Goal: Information Seeking & Learning: Learn about a topic

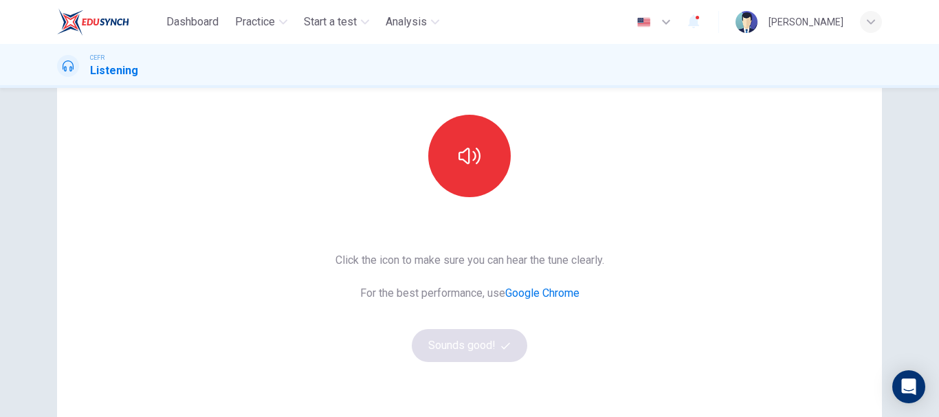
scroll to position [138, 0]
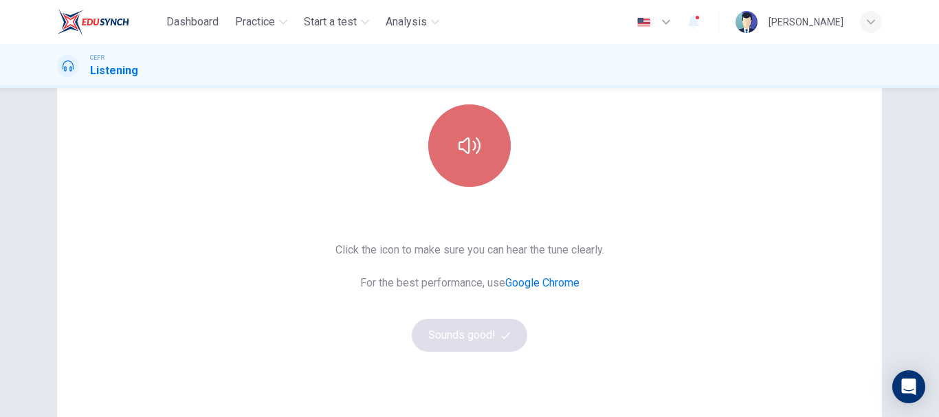
click at [472, 137] on icon "button" at bounding box center [470, 146] width 22 height 22
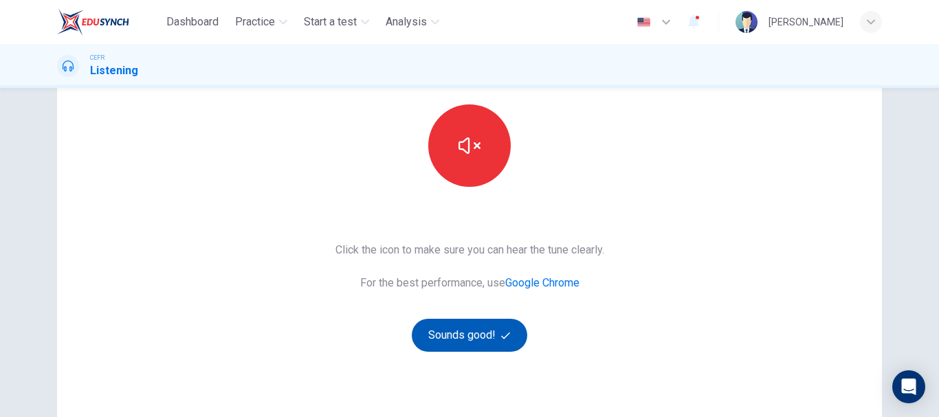
click at [479, 340] on button "Sounds good!" at bounding box center [470, 335] width 116 height 33
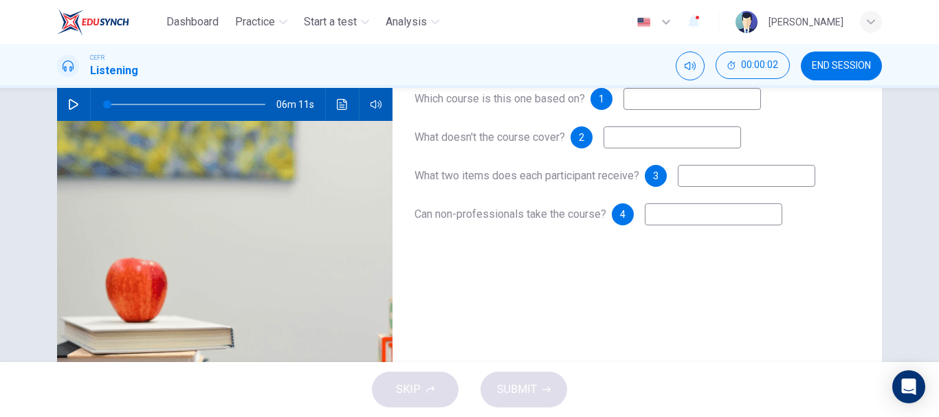
click at [68, 101] on icon "button" at bounding box center [73, 104] width 11 height 11
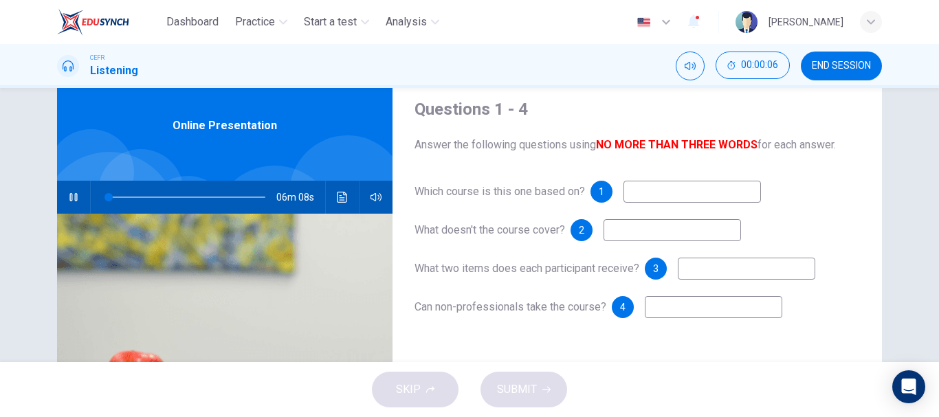
scroll to position [69, 0]
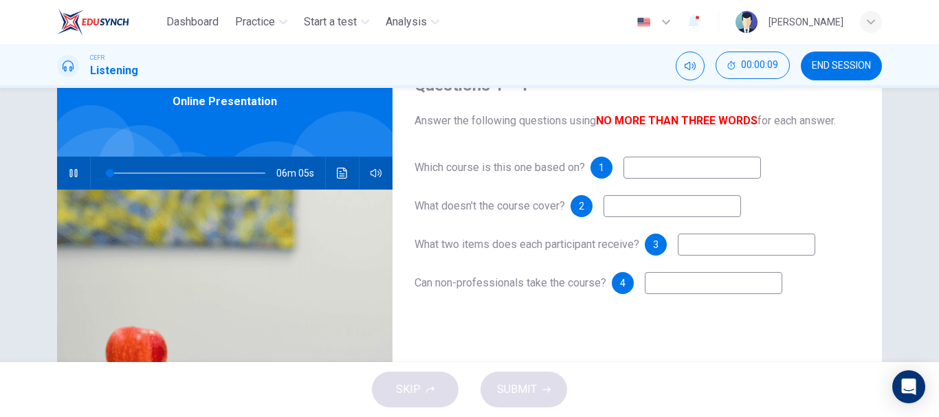
type input "2"
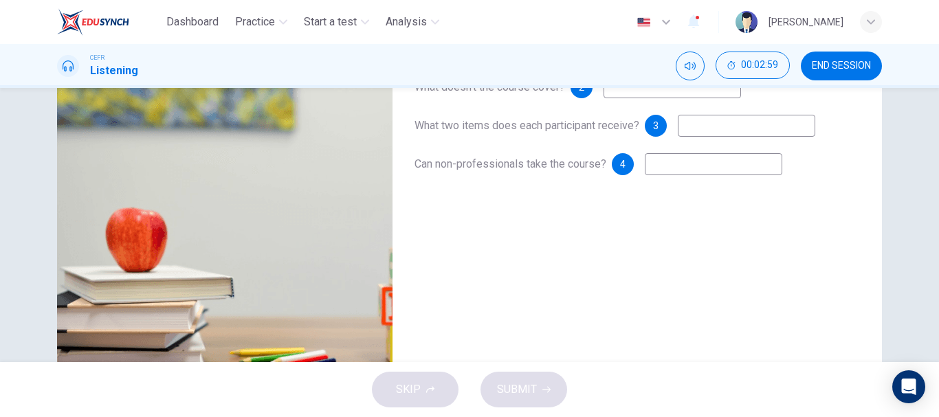
scroll to position [52, 0]
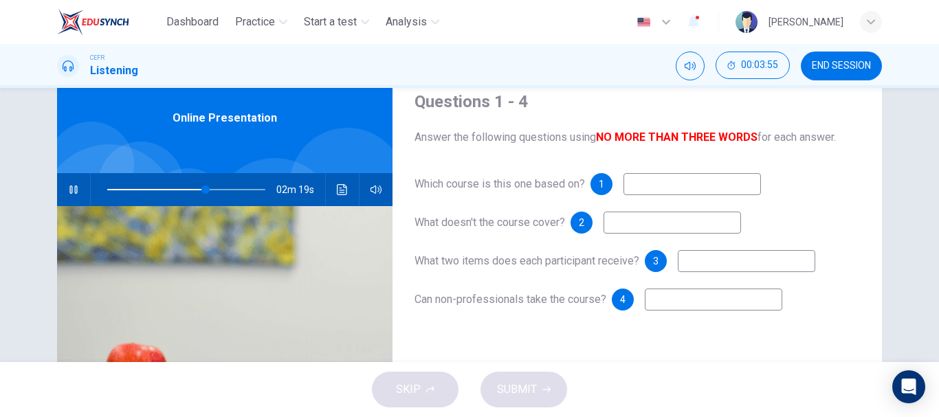
click at [721, 265] on input at bounding box center [747, 261] width 138 height 22
click at [652, 221] on input at bounding box center [673, 223] width 138 height 22
click at [621, 230] on input at bounding box center [673, 223] width 138 height 22
type input "92"
type input "d"
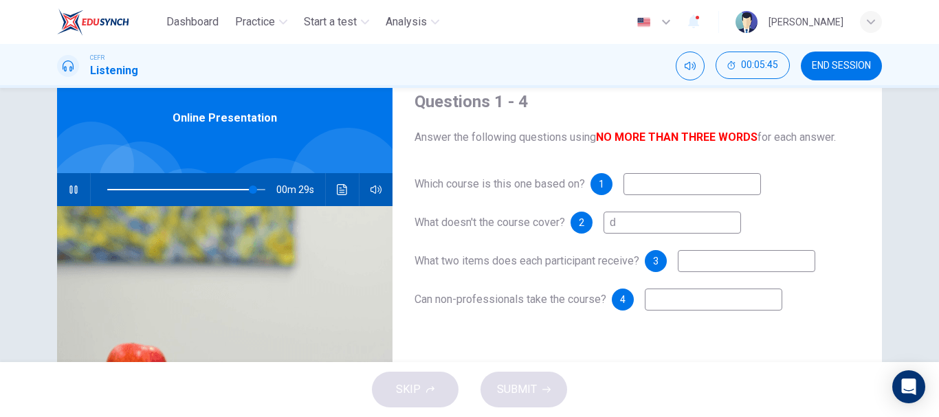
type input "92"
type input "digit"
type input "93"
type input "digital"
type input "93"
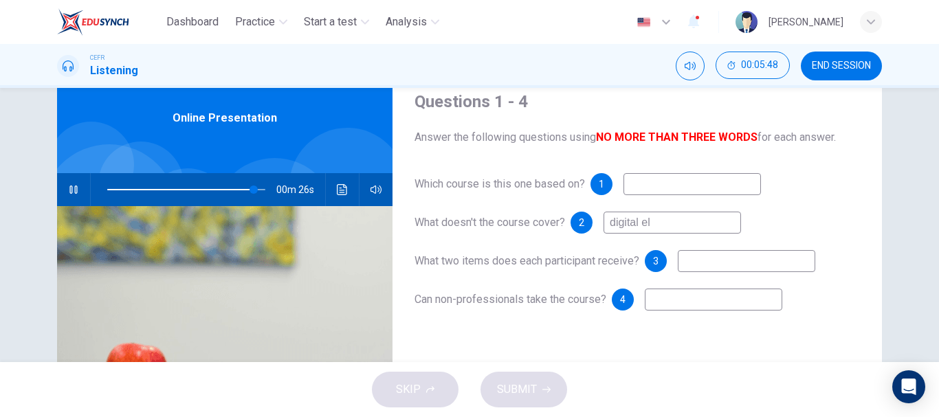
type input "digital ele"
type input "93"
type input "digital electro"
type input "94"
type input "digital electronic"
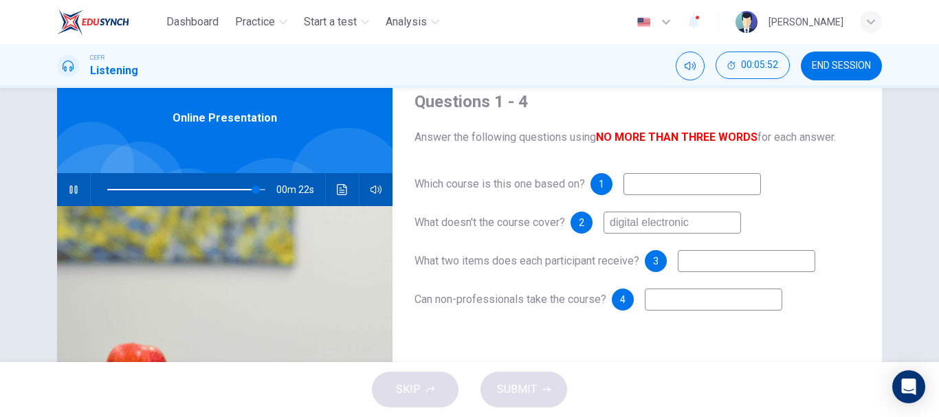
type input "94"
type input "digital electronic"
click at [730, 261] on input at bounding box center [747, 261] width 138 height 22
type input "97"
type input "ci"
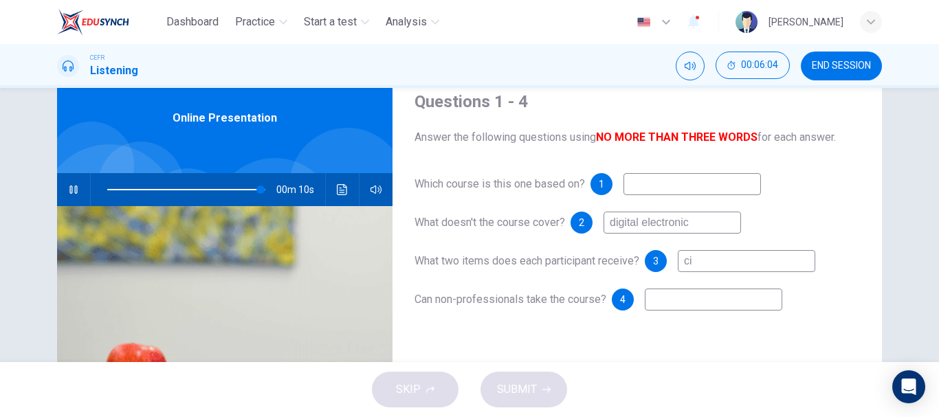
type input "97"
type input "c"
type input "98"
type input "cert"
type input "98"
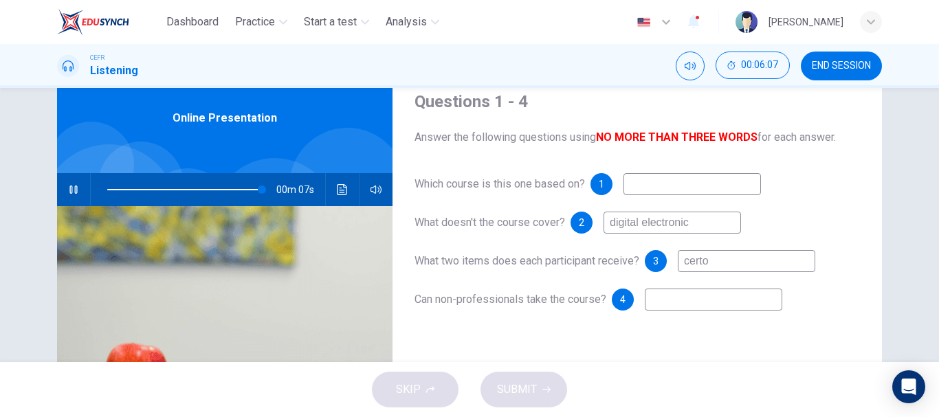
type input "cert"
type input "98"
type input "certi"
type input "98"
type input "certifv"
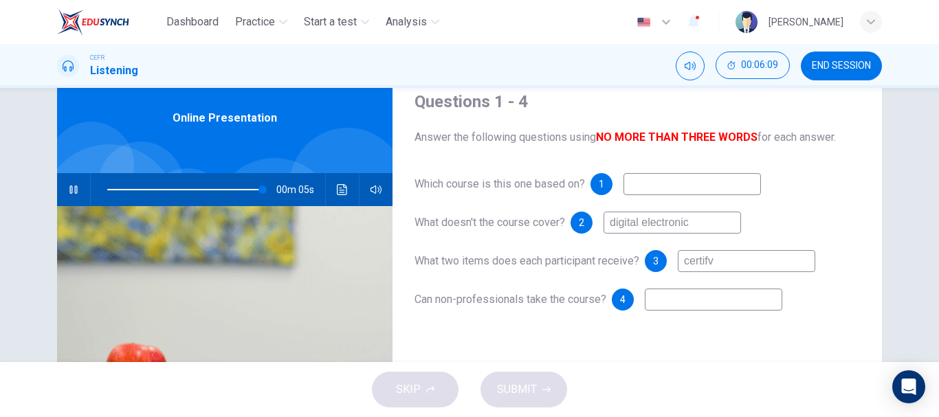
type input "99"
type input "certifi"
type input "99"
type input "certifica"
type input "99"
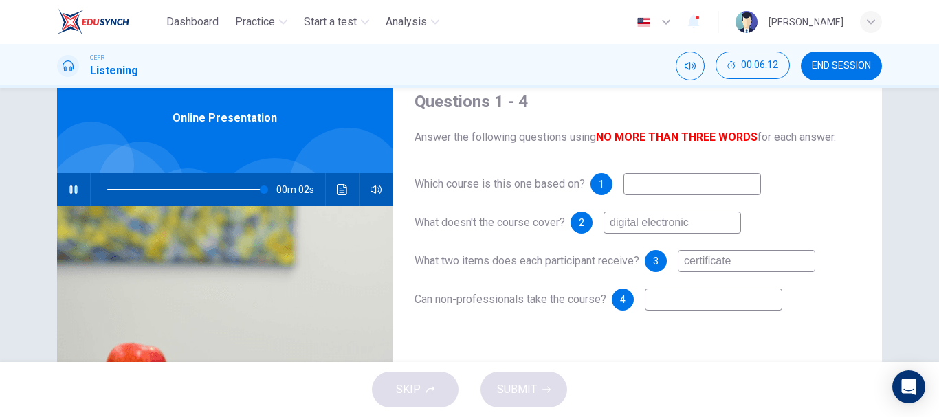
type input "certificate a"
type input "100"
type input "certificate and"
type input "0"
type input "certificate and"
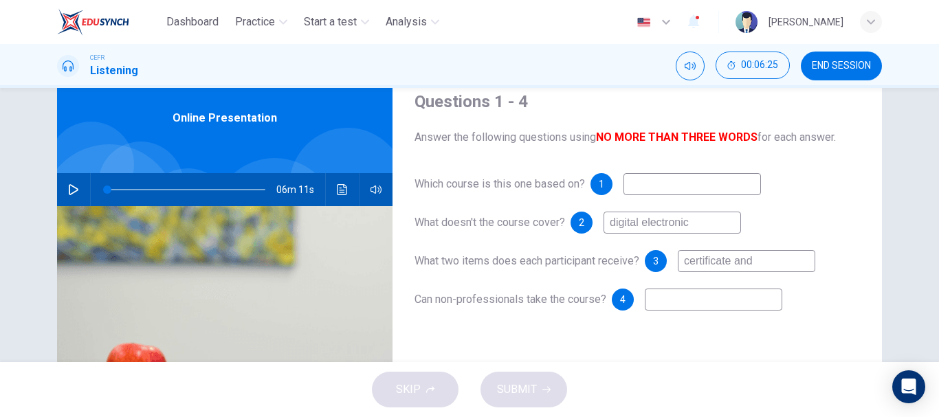
click at [740, 294] on input at bounding box center [714, 300] width 138 height 22
type input "yes"
click at [684, 183] on input at bounding box center [693, 184] width 138 height 22
type input "electronic"
click at [780, 260] on input "certificate and" at bounding box center [747, 261] width 138 height 22
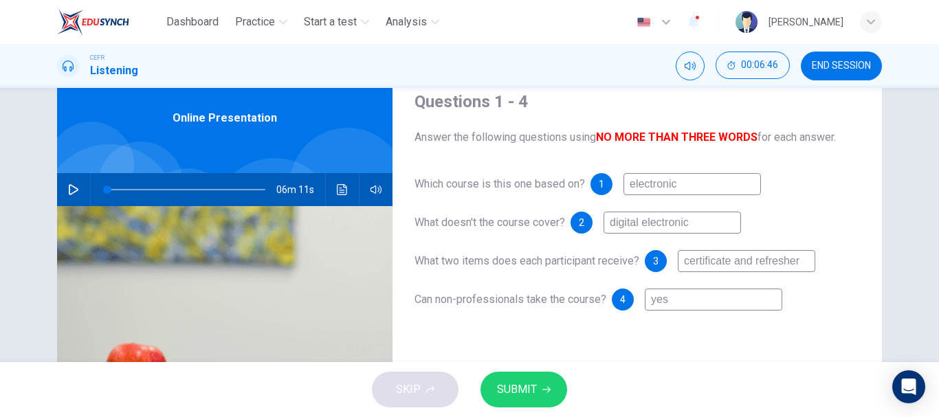
type input "certificate and refresher"
click at [553, 393] on button "SUBMIT" at bounding box center [524, 390] width 87 height 36
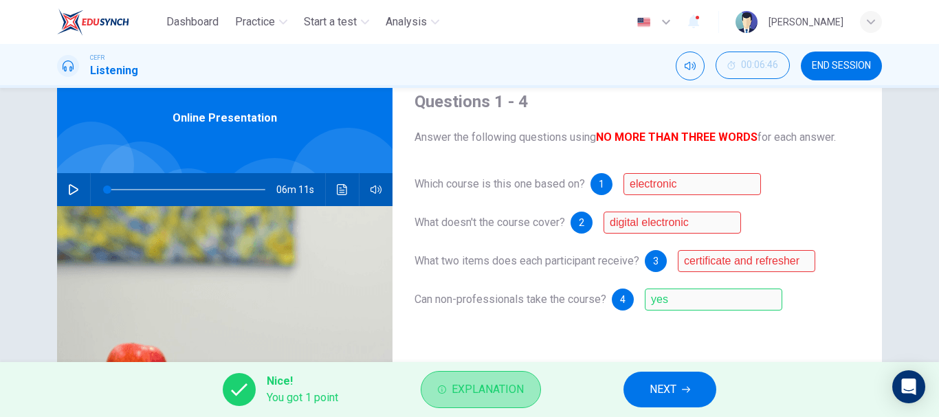
click at [508, 399] on span "Explanation" at bounding box center [488, 389] width 72 height 19
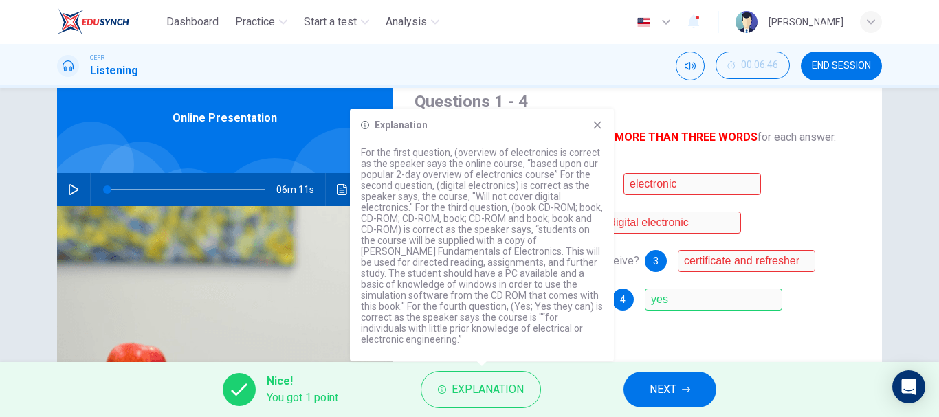
click at [593, 131] on icon at bounding box center [597, 125] width 11 height 11
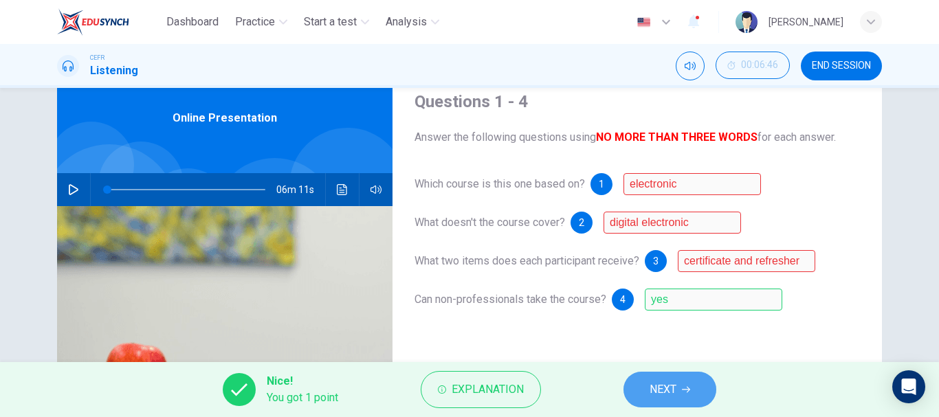
click at [683, 393] on icon "button" at bounding box center [686, 390] width 8 height 8
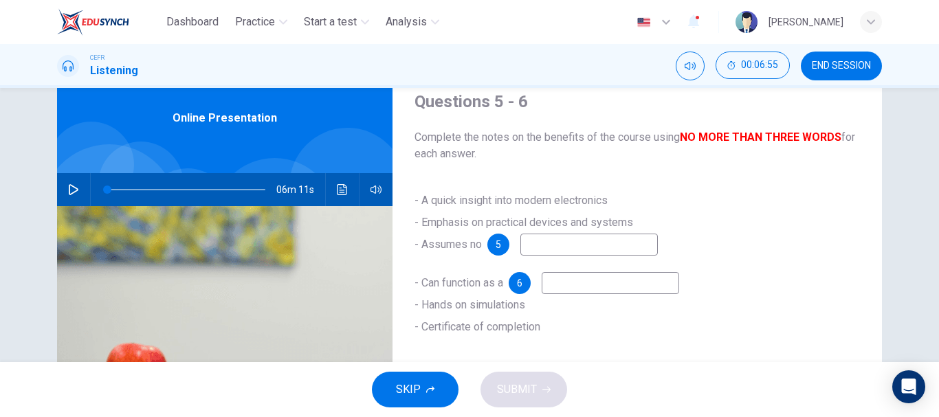
click at [606, 270] on div "- A quick insight into modern electronics - Emphasis on practical devices and s…" at bounding box center [638, 278] width 446 height 176
click at [608, 286] on input at bounding box center [611, 283] width 138 height 22
type input "refreshing course"
click at [573, 243] on input at bounding box center [589, 245] width 138 height 22
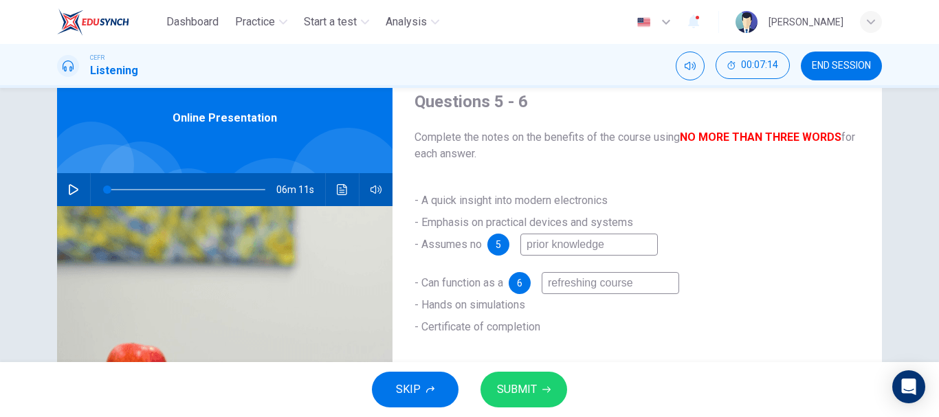
type input "prior knowledge"
click at [529, 388] on span "SUBMIT" at bounding box center [517, 389] width 40 height 19
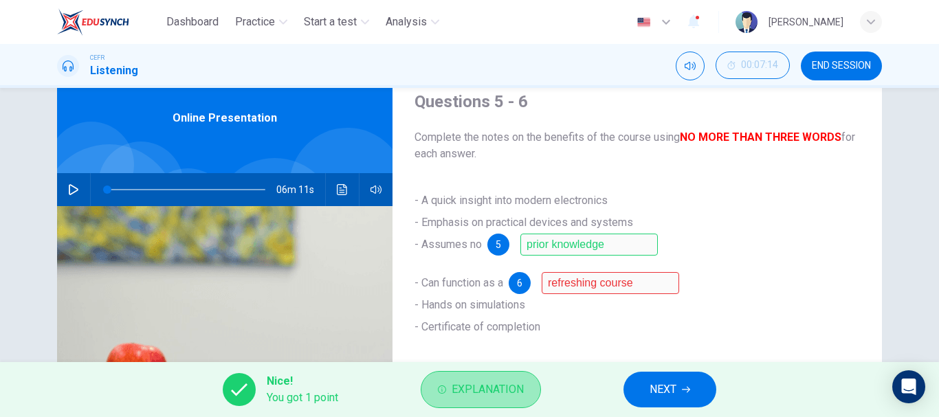
click at [497, 388] on span "Explanation" at bounding box center [488, 389] width 72 height 19
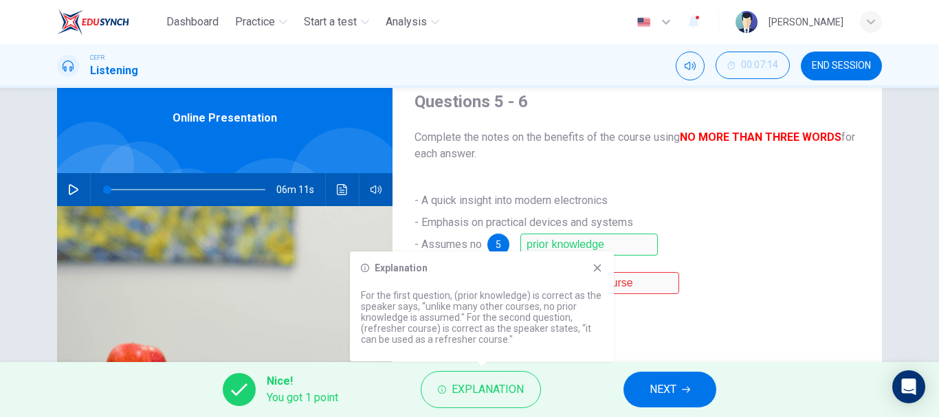
click at [598, 270] on icon at bounding box center [597, 268] width 11 height 11
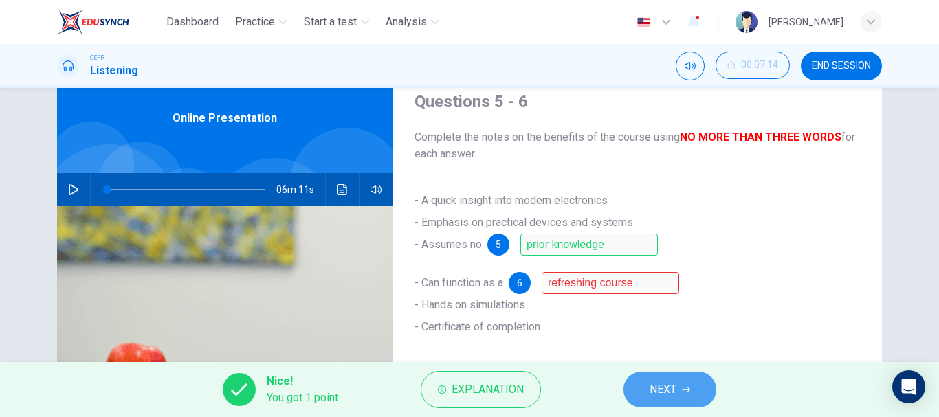
click at [680, 386] on button "NEXT" at bounding box center [670, 390] width 93 height 36
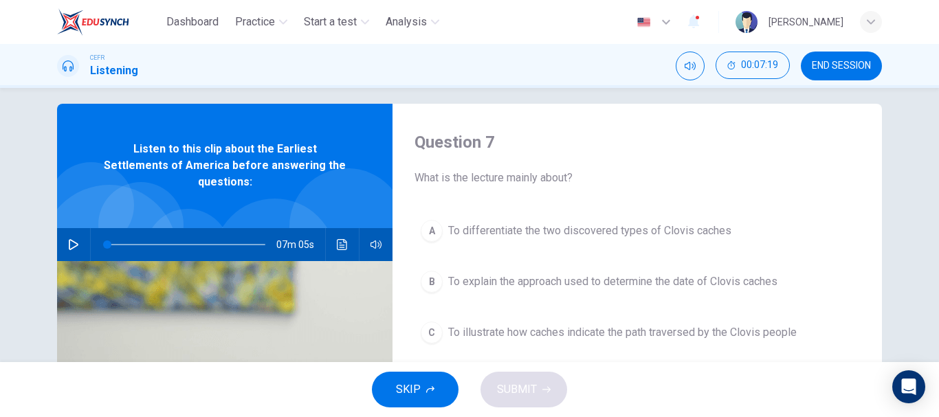
scroll to position [0, 0]
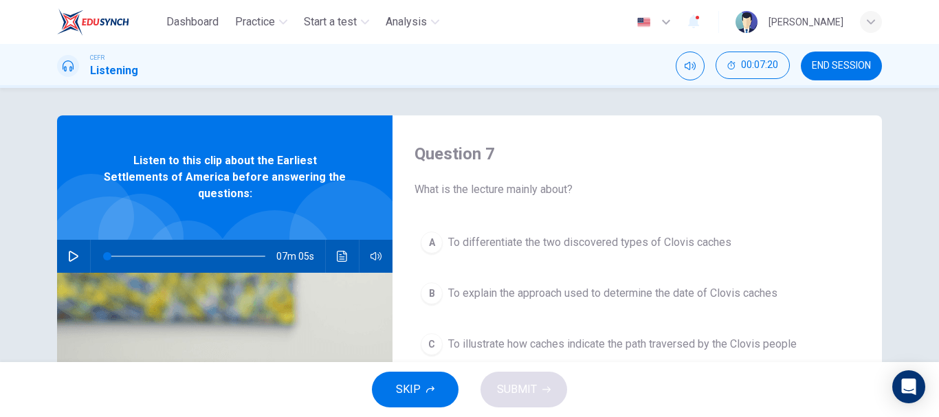
click at [75, 240] on button "button" at bounding box center [74, 256] width 22 height 33
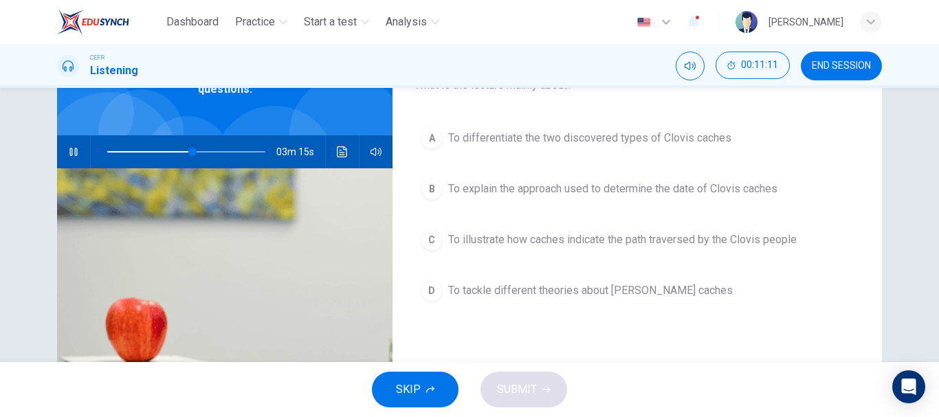
scroll to position [138, 0]
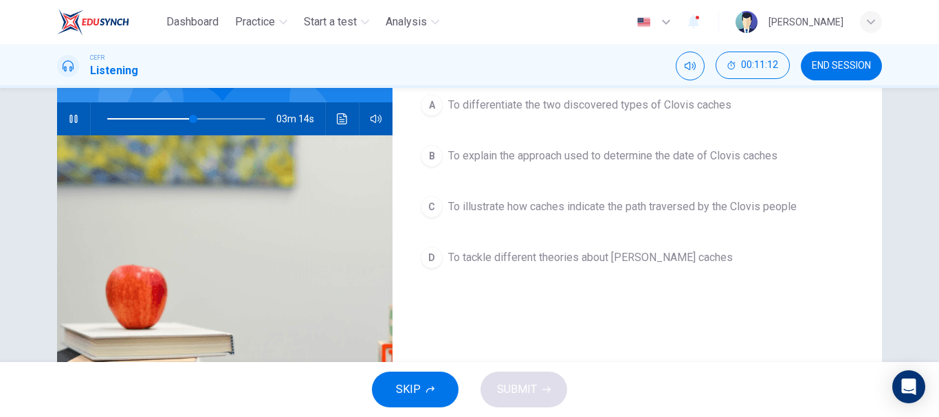
click at [626, 259] on span "To tackle different theories about [PERSON_NAME] caches" at bounding box center [590, 258] width 285 height 17
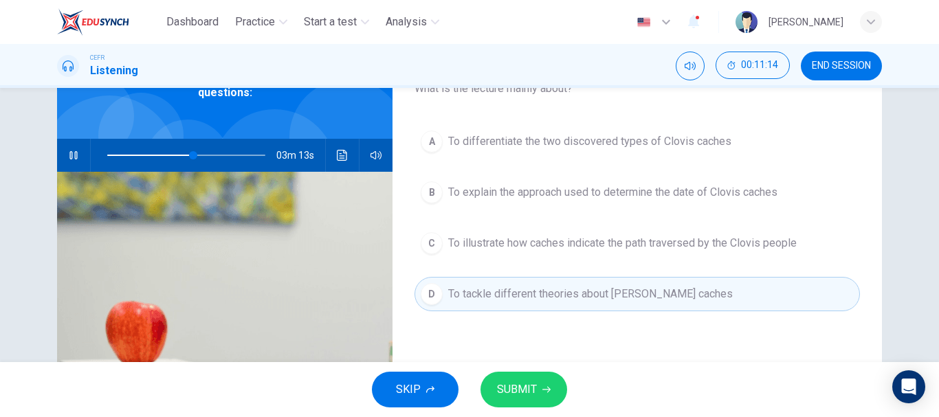
scroll to position [69, 0]
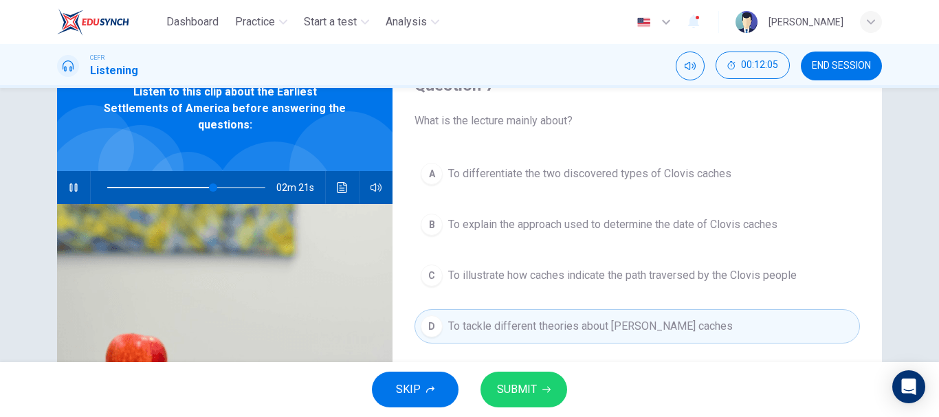
click at [738, 220] on span "To explain the approach used to determine the date of Clovis caches" at bounding box center [612, 225] width 329 height 17
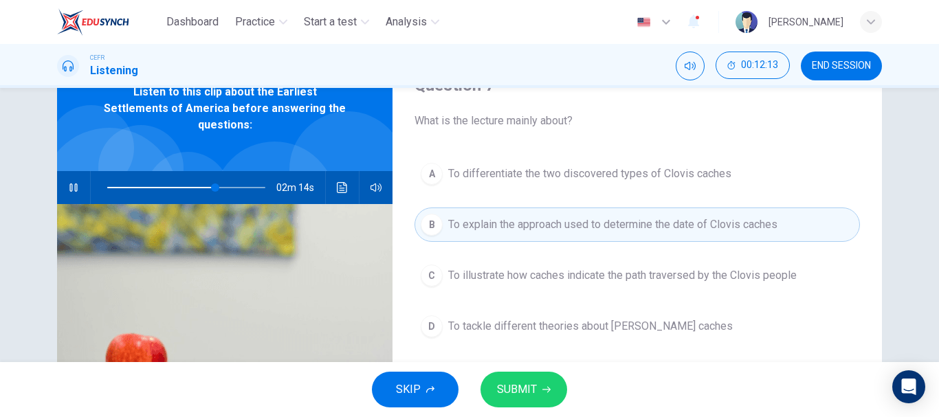
click at [671, 327] on span "To tackle different theories about [PERSON_NAME] caches" at bounding box center [590, 326] width 285 height 17
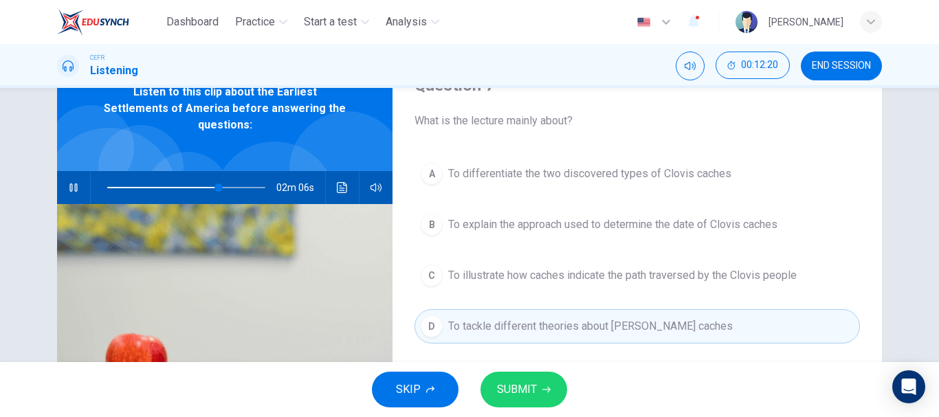
click at [776, 234] on button "B To explain the approach used to determine the date of Clovis caches" at bounding box center [638, 225] width 446 height 34
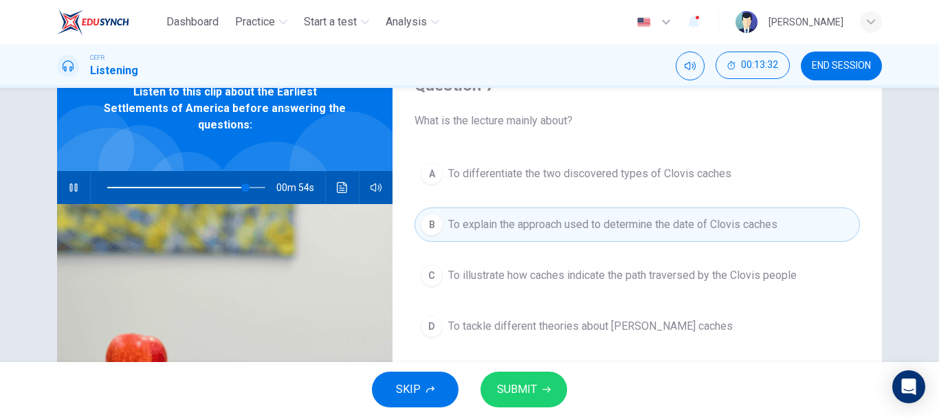
click at [618, 316] on button "D To tackle different theories about [PERSON_NAME] caches" at bounding box center [638, 326] width 446 height 34
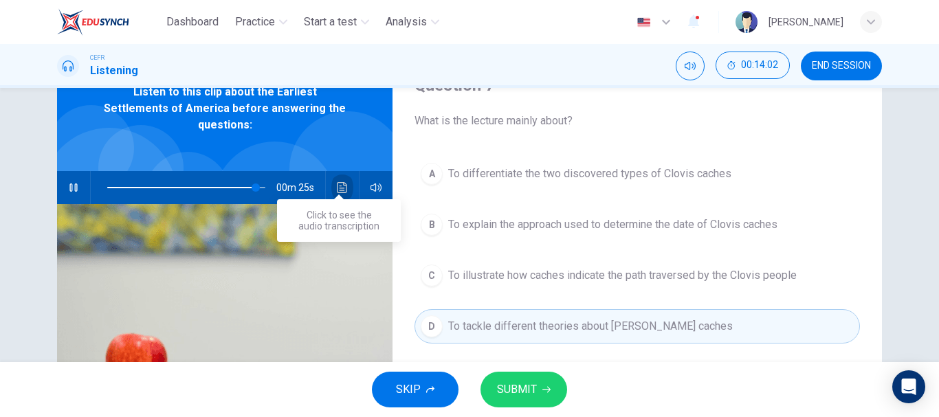
click at [346, 173] on button "Click to see the audio transcription" at bounding box center [342, 187] width 22 height 33
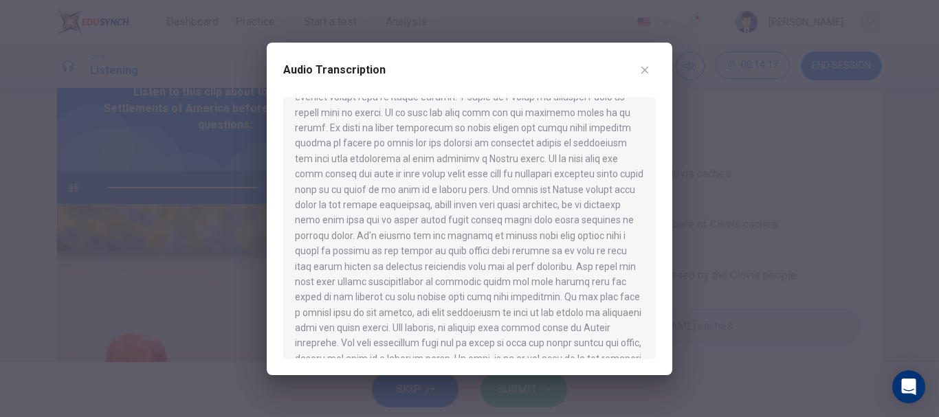
scroll to position [855, 0]
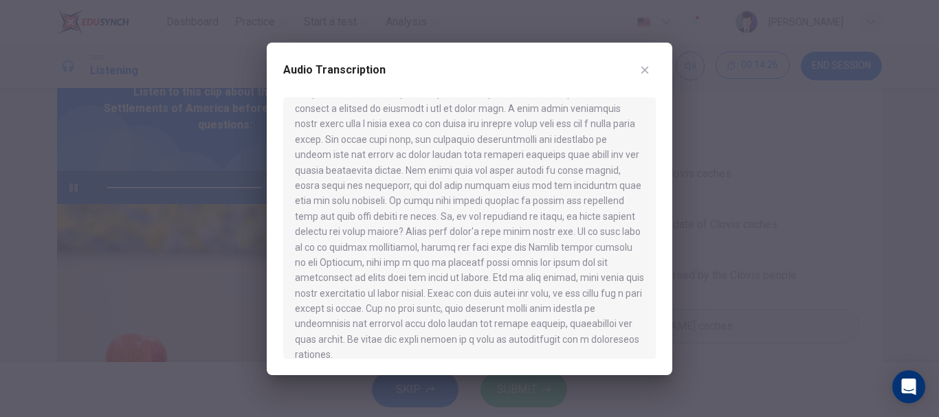
type input "0"
click at [642, 69] on icon "button" at bounding box center [644, 70] width 11 height 11
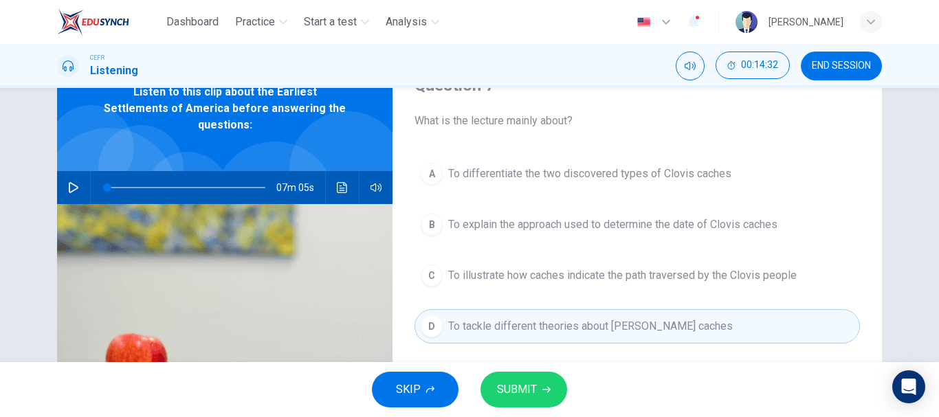
click at [622, 166] on span "To differentiate the two discovered types of Clovis caches" at bounding box center [589, 174] width 283 height 17
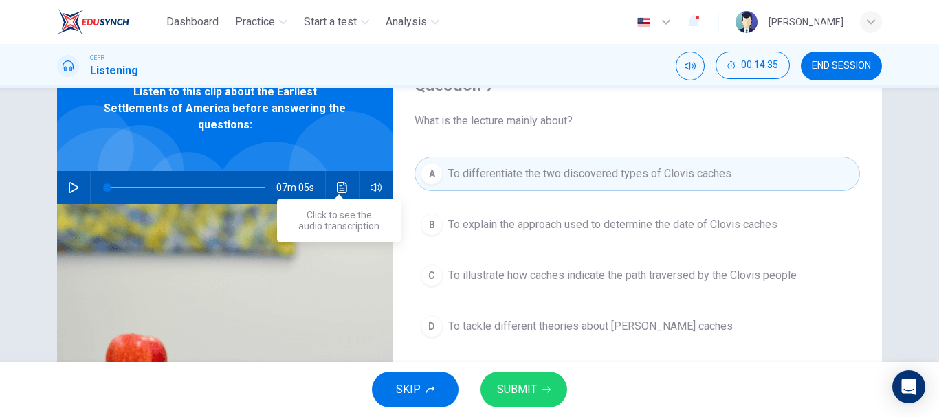
click at [344, 182] on icon "Click to see the audio transcription" at bounding box center [342, 187] width 11 height 11
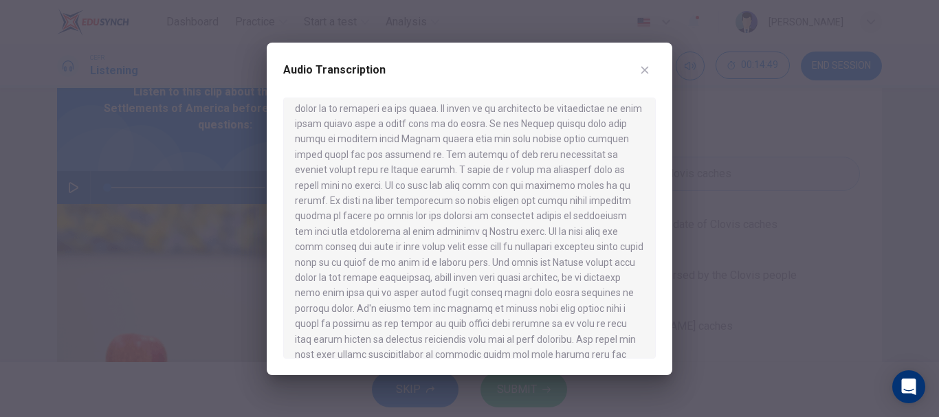
scroll to position [413, 0]
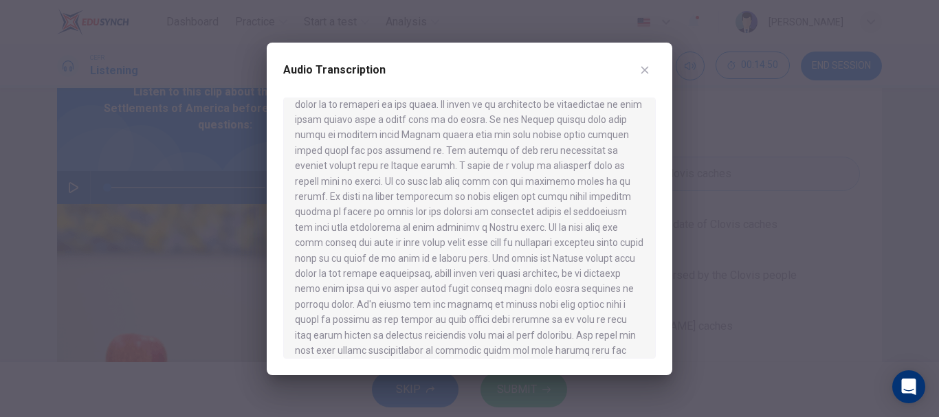
click at [642, 70] on icon "button" at bounding box center [644, 70] width 11 height 11
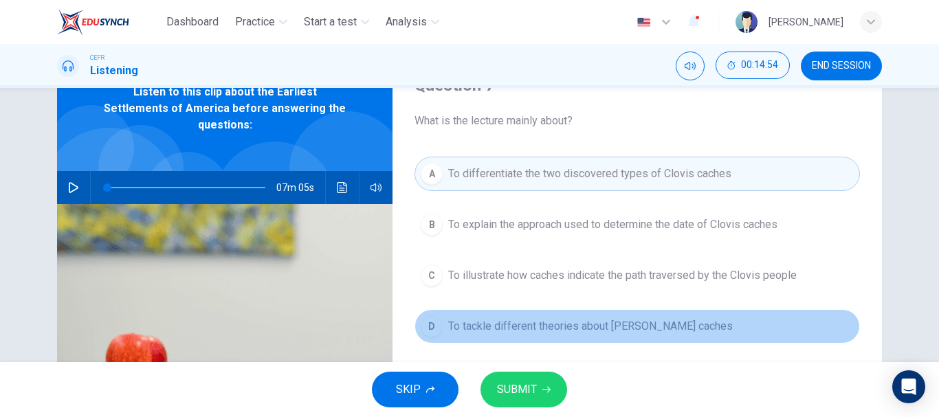
click at [626, 328] on span "To tackle different theories about [PERSON_NAME] caches" at bounding box center [590, 326] width 285 height 17
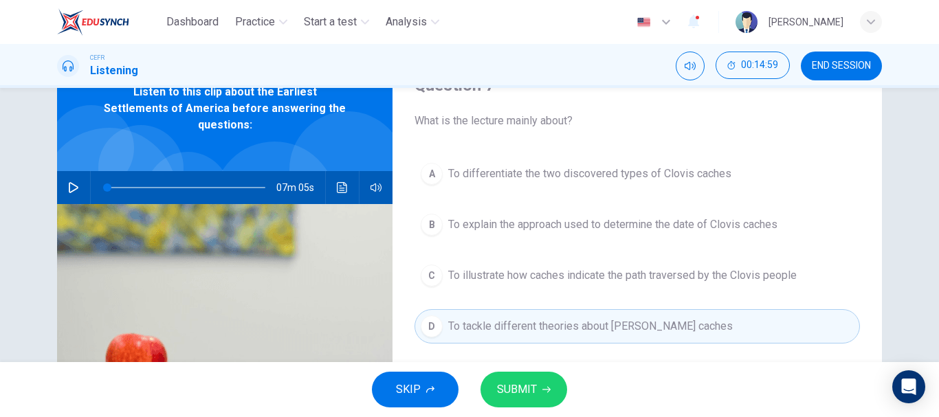
click at [509, 386] on span "SUBMIT" at bounding box center [517, 389] width 40 height 19
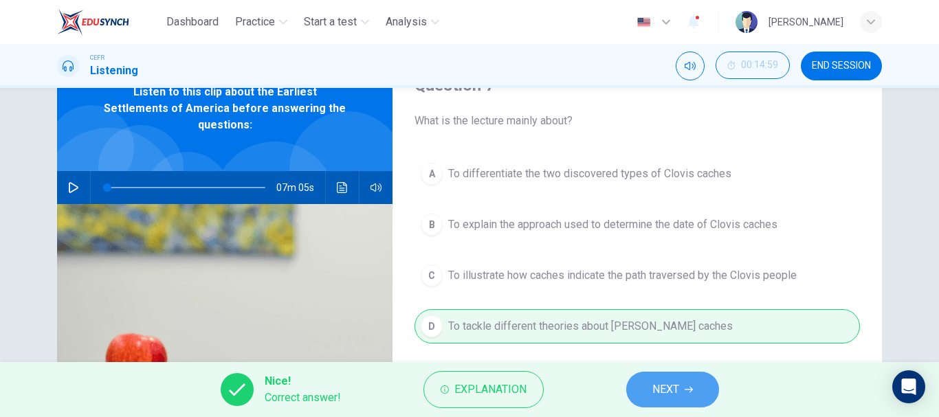
click at [661, 386] on span "NEXT" at bounding box center [665, 389] width 27 height 19
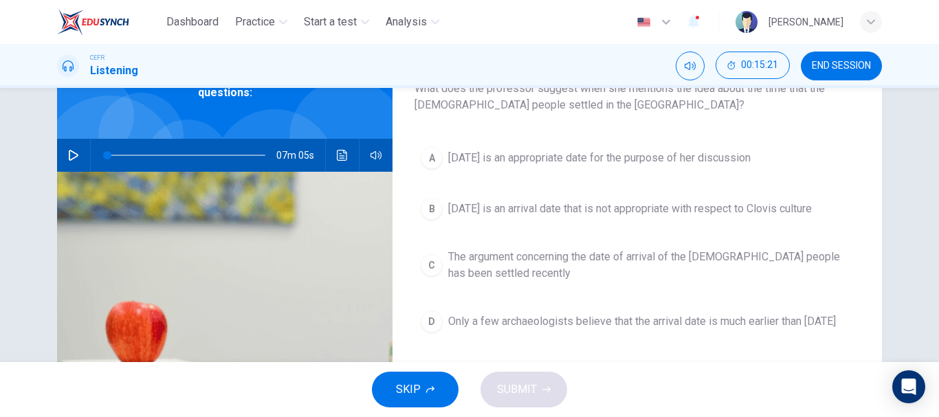
scroll to position [69, 0]
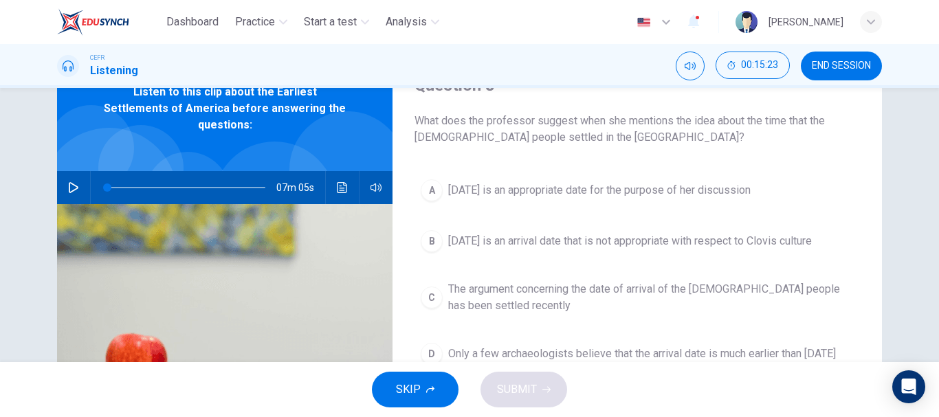
click at [741, 190] on span "[DATE] is an appropriate date for the purpose of her discussion" at bounding box center [599, 190] width 303 height 17
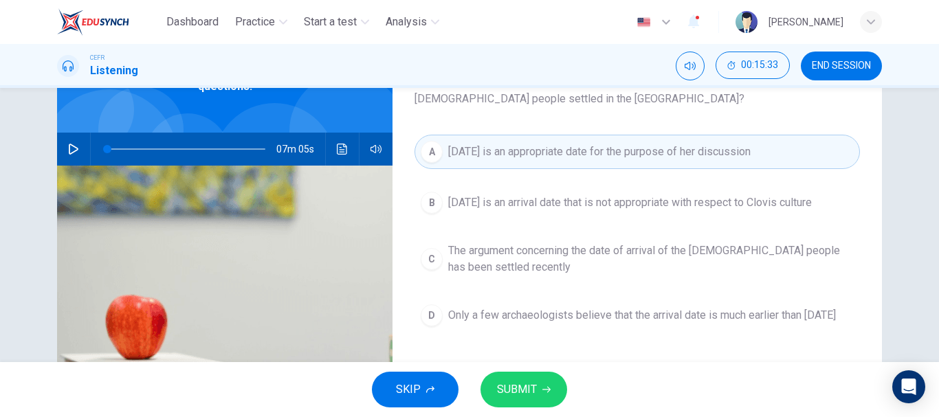
scroll to position [138, 0]
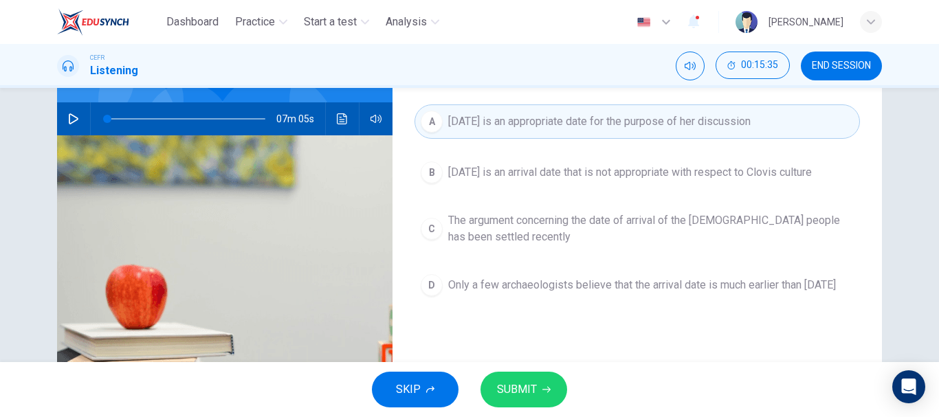
click at [561, 391] on button "SUBMIT" at bounding box center [524, 390] width 87 height 36
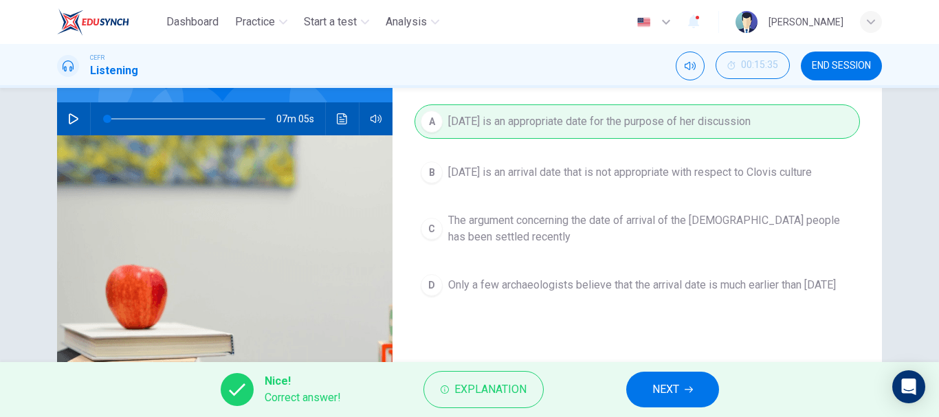
click at [660, 394] on span "NEXT" at bounding box center [665, 389] width 27 height 19
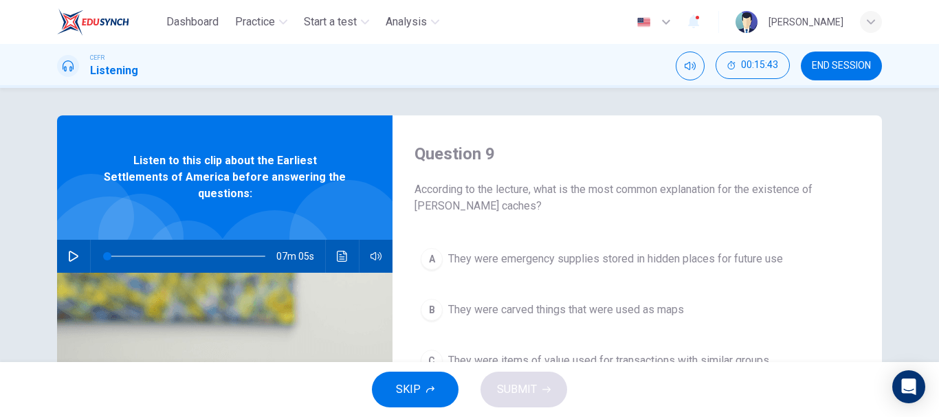
scroll to position [69, 0]
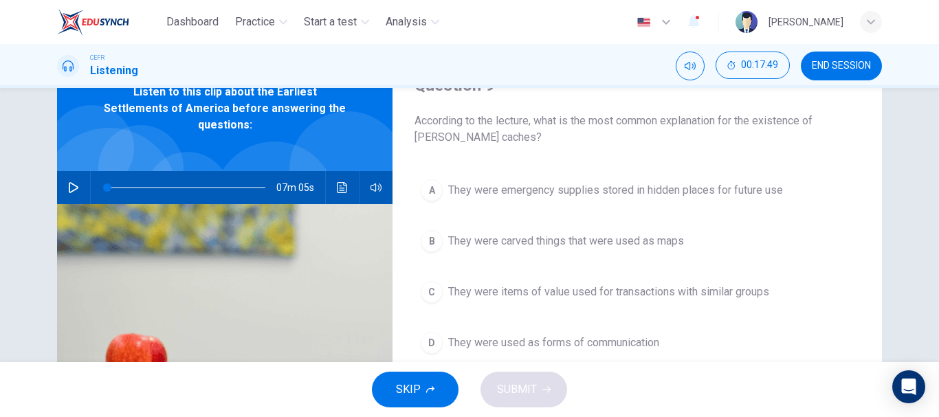
click at [753, 195] on span "They were emergency supplies stored in hidden places for future use" at bounding box center [615, 190] width 335 height 17
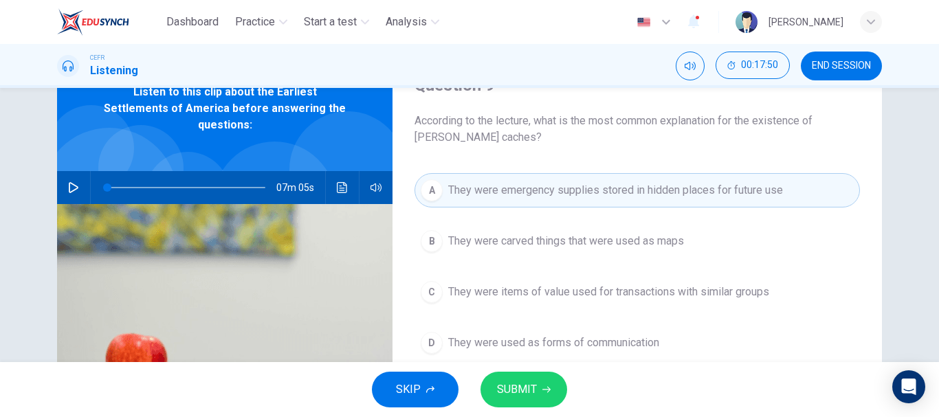
click at [520, 378] on button "SUBMIT" at bounding box center [524, 390] width 87 height 36
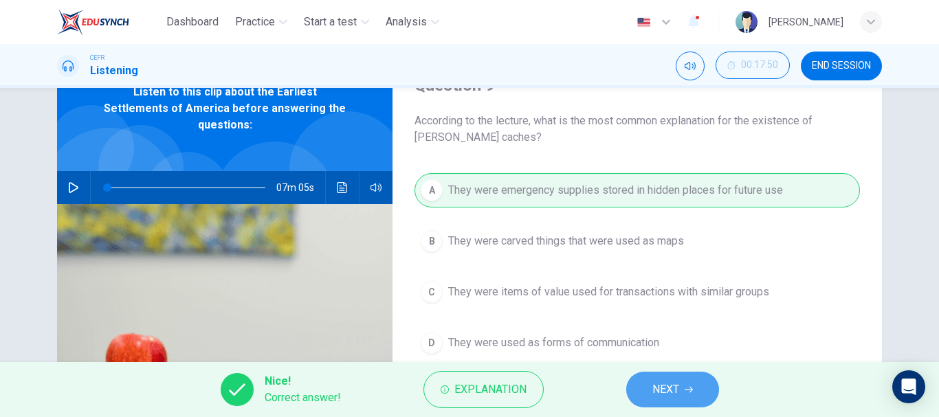
click at [675, 385] on span "NEXT" at bounding box center [665, 389] width 27 height 19
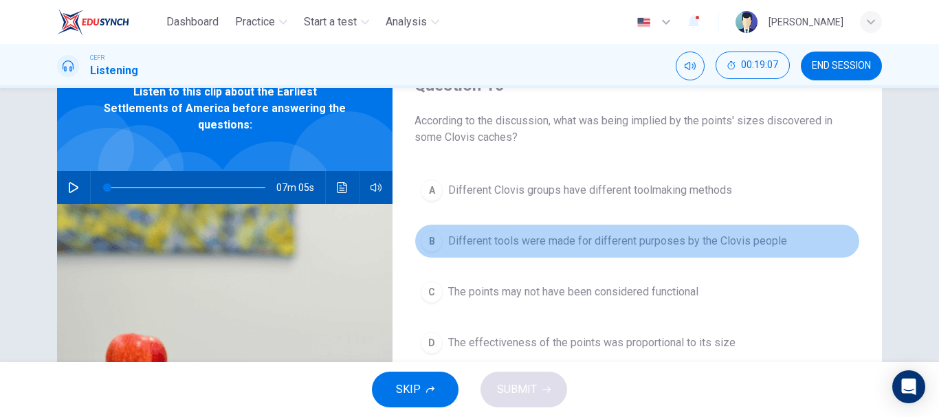
click at [687, 237] on span "Different tools were made for different purposes by the Clovis people" at bounding box center [617, 241] width 339 height 17
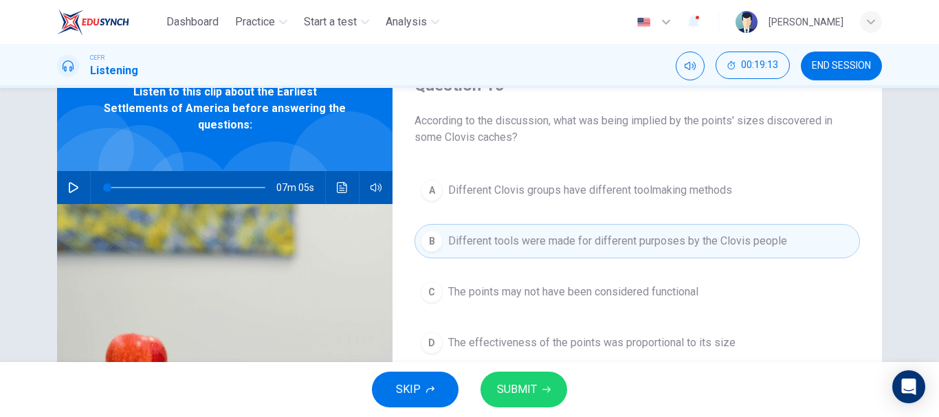
click at [541, 394] on button "SUBMIT" at bounding box center [524, 390] width 87 height 36
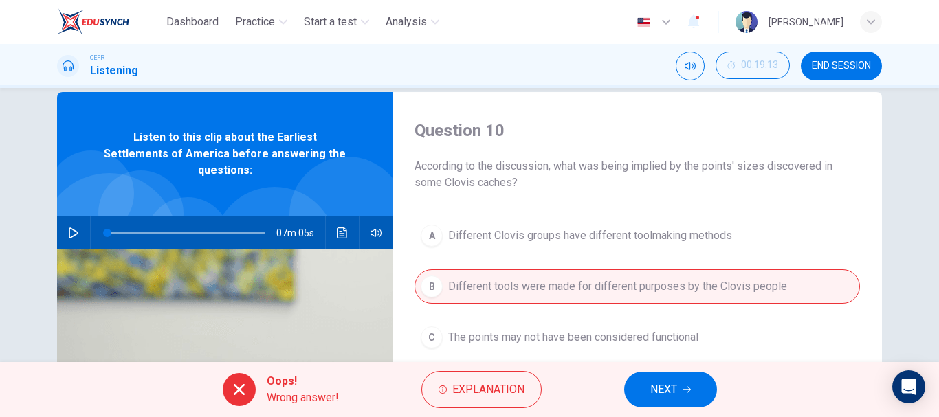
scroll to position [0, 0]
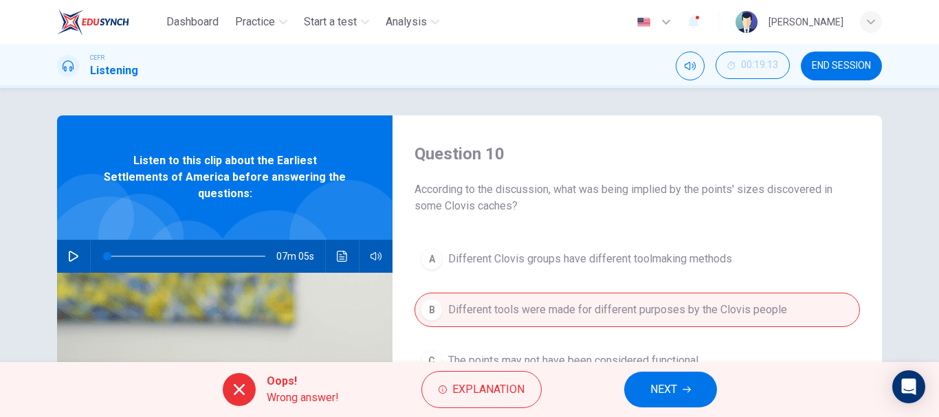
click at [683, 389] on icon "button" at bounding box center [687, 390] width 8 height 8
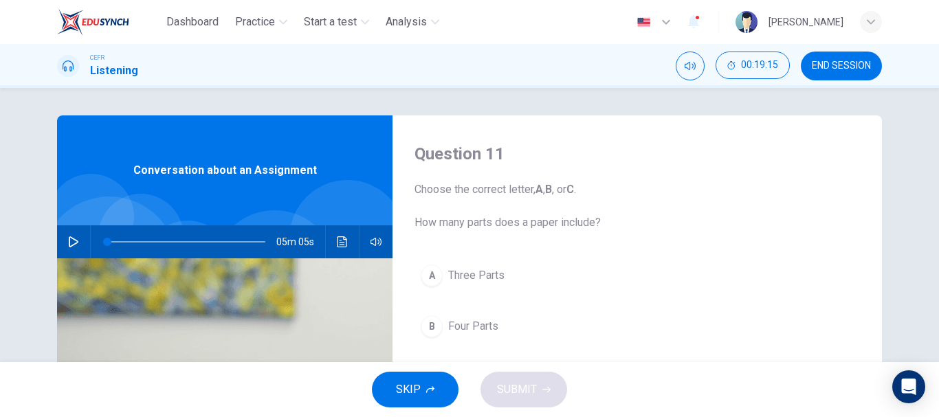
scroll to position [69, 0]
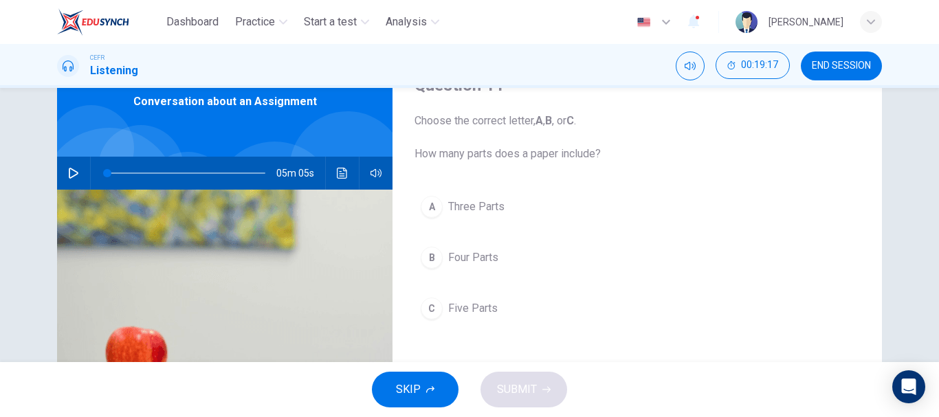
click at [844, 65] on span "END SESSION" at bounding box center [841, 66] width 59 height 11
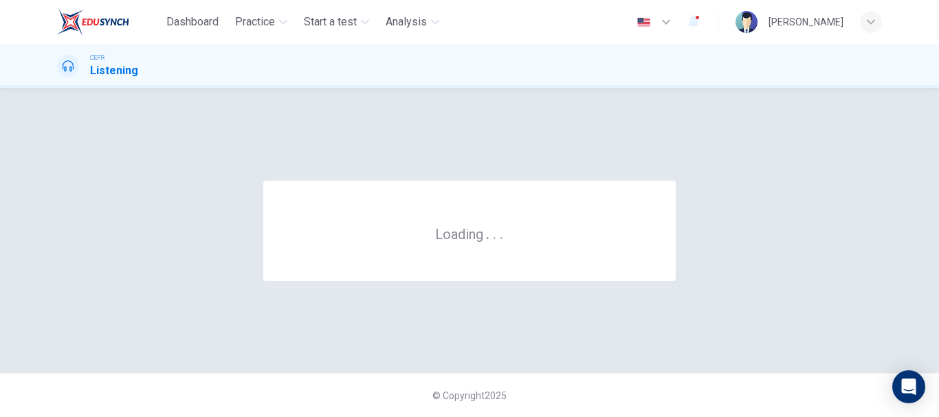
scroll to position [0, 0]
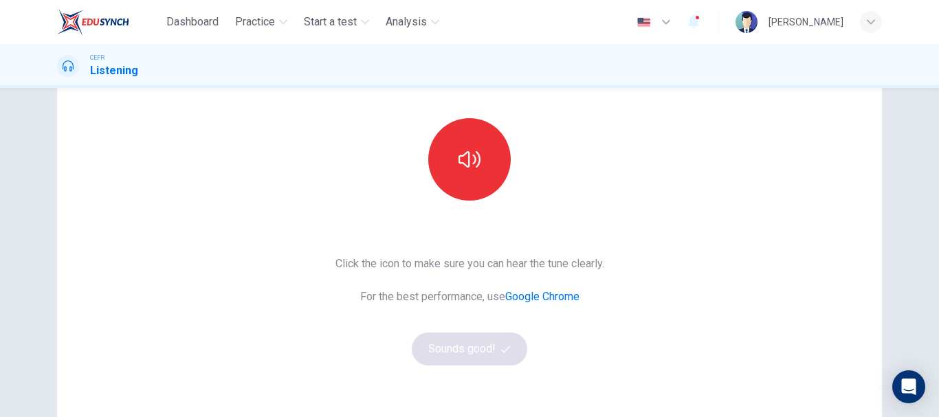
scroll to position [138, 0]
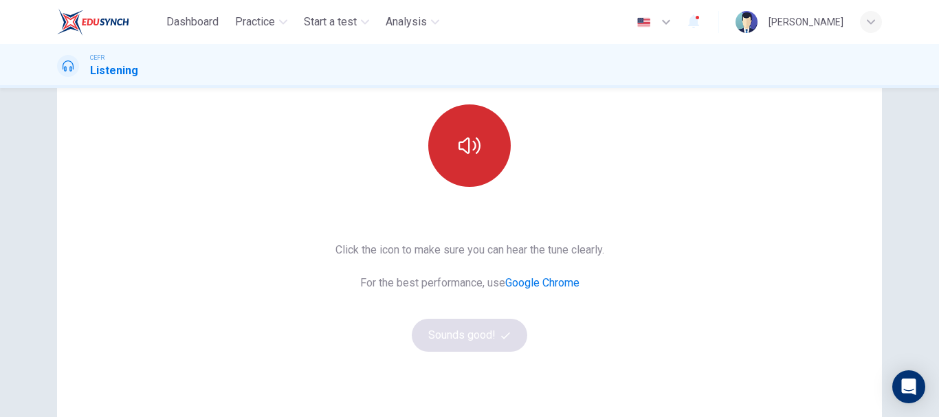
click at [452, 154] on button "button" at bounding box center [469, 146] width 83 height 83
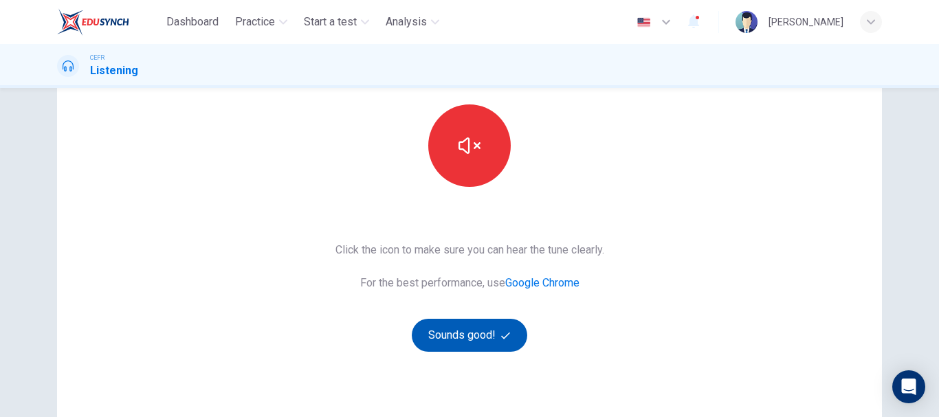
click at [499, 348] on button "Sounds good!" at bounding box center [470, 335] width 116 height 33
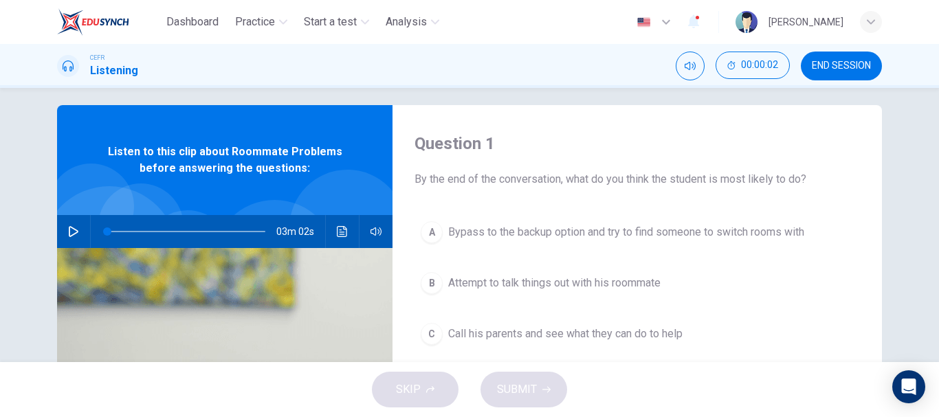
scroll to position [0, 0]
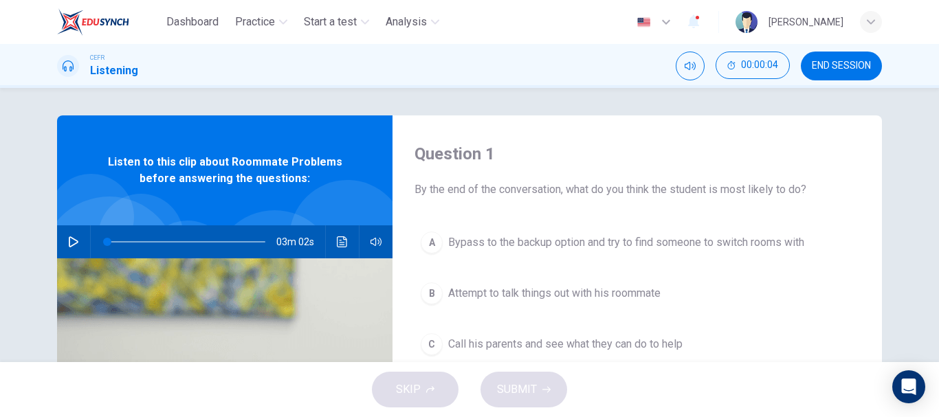
click at [57, 245] on div "03m 02s" at bounding box center [225, 242] width 336 height 33
click at [68, 242] on icon "button" at bounding box center [73, 242] width 11 height 11
type input "1"
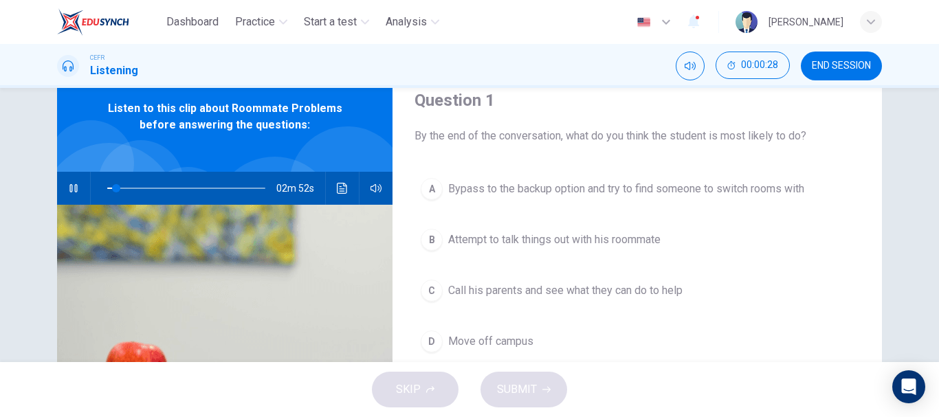
scroll to position [69, 0]
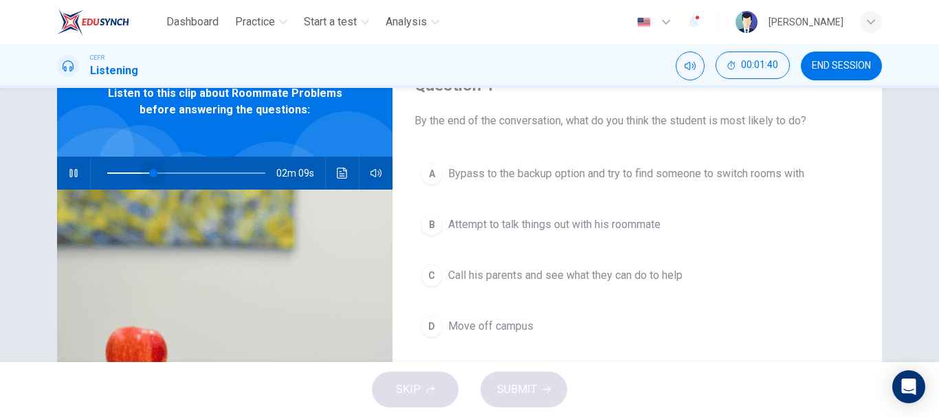
click at [151, 173] on span at bounding box center [186, 173] width 158 height 19
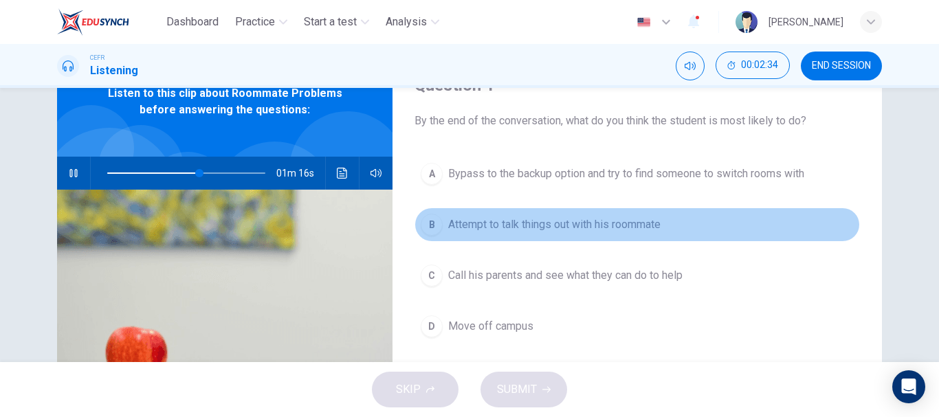
click at [633, 232] on span "Attempt to talk things out with his roommate" at bounding box center [554, 225] width 212 height 17
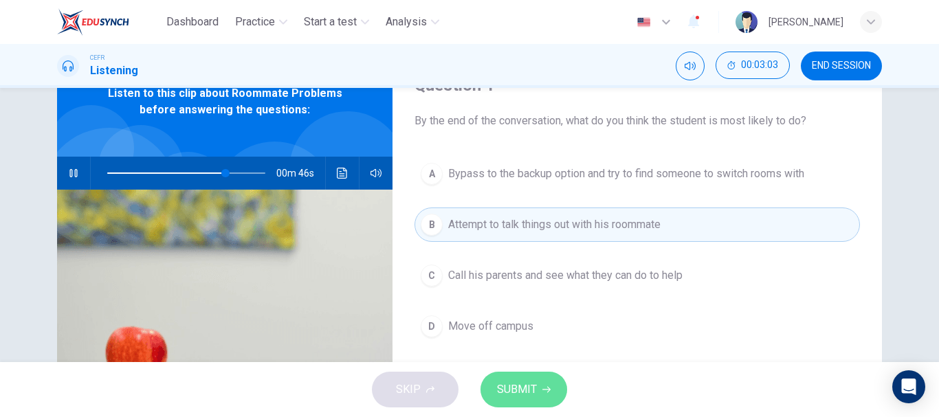
click at [531, 386] on span "SUBMIT" at bounding box center [517, 389] width 40 height 19
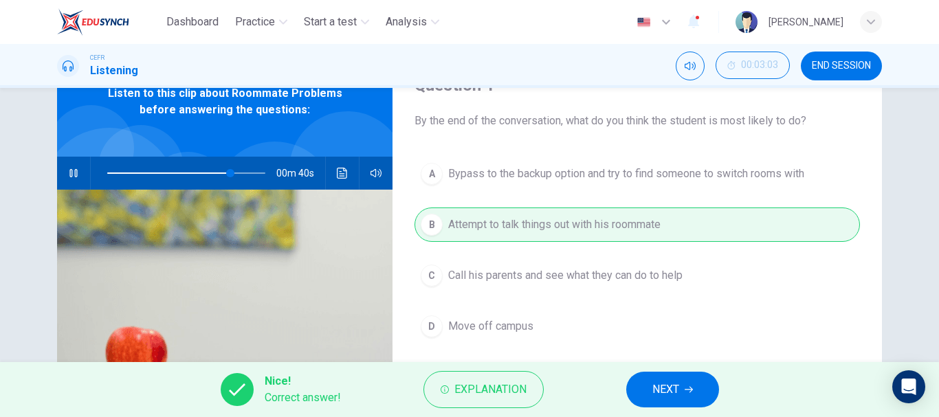
click at [665, 388] on span "NEXT" at bounding box center [665, 389] width 27 height 19
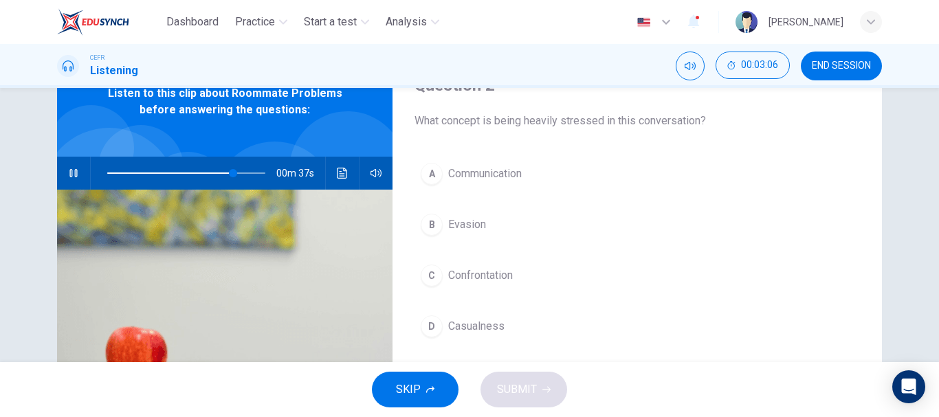
click at [492, 173] on span "Communication" at bounding box center [485, 174] width 74 height 17
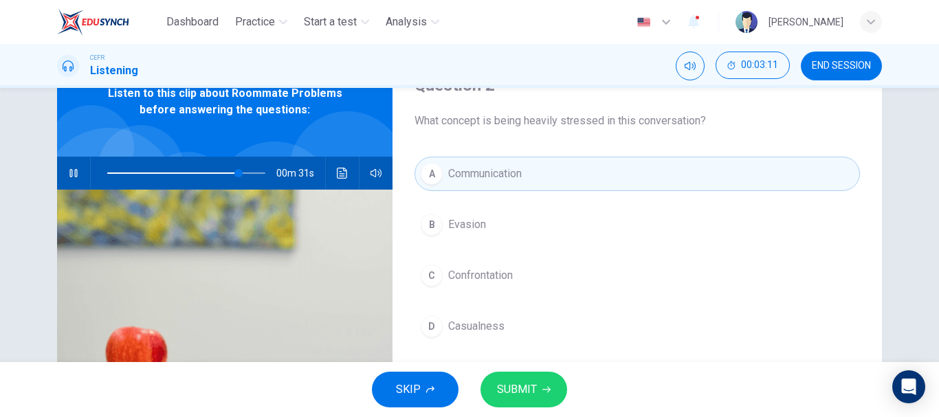
click at [531, 392] on span "SUBMIT" at bounding box center [517, 389] width 40 height 19
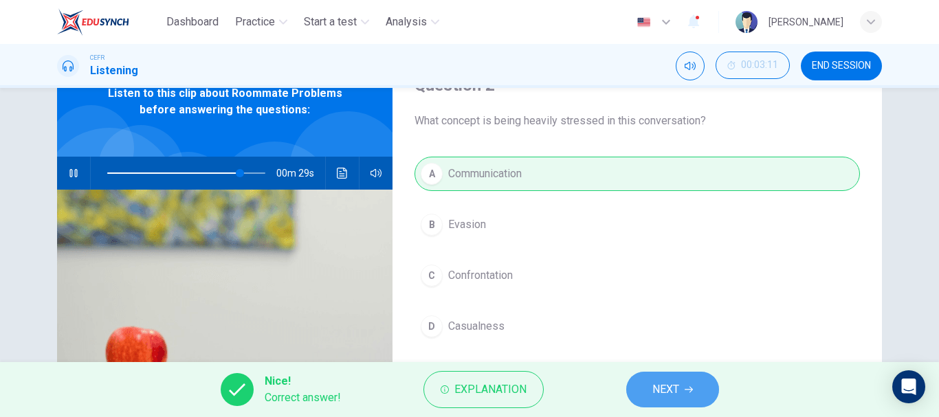
click at [670, 384] on span "NEXT" at bounding box center [665, 389] width 27 height 19
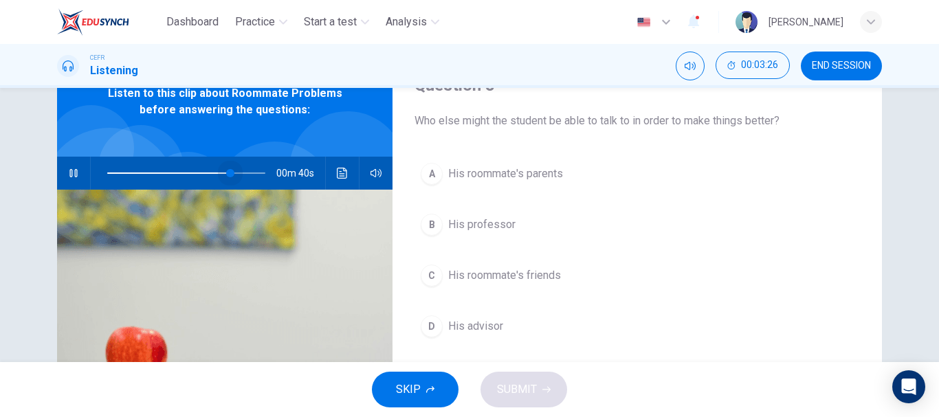
click at [228, 175] on span at bounding box center [186, 173] width 158 height 19
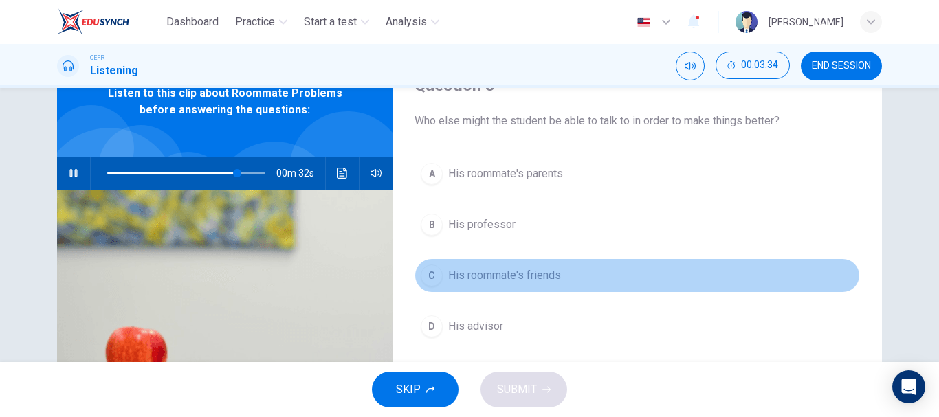
click at [549, 276] on span "His roommate's friends" at bounding box center [504, 275] width 113 height 17
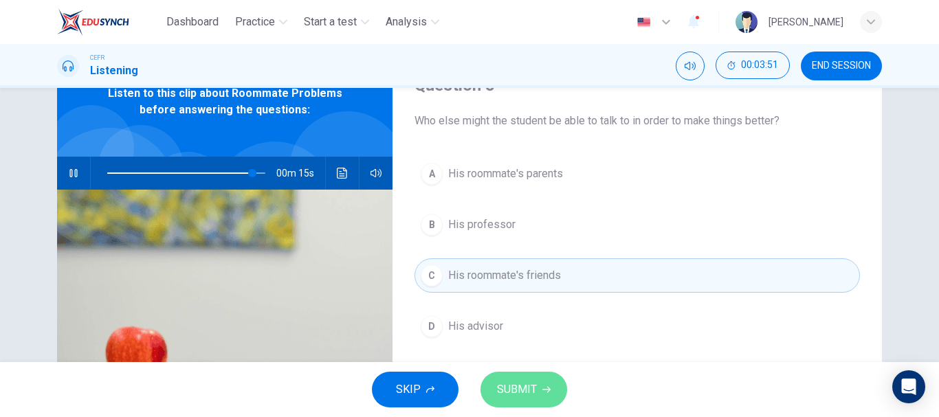
click at [546, 383] on button "SUBMIT" at bounding box center [524, 390] width 87 height 36
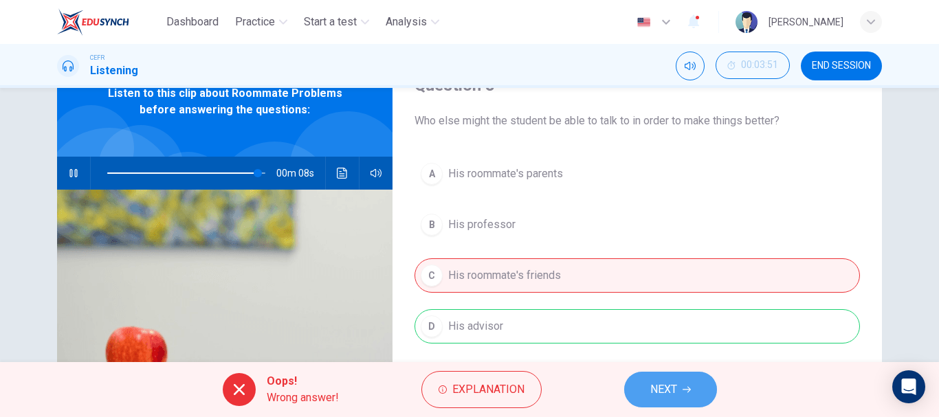
click at [679, 390] on button "NEXT" at bounding box center [670, 390] width 93 height 36
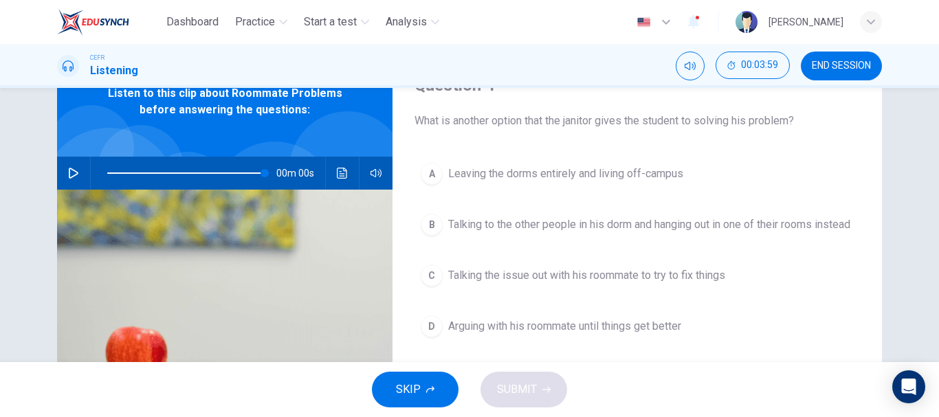
type input "0"
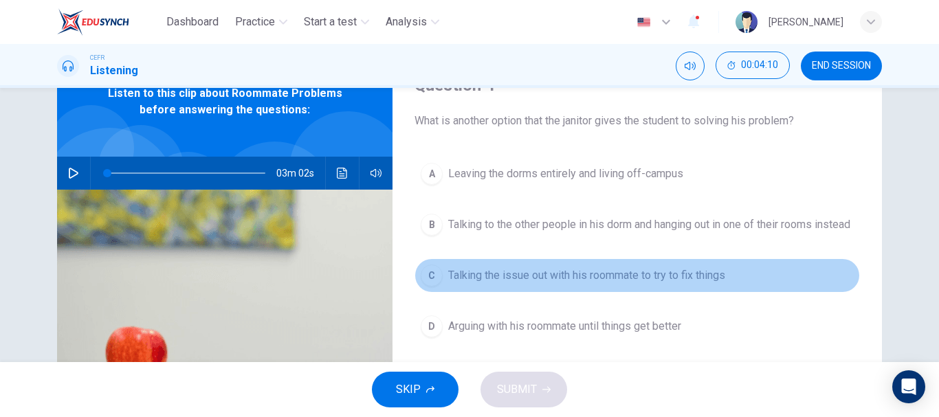
click at [644, 284] on span "Talking the issue out with his roommate to try to fix things" at bounding box center [586, 275] width 277 height 17
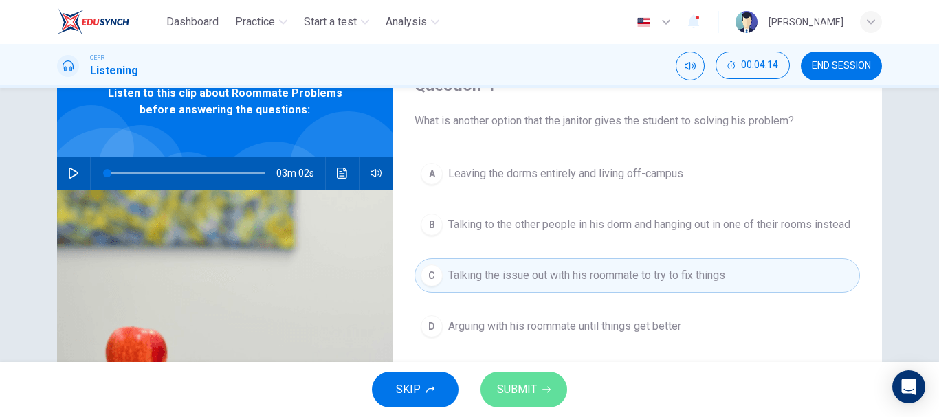
click at [536, 395] on button "SUBMIT" at bounding box center [524, 390] width 87 height 36
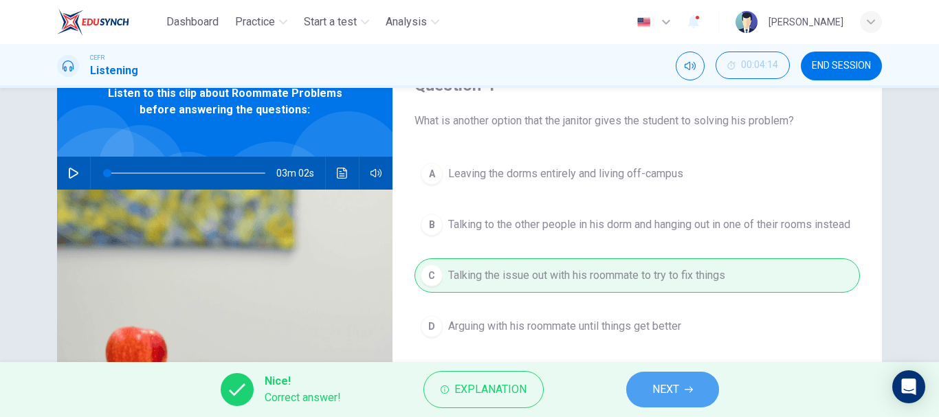
click at [672, 390] on span "NEXT" at bounding box center [665, 389] width 27 height 19
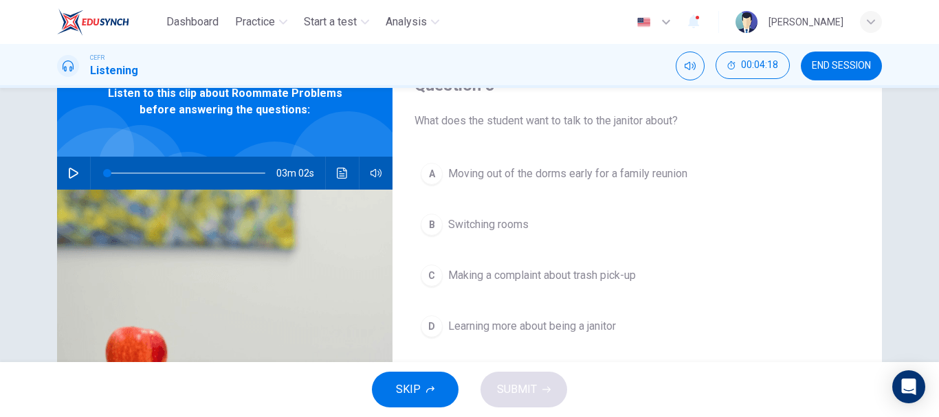
click at [497, 231] on span "Switching rooms" at bounding box center [488, 225] width 80 height 17
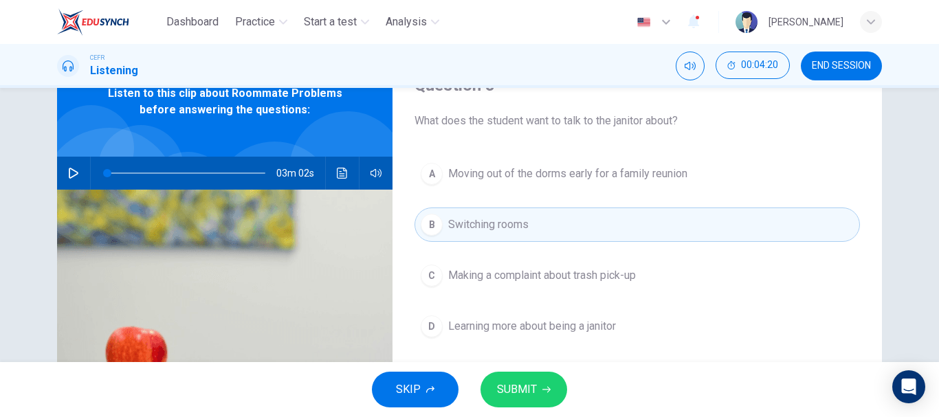
click at [532, 385] on span "SUBMIT" at bounding box center [517, 389] width 40 height 19
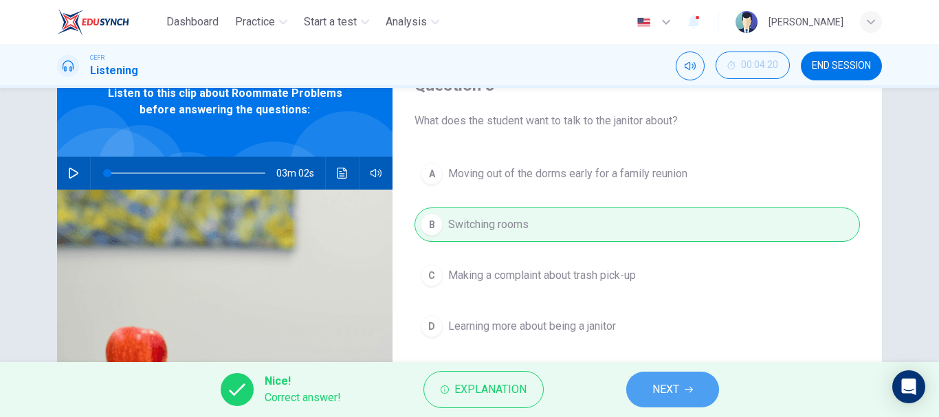
click at [659, 377] on button "NEXT" at bounding box center [672, 390] width 93 height 36
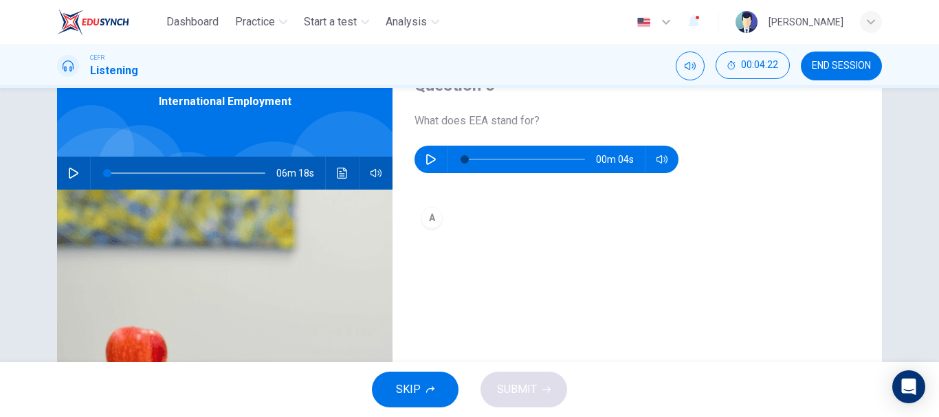
scroll to position [0, 0]
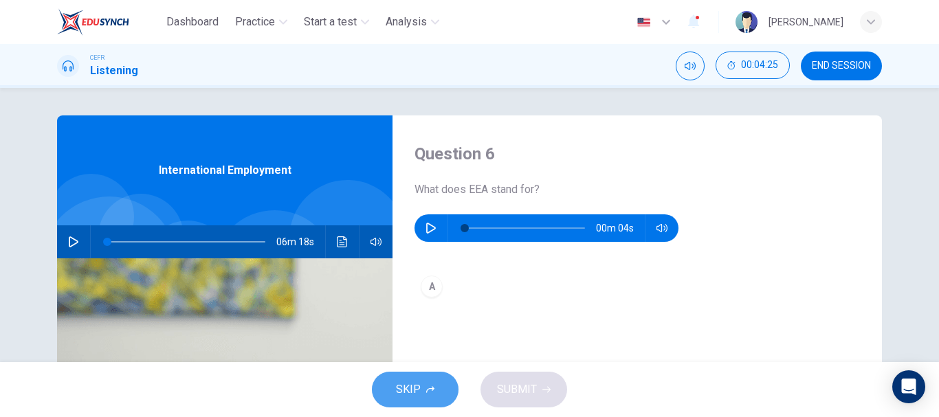
click at [432, 393] on icon "button" at bounding box center [430, 390] width 8 height 8
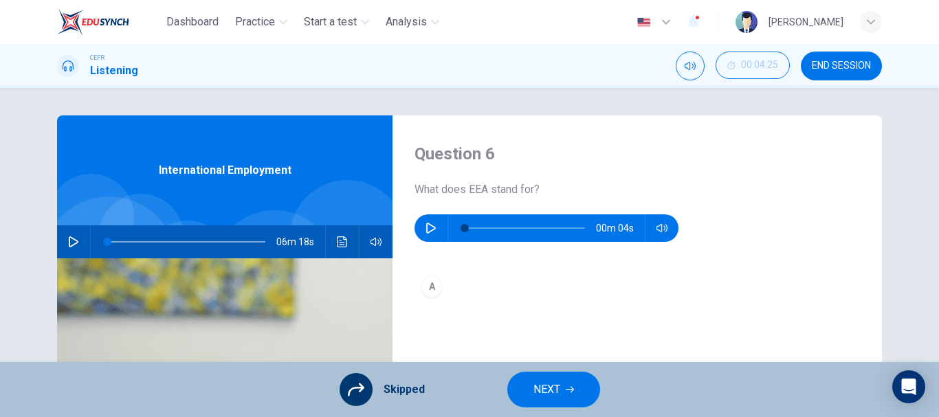
click at [588, 393] on button "NEXT" at bounding box center [553, 390] width 93 height 36
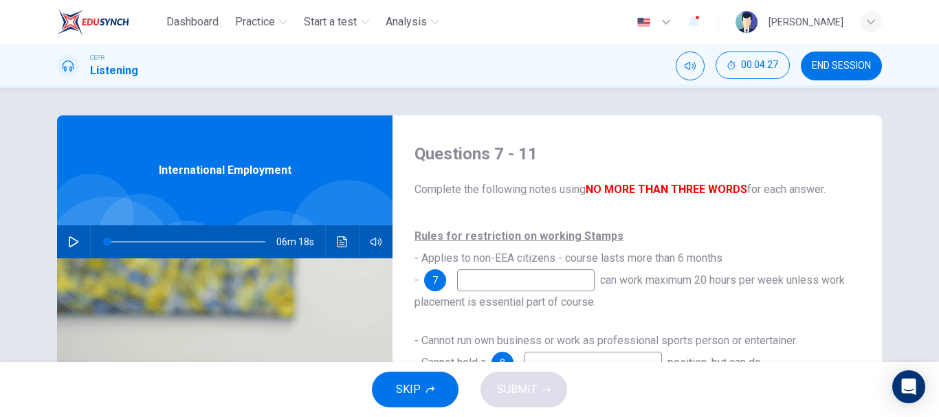
scroll to position [81, 0]
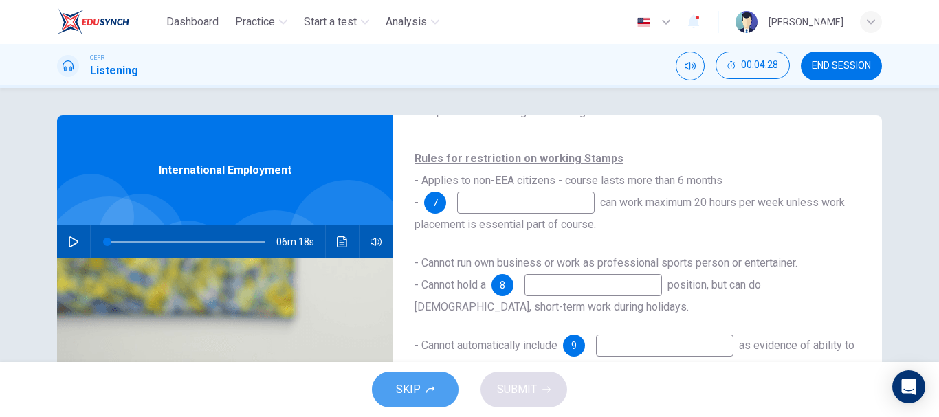
click at [435, 382] on button "SKIP" at bounding box center [415, 390] width 87 height 36
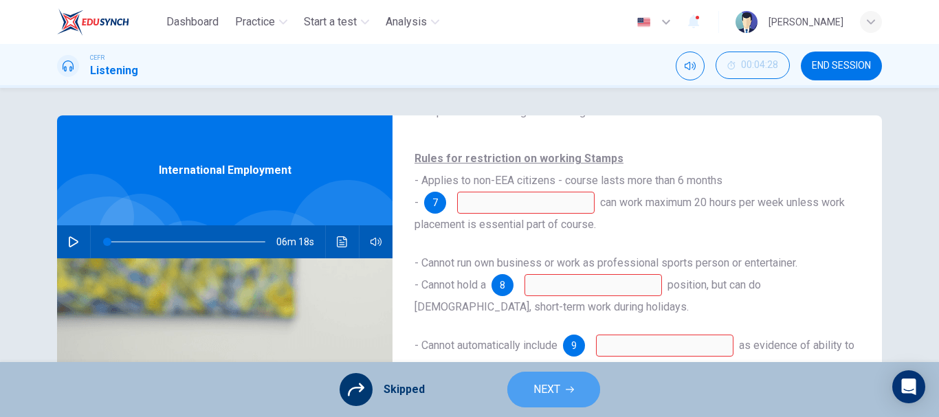
click at [544, 391] on span "NEXT" at bounding box center [547, 389] width 27 height 19
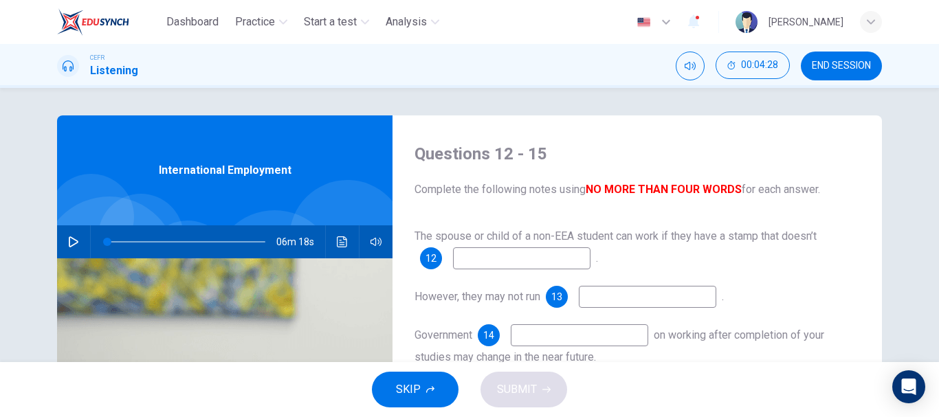
scroll to position [0, 0]
click at [424, 390] on button "SKIP" at bounding box center [415, 390] width 87 height 36
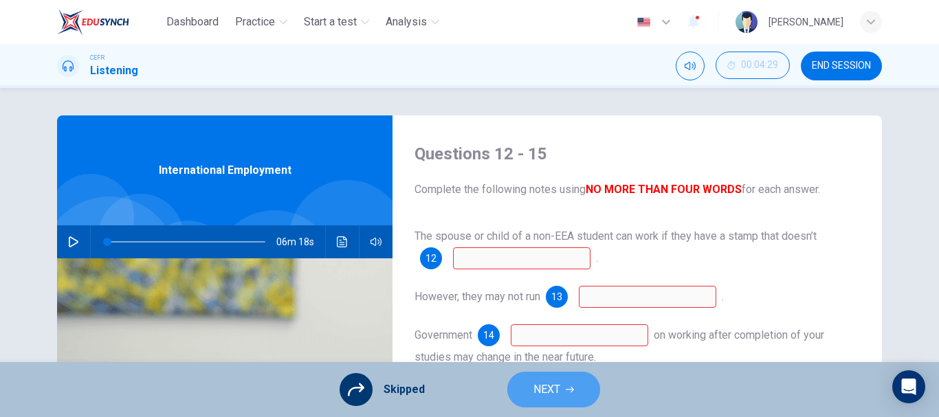
click at [549, 386] on span "NEXT" at bounding box center [547, 389] width 27 height 19
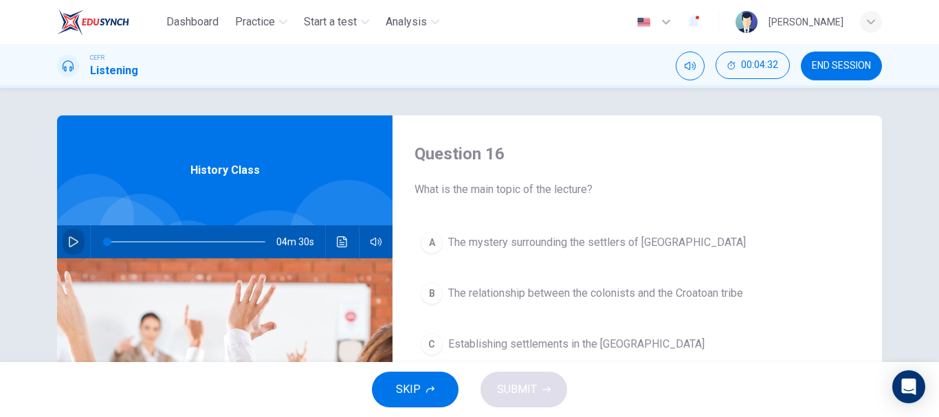
click at [74, 234] on button "button" at bounding box center [74, 242] width 22 height 33
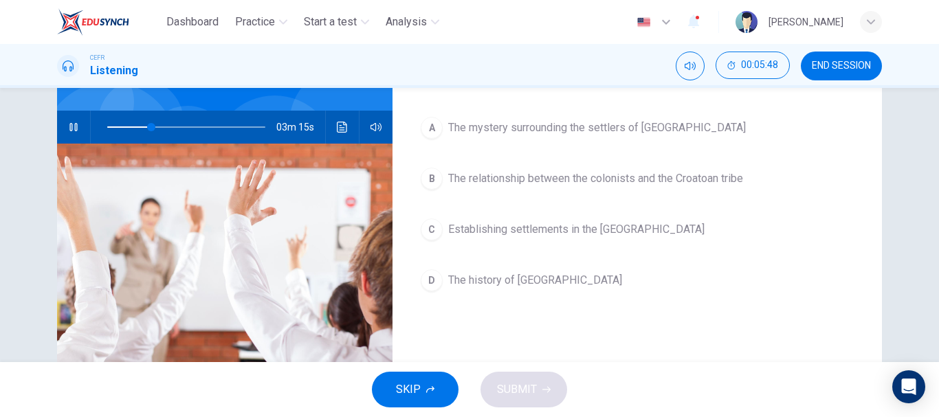
scroll to position [138, 0]
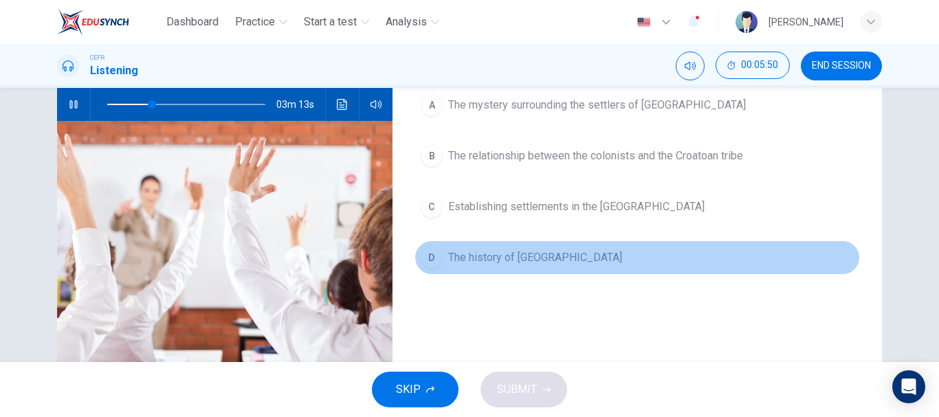
click at [569, 260] on span "The history of Roanoke Island" at bounding box center [535, 258] width 174 height 17
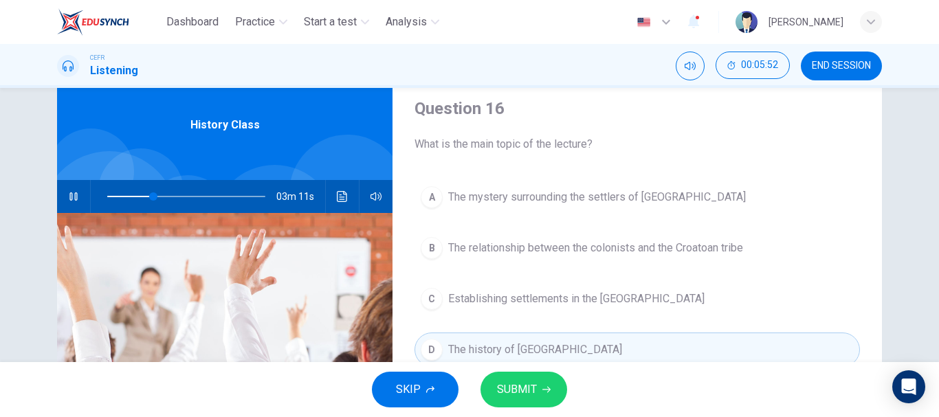
scroll to position [69, 0]
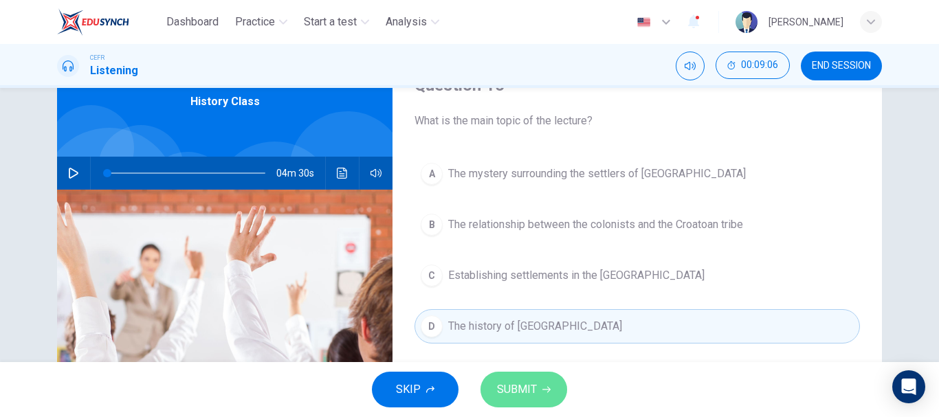
click at [513, 395] on span "SUBMIT" at bounding box center [517, 389] width 40 height 19
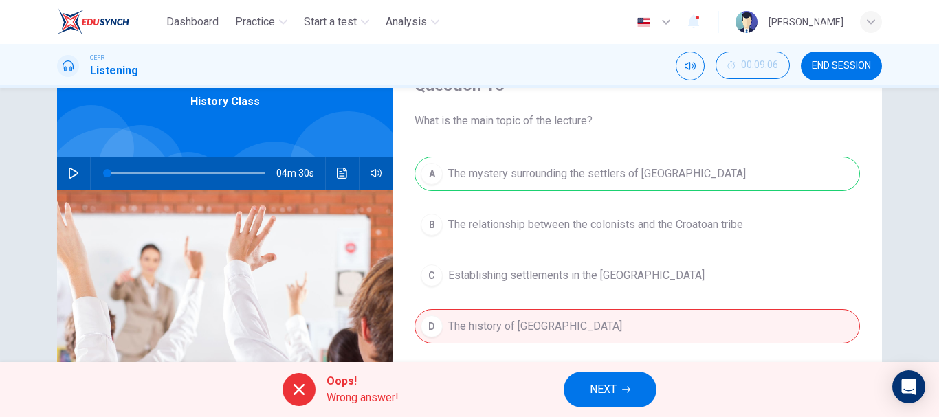
click at [597, 388] on span "NEXT" at bounding box center [603, 389] width 27 height 19
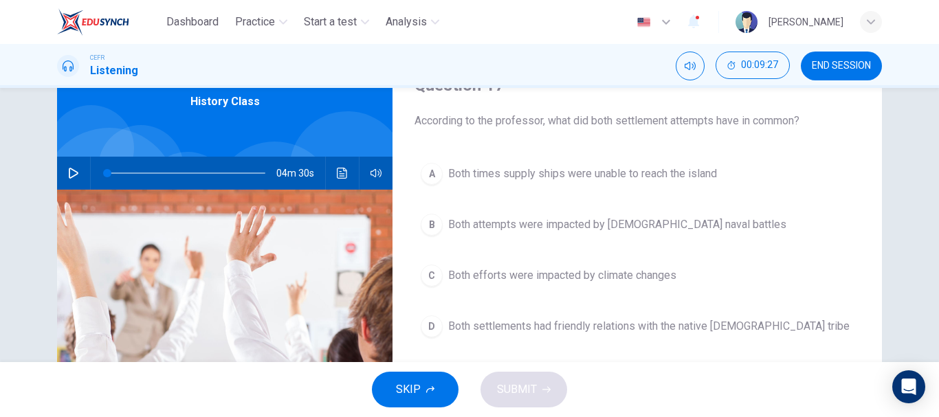
click at [593, 175] on span "Both times supply ships were unable to reach the island" at bounding box center [582, 174] width 269 height 17
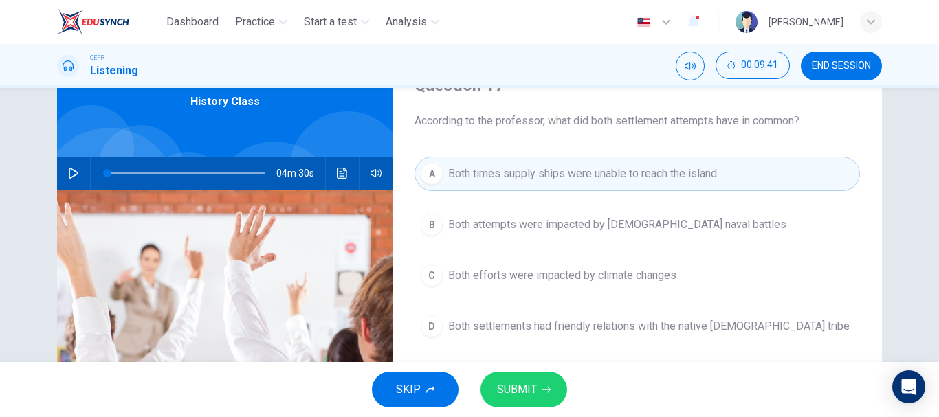
click at [250, 164] on span at bounding box center [186, 173] width 158 height 19
click at [74, 172] on icon "button" at bounding box center [73, 173] width 11 height 11
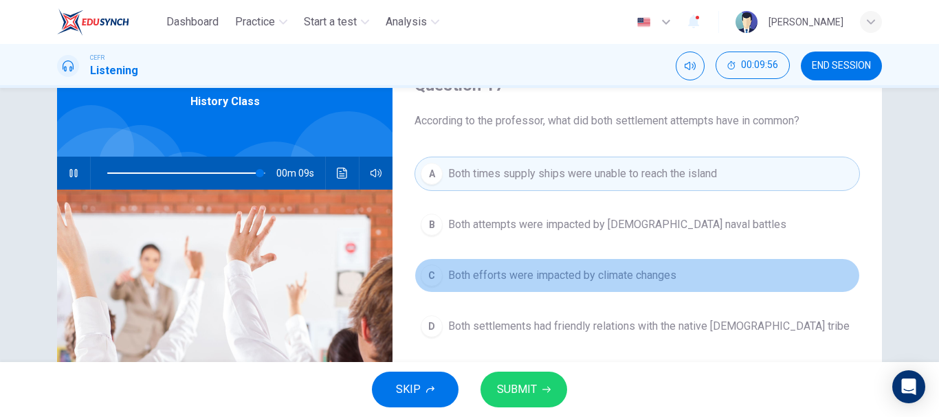
click at [679, 280] on button "C Both efforts were impacted by climate changes" at bounding box center [638, 276] width 446 height 34
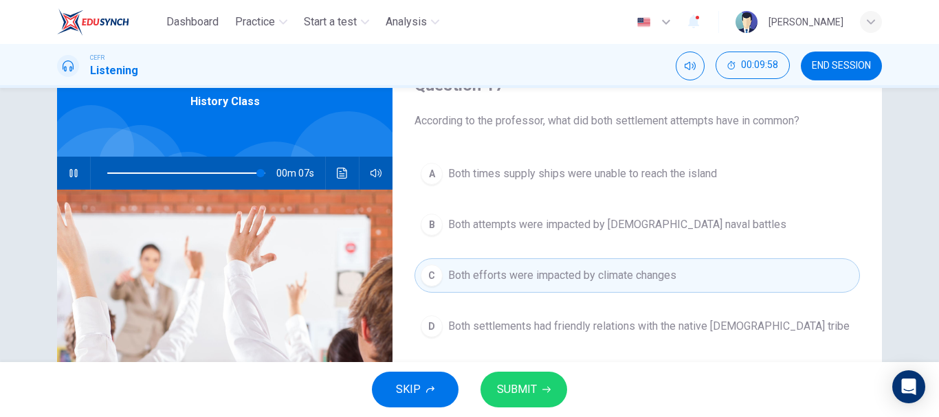
click at [520, 388] on span "SUBMIT" at bounding box center [517, 389] width 40 height 19
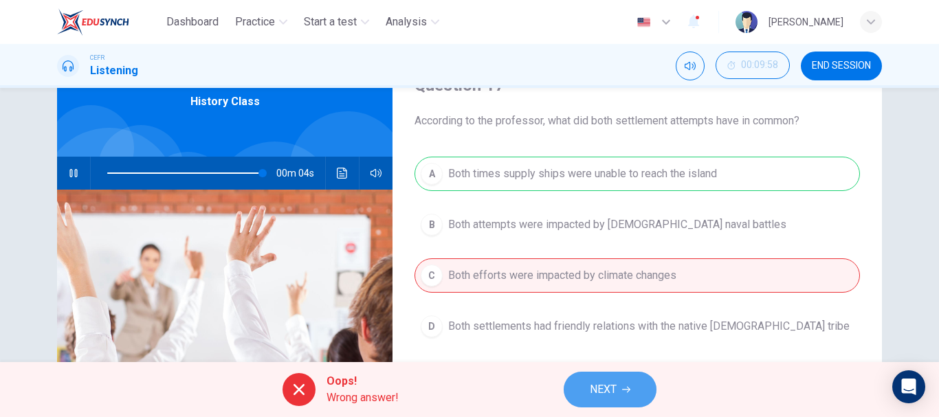
click at [612, 384] on span "NEXT" at bounding box center [603, 389] width 27 height 19
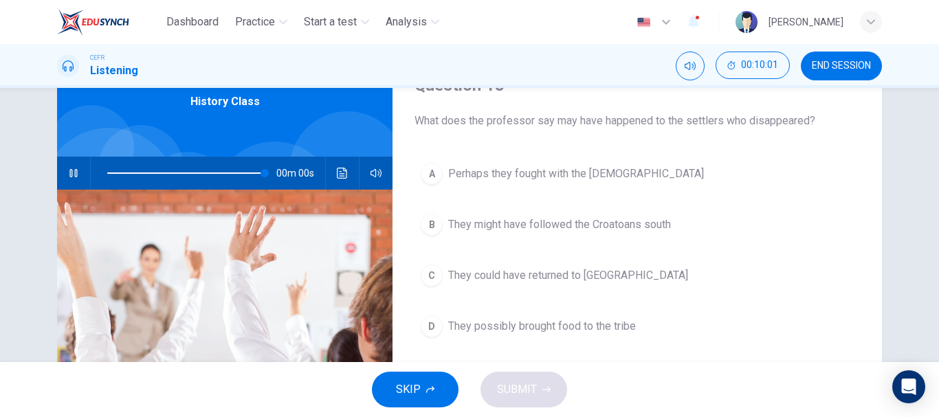
type input "0"
click at [613, 177] on span "Perhaps they fought with the Croatoans" at bounding box center [576, 174] width 256 height 17
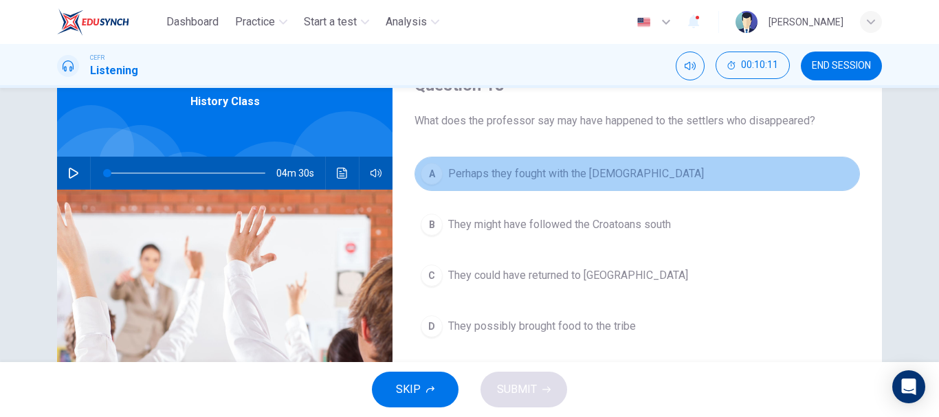
click at [542, 172] on span "Perhaps they fought with the Croatoans" at bounding box center [576, 174] width 256 height 17
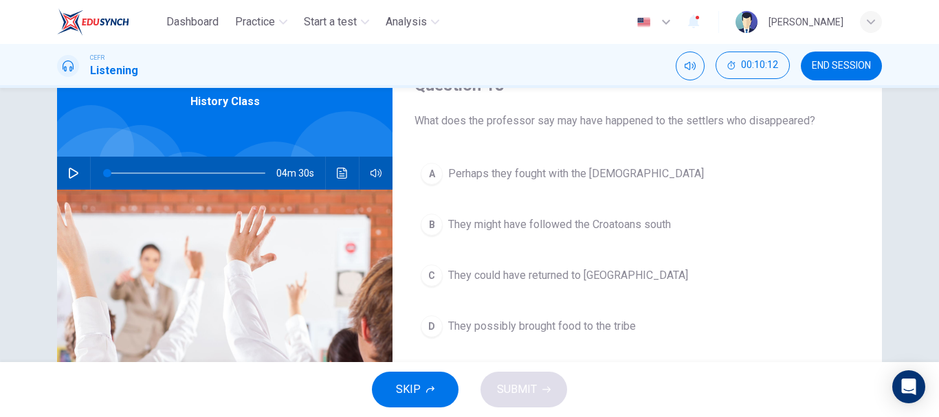
click at [509, 182] on button "A Perhaps they fought with the Croatoans" at bounding box center [638, 174] width 446 height 34
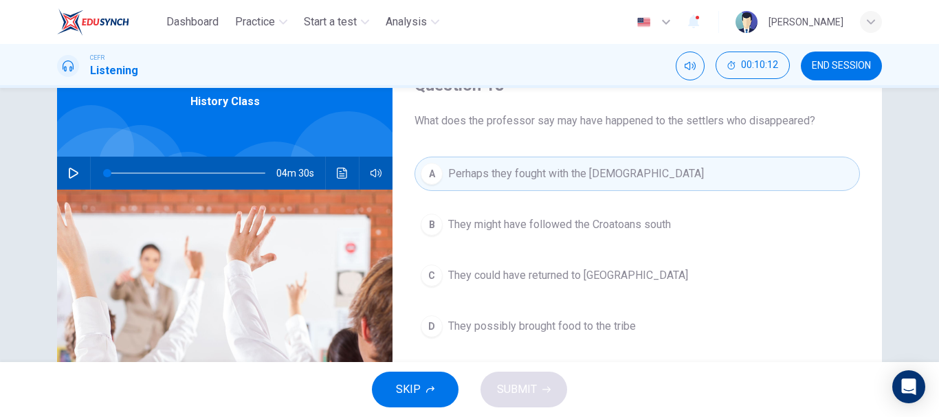
click at [509, 182] on button "A Perhaps they fought with the Croatoans" at bounding box center [638, 174] width 446 height 34
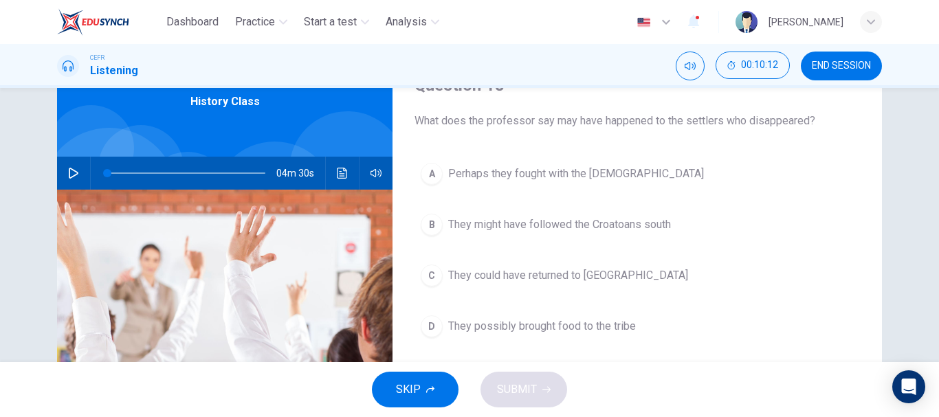
click at [507, 181] on span "Perhaps they fought with the Croatoans" at bounding box center [576, 174] width 256 height 17
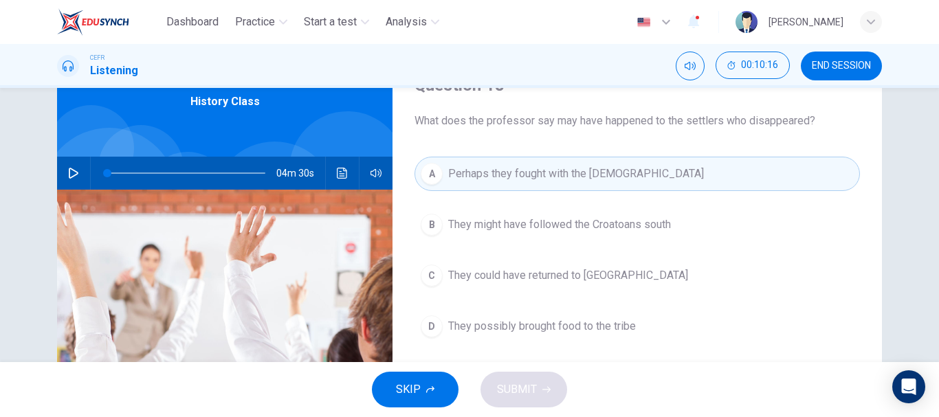
click at [513, 184] on button "A Perhaps they fought with the Croatoans" at bounding box center [638, 174] width 446 height 34
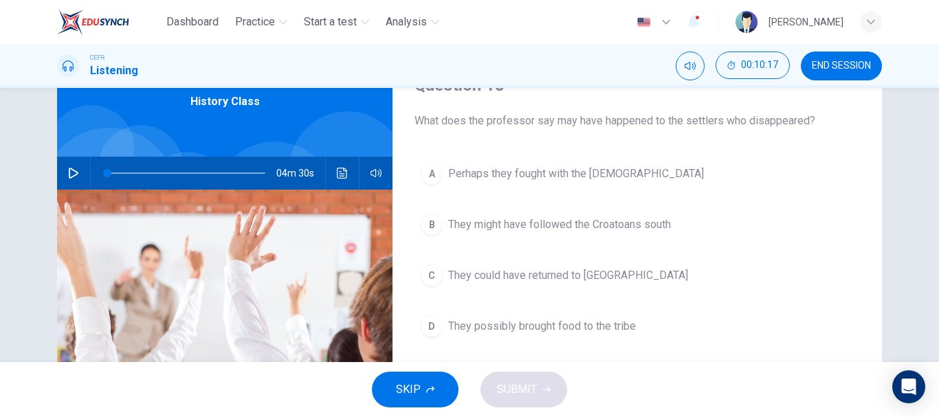
click at [523, 396] on div "SKIP SUBMIT" at bounding box center [469, 389] width 939 height 55
click at [521, 394] on div "SKIP SUBMIT" at bounding box center [469, 389] width 939 height 55
click at [529, 182] on span "Perhaps they fought with the Croatoans" at bounding box center [576, 174] width 256 height 17
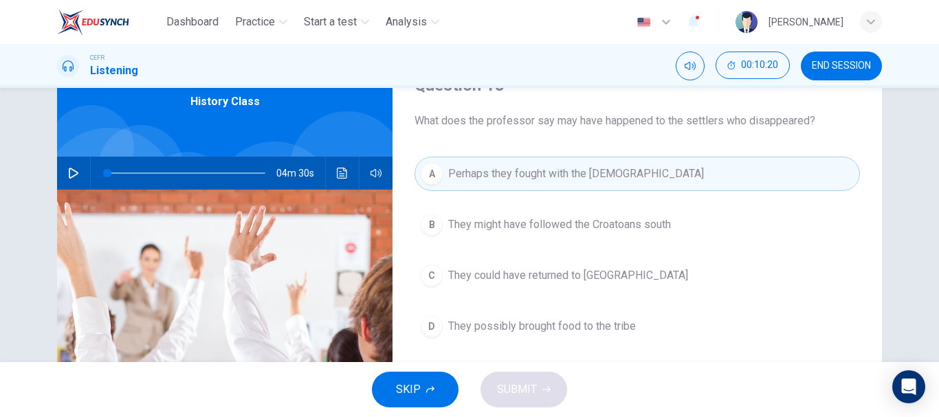
click at [622, 236] on button "B They might have followed the Croatoans south" at bounding box center [638, 225] width 446 height 34
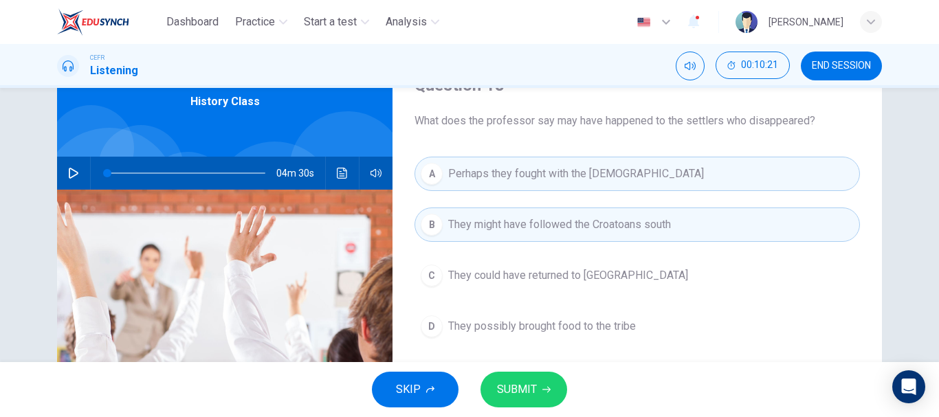
click at [582, 175] on span "Perhaps they fought with the Croatoans" at bounding box center [576, 174] width 256 height 17
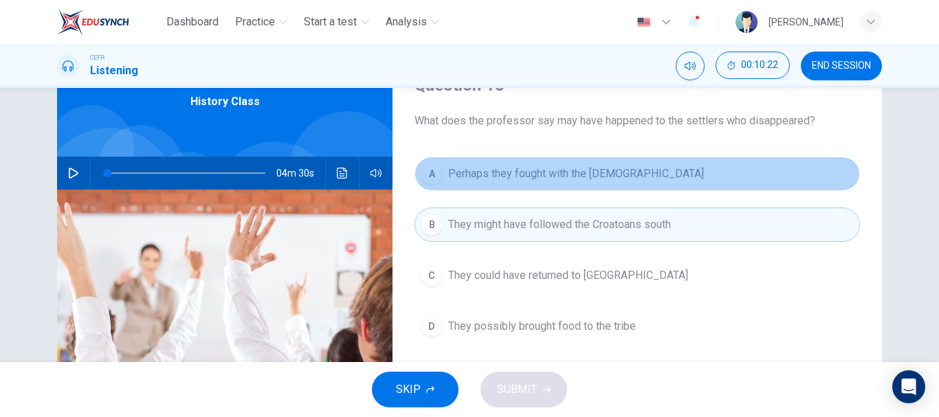
click at [582, 175] on span "Perhaps they fought with the Croatoans" at bounding box center [576, 174] width 256 height 17
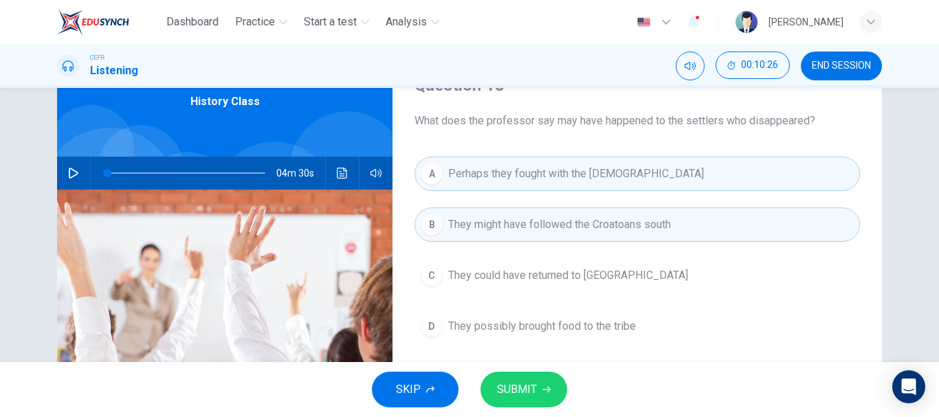
scroll to position [138, 0]
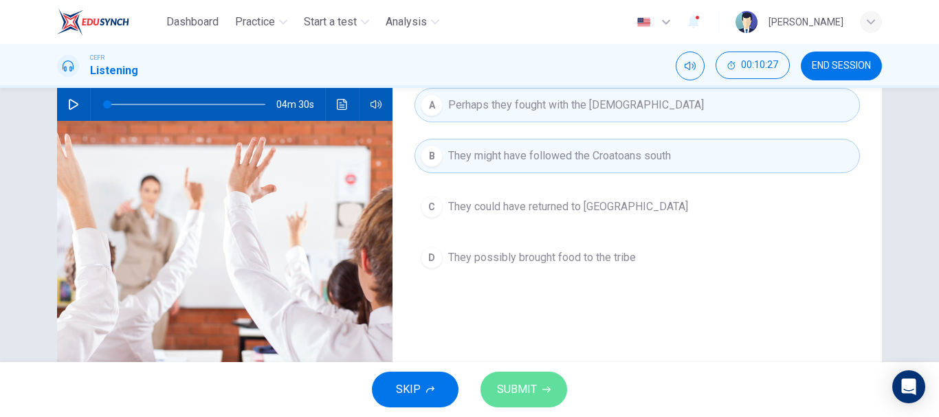
click at [546, 389] on icon "button" at bounding box center [546, 390] width 8 height 8
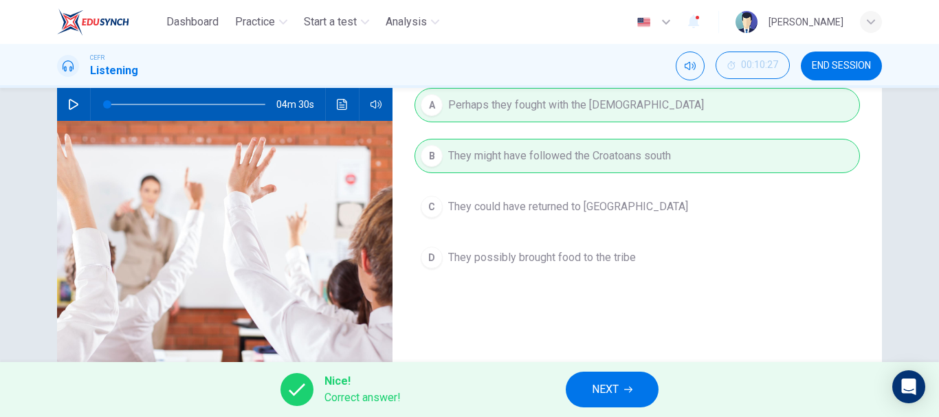
click at [591, 392] on button "NEXT" at bounding box center [612, 390] width 93 height 36
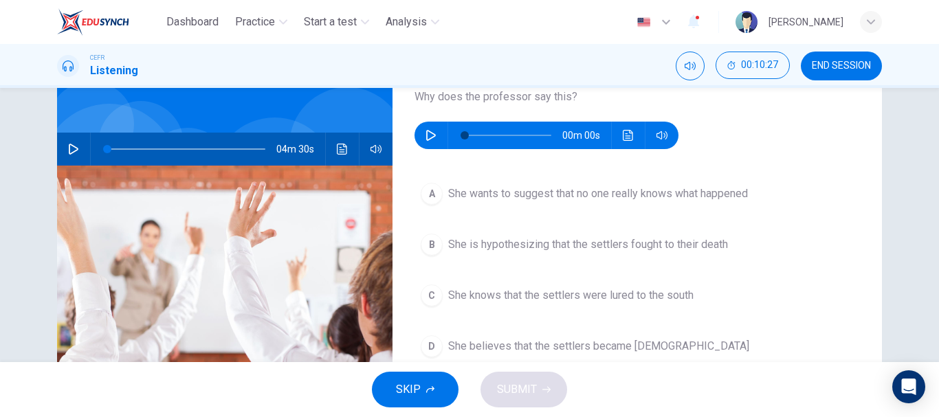
scroll to position [69, 0]
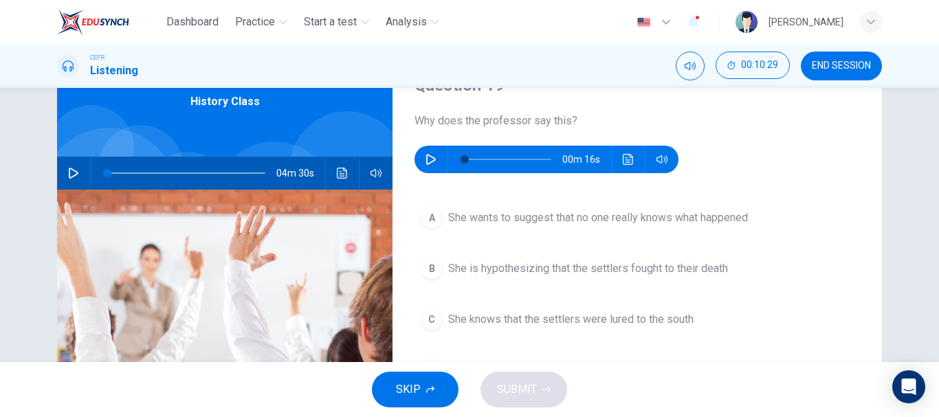
click at [859, 69] on span "END SESSION" at bounding box center [841, 66] width 59 height 11
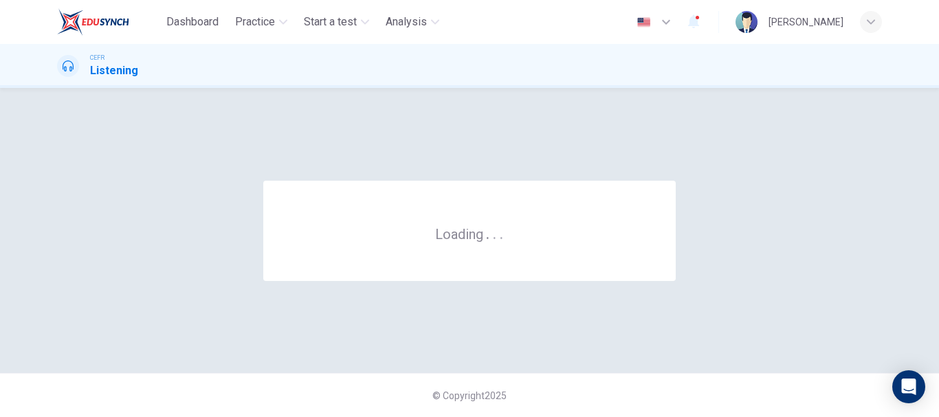
scroll to position [0, 0]
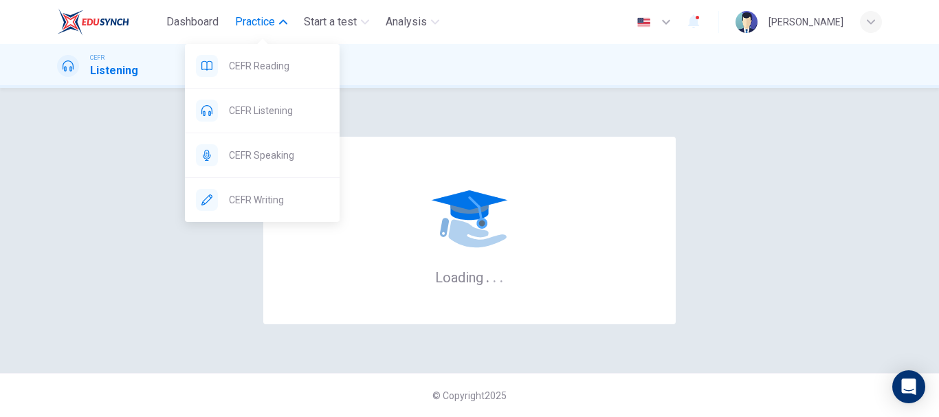
click at [274, 18] on span "Practice" at bounding box center [255, 22] width 40 height 17
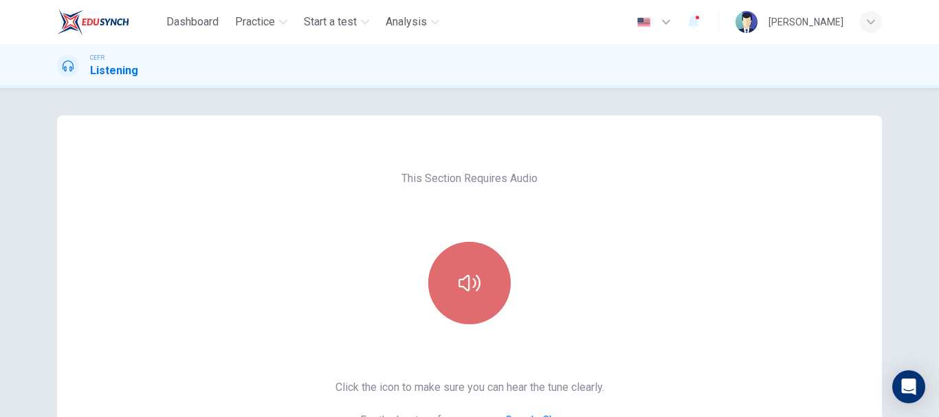
click at [442, 270] on button "button" at bounding box center [469, 283] width 83 height 83
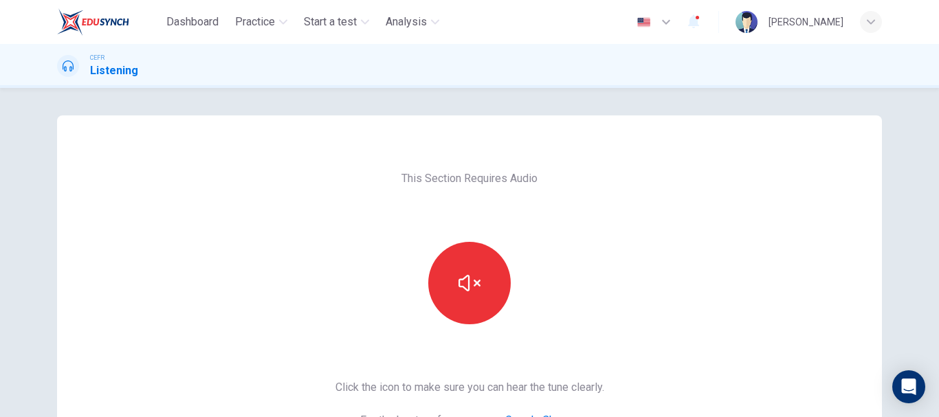
scroll to position [206, 0]
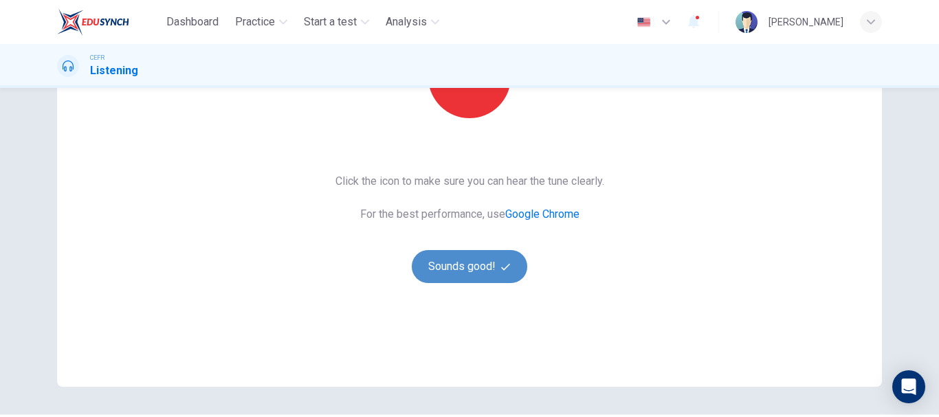
click at [481, 259] on button "Sounds good!" at bounding box center [470, 266] width 116 height 33
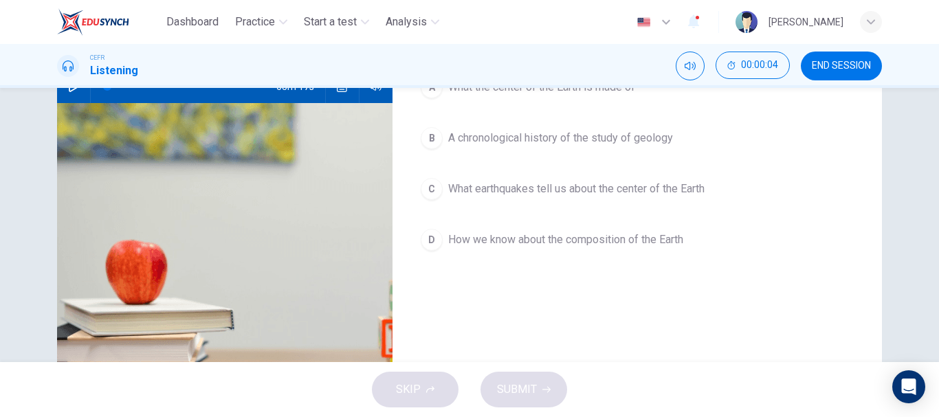
scroll to position [0, 0]
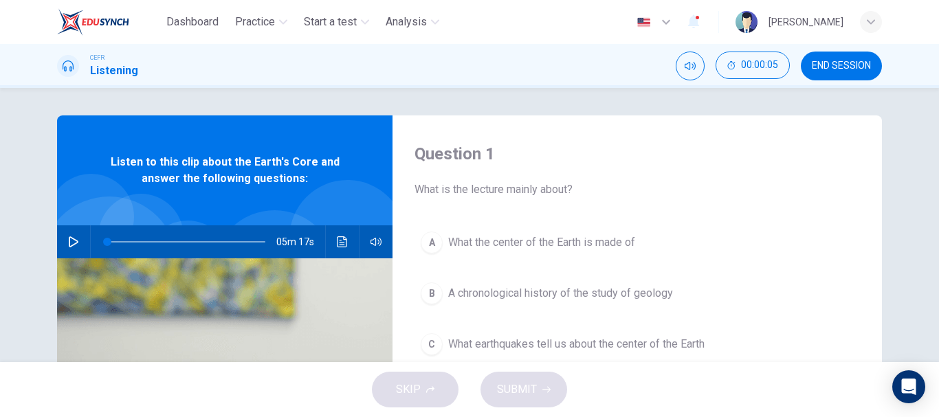
click at [523, 202] on div "Question 1 What is the lecture mainly about? A What the center of the Earth is …" at bounding box center [638, 355] width 490 height 478
click at [520, 230] on button "A What the center of the Earth is made of" at bounding box center [638, 243] width 446 height 34
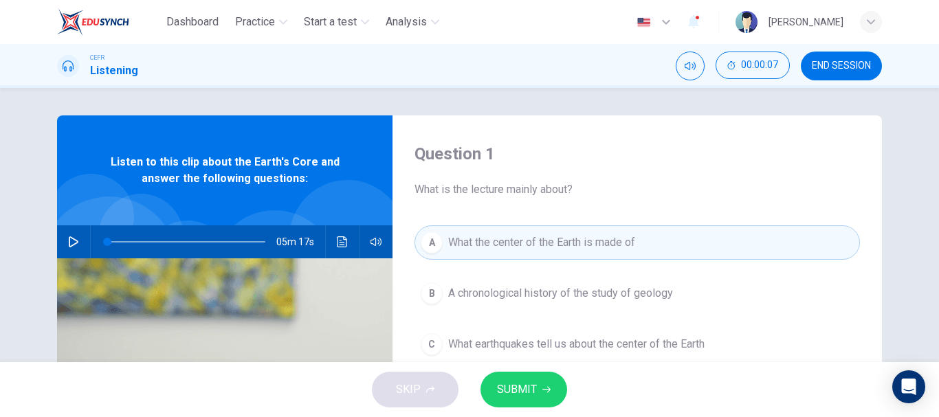
click at [528, 193] on span "What is the lecture mainly about?" at bounding box center [638, 190] width 446 height 17
click at [74, 239] on icon "button" at bounding box center [73, 242] width 11 height 11
click at [71, 241] on icon "button" at bounding box center [73, 242] width 11 height 11
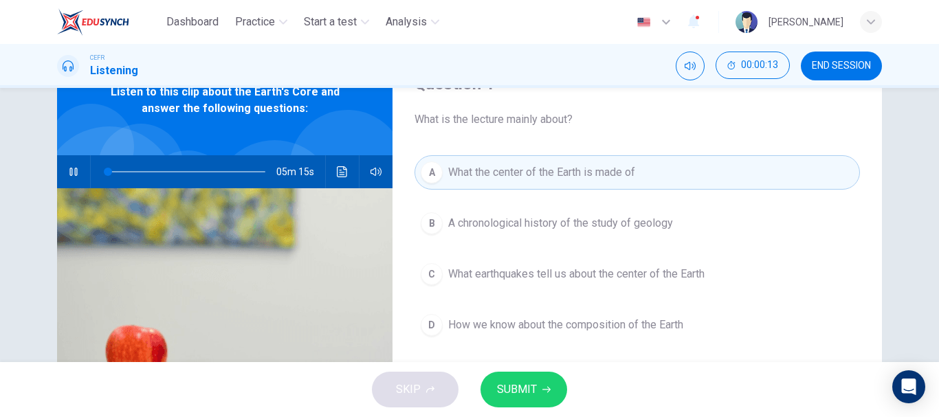
scroll to position [69, 0]
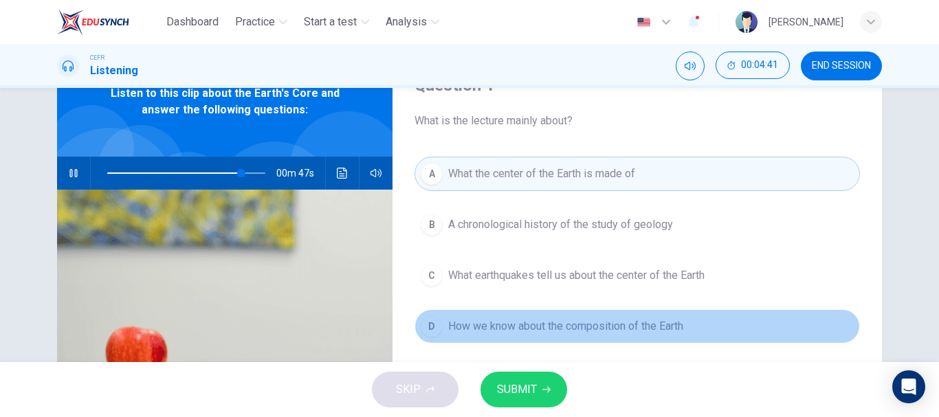
click at [645, 320] on span "How we know about the composition of the Earth" at bounding box center [565, 326] width 235 height 17
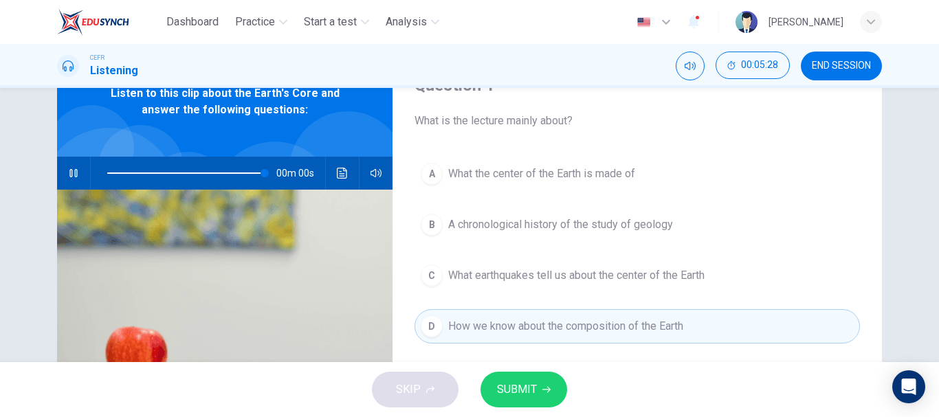
type input "0"
click at [545, 386] on icon "button" at bounding box center [546, 390] width 8 height 8
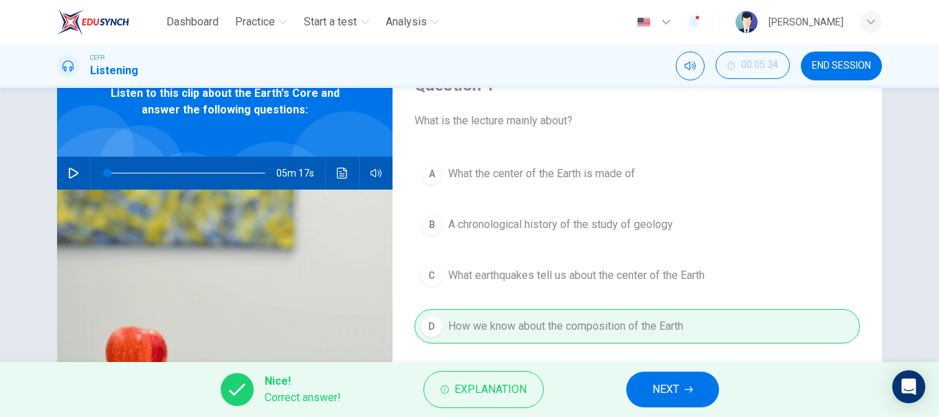
click at [678, 385] on span "NEXT" at bounding box center [665, 389] width 27 height 19
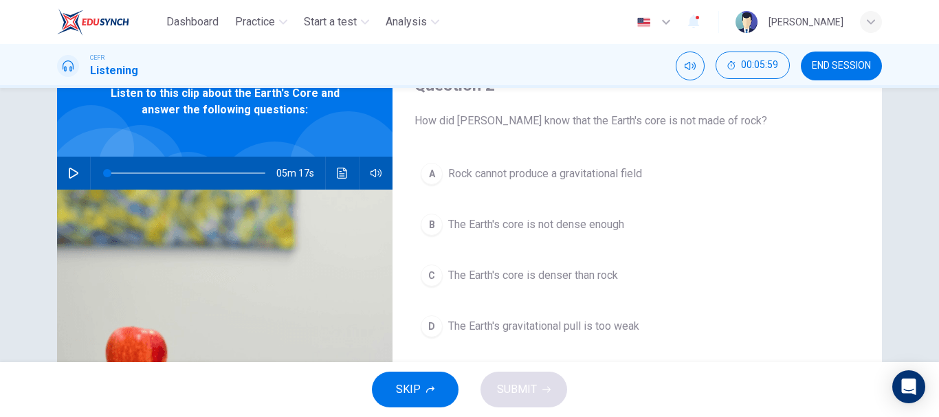
click at [619, 217] on span "The Earth's core is not dense enough" at bounding box center [536, 225] width 176 height 17
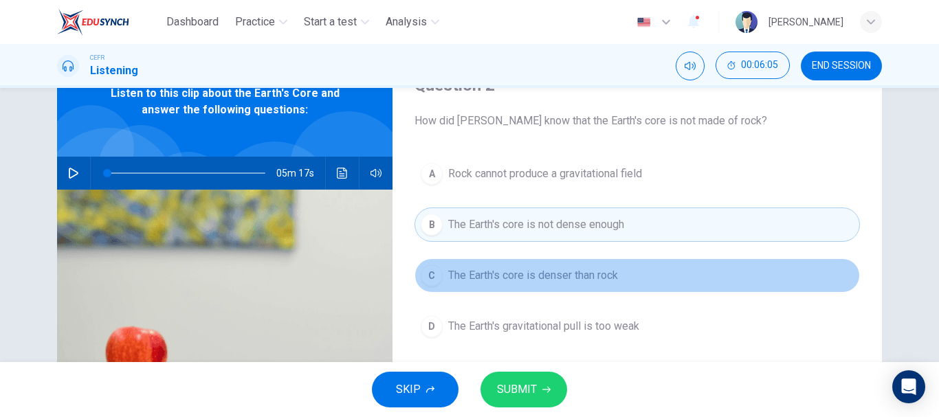
click at [588, 271] on span "The Earth's core is denser than rock" at bounding box center [533, 275] width 170 height 17
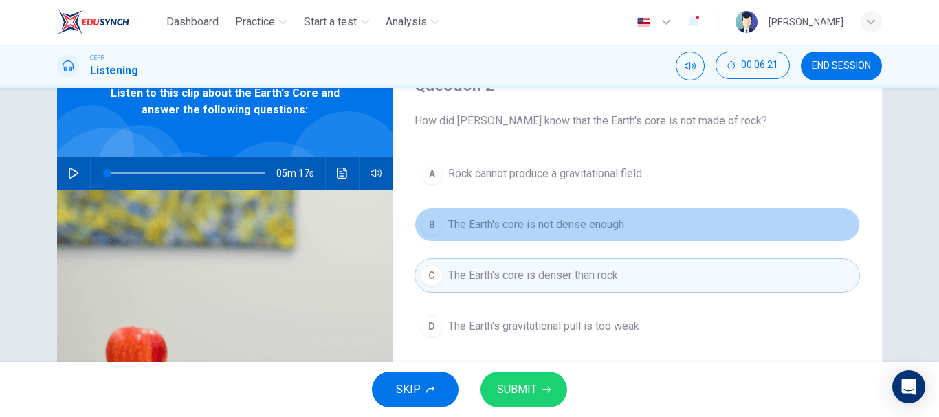
click at [622, 219] on span "The Earth's core is not dense enough" at bounding box center [536, 225] width 176 height 17
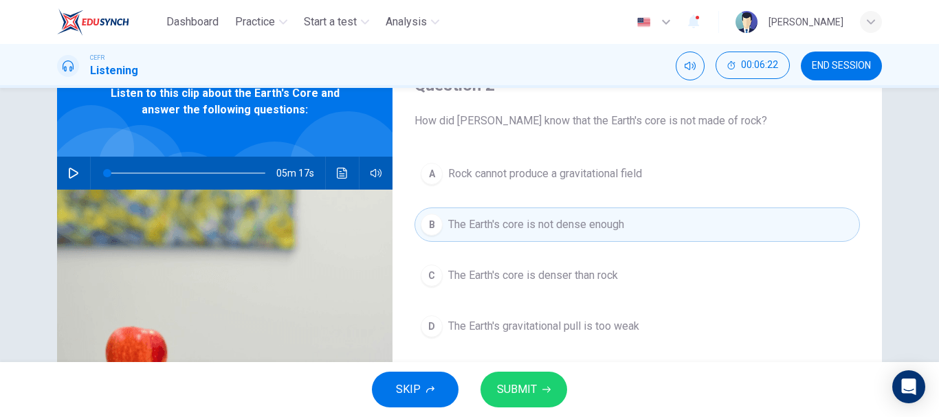
click at [536, 381] on span "SUBMIT" at bounding box center [517, 389] width 40 height 19
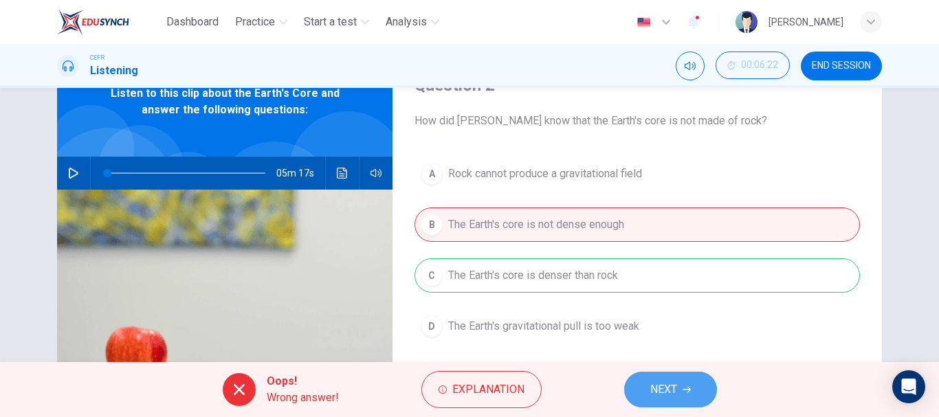
click at [672, 388] on span "NEXT" at bounding box center [663, 389] width 27 height 19
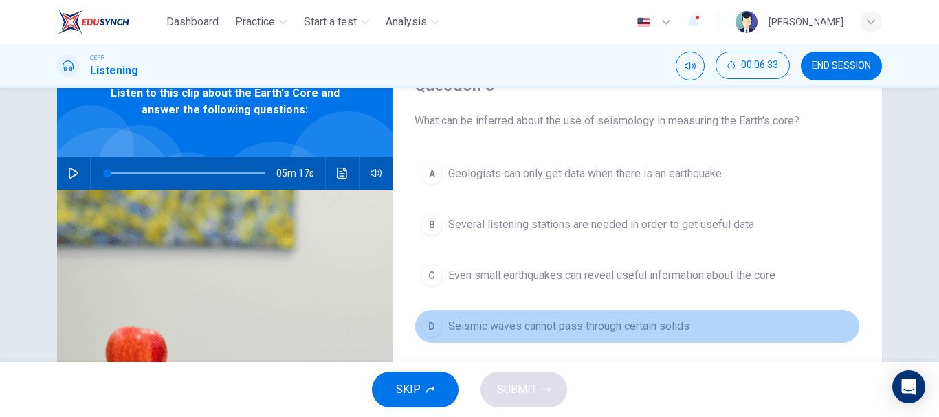
click at [670, 323] on span "Seismic waves cannot pass through certain solids" at bounding box center [568, 326] width 241 height 17
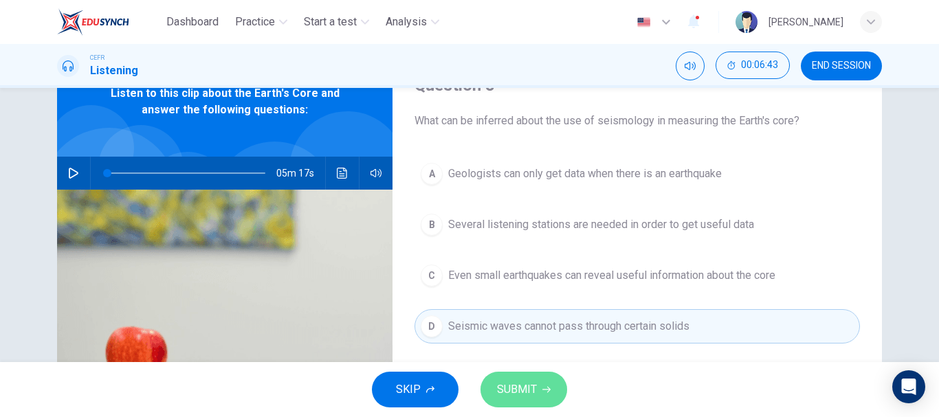
click at [545, 372] on button "SUBMIT" at bounding box center [524, 390] width 87 height 36
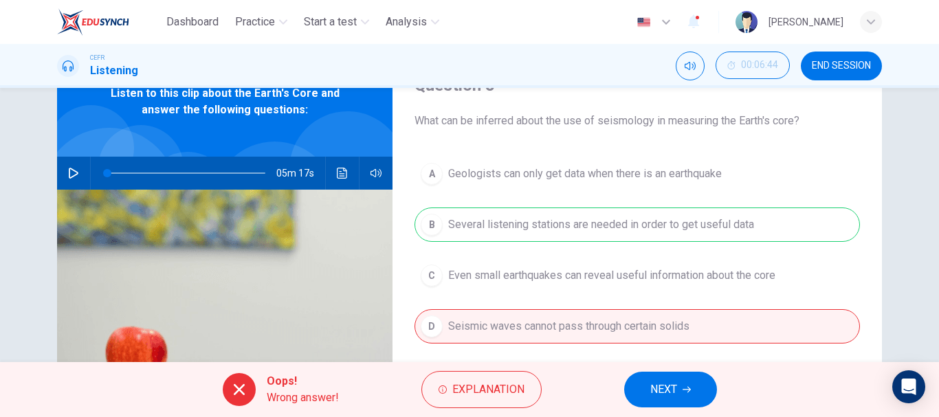
click at [670, 395] on span "NEXT" at bounding box center [663, 389] width 27 height 19
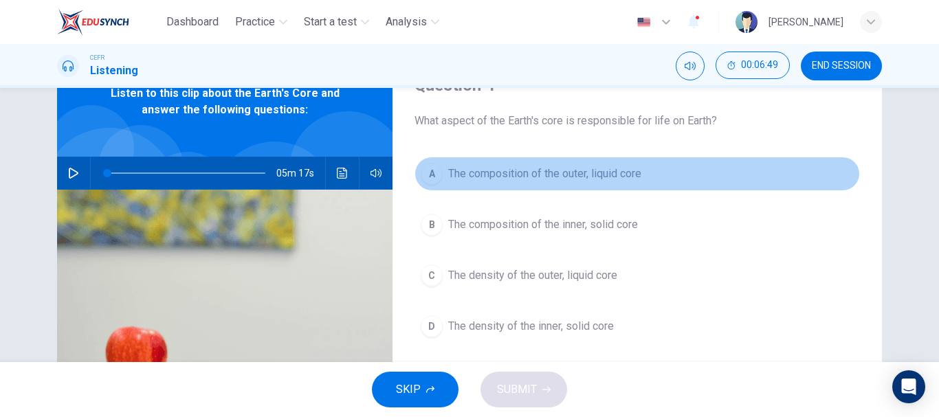
click at [638, 177] on span "The composition of the outer, liquid core" at bounding box center [544, 174] width 193 height 17
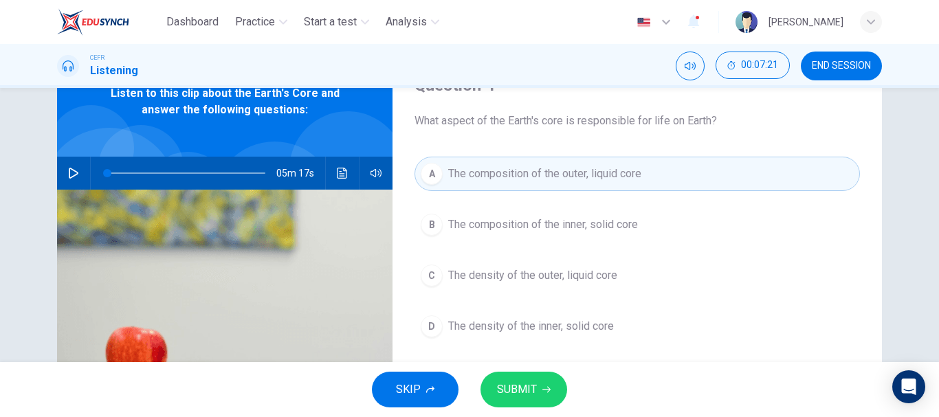
click at [541, 382] on button "SUBMIT" at bounding box center [524, 390] width 87 height 36
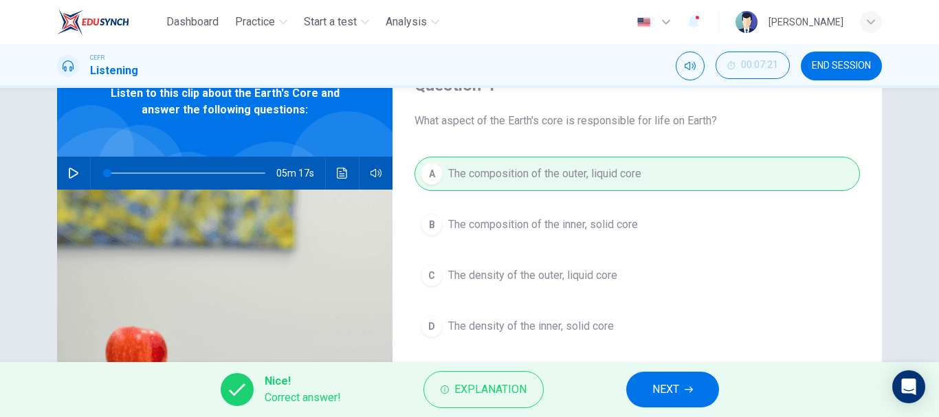
click at [659, 393] on span "NEXT" at bounding box center [665, 389] width 27 height 19
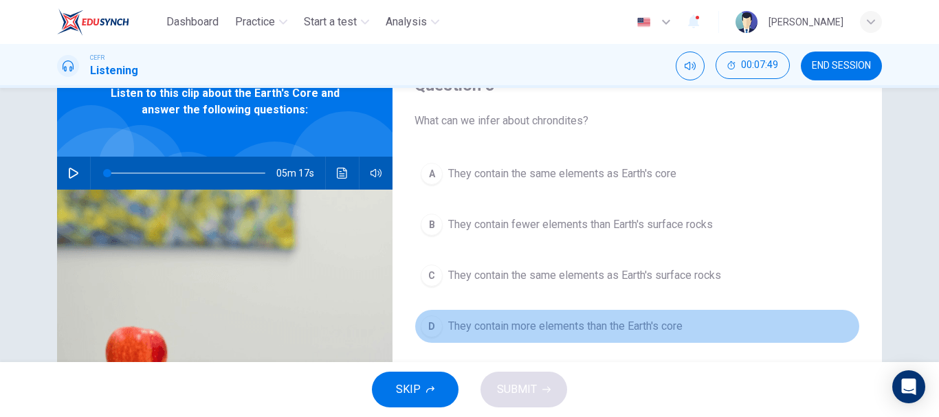
click at [604, 332] on span "They contain more elements than the Earth's core" at bounding box center [565, 326] width 234 height 17
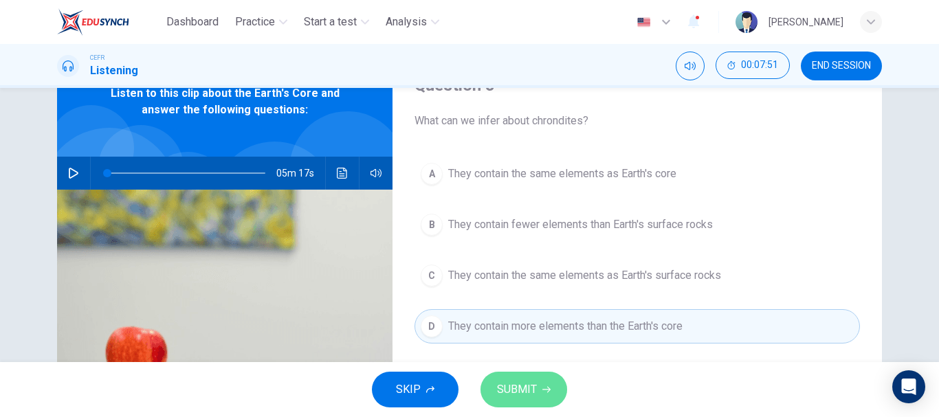
click at [542, 383] on button "SUBMIT" at bounding box center [524, 390] width 87 height 36
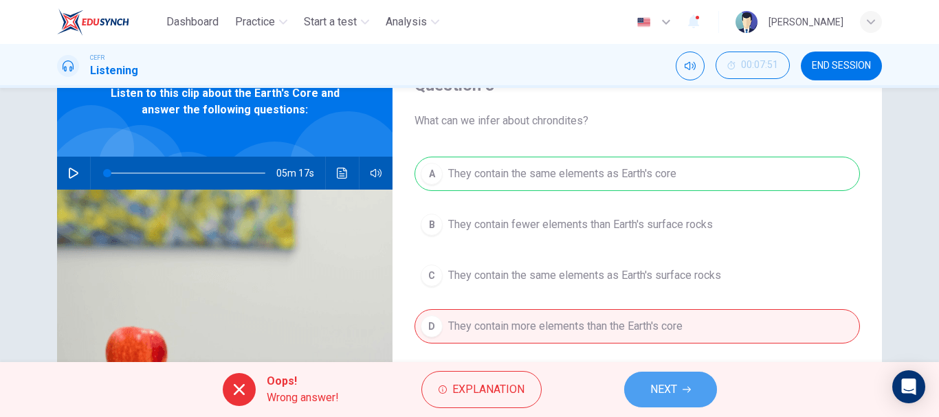
click at [646, 387] on button "NEXT" at bounding box center [670, 390] width 93 height 36
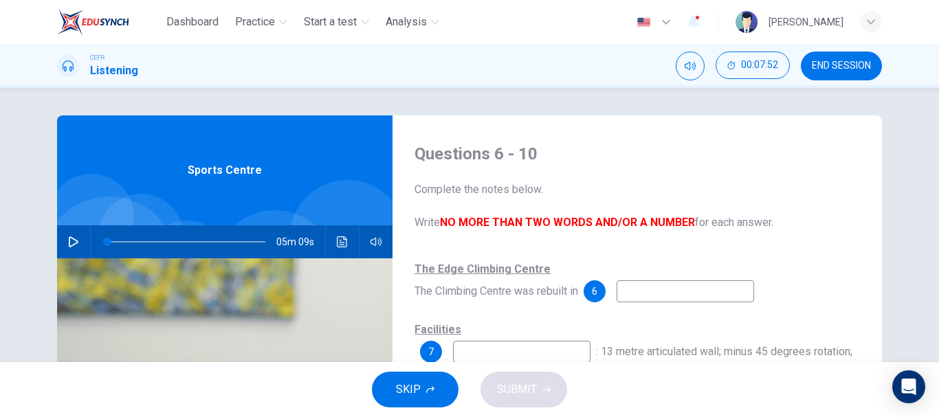
click at [851, 77] on button "END SESSION" at bounding box center [841, 66] width 81 height 29
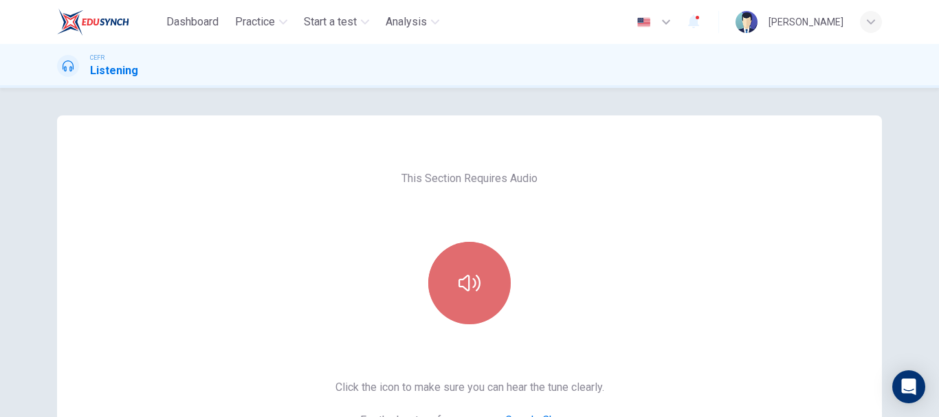
click at [483, 282] on button "button" at bounding box center [469, 283] width 83 height 83
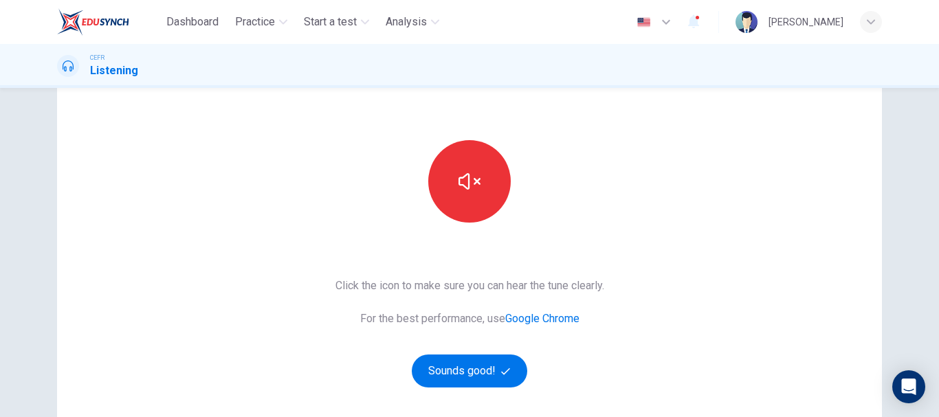
scroll to position [138, 0]
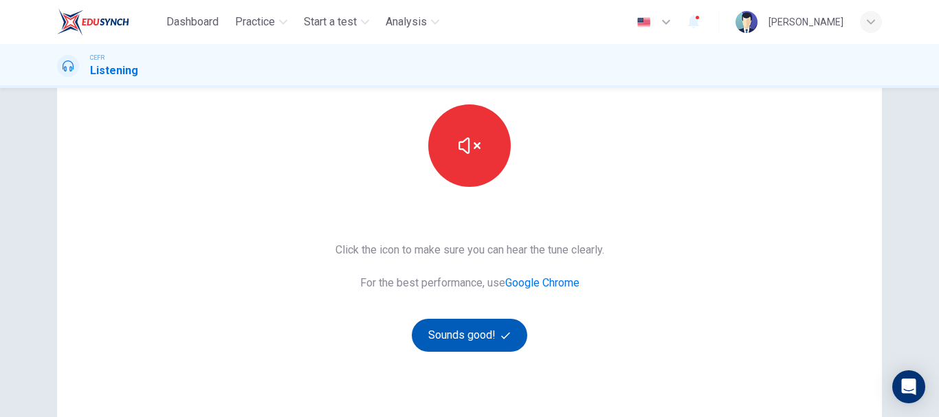
click at [483, 336] on button "Sounds good!" at bounding box center [470, 335] width 116 height 33
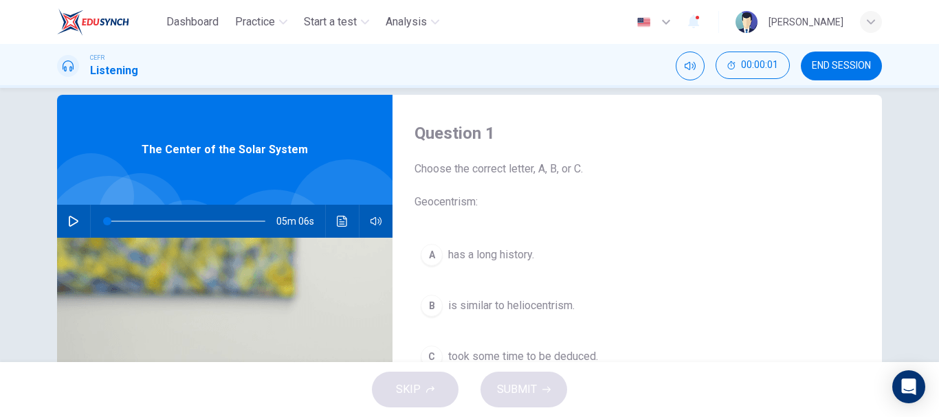
scroll to position [0, 0]
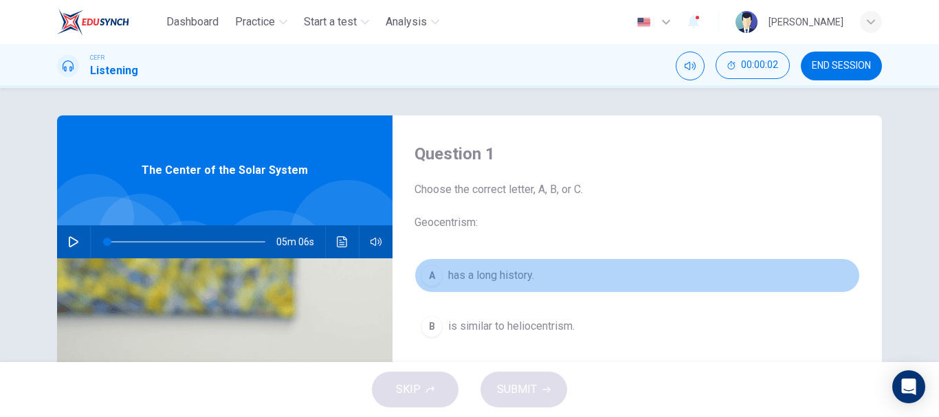
click at [478, 259] on button "A has a long history." at bounding box center [638, 276] width 446 height 34
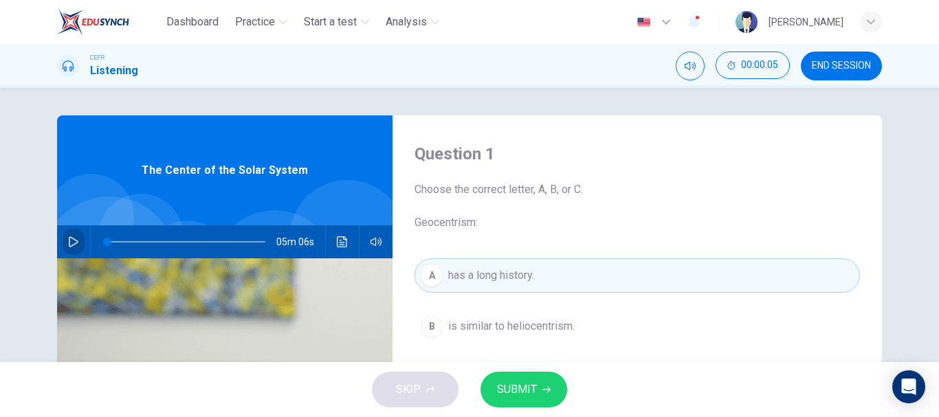
click at [73, 239] on icon "button" at bounding box center [73, 242] width 11 height 11
click at [63, 236] on button "button" at bounding box center [74, 242] width 22 height 33
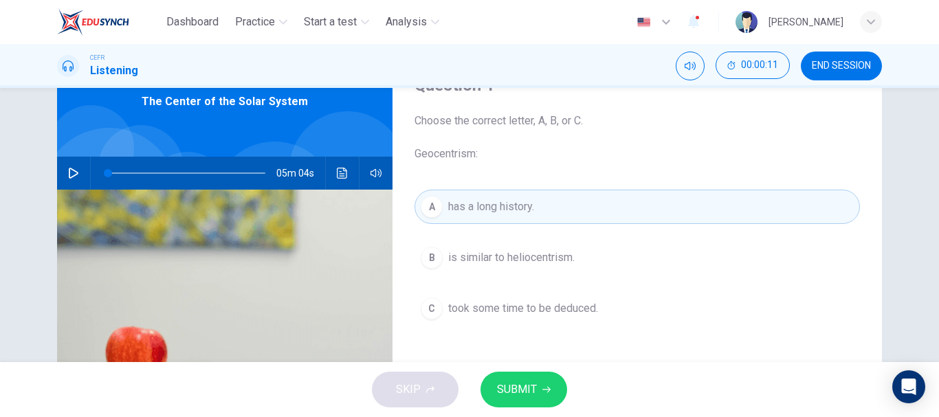
scroll to position [138, 0]
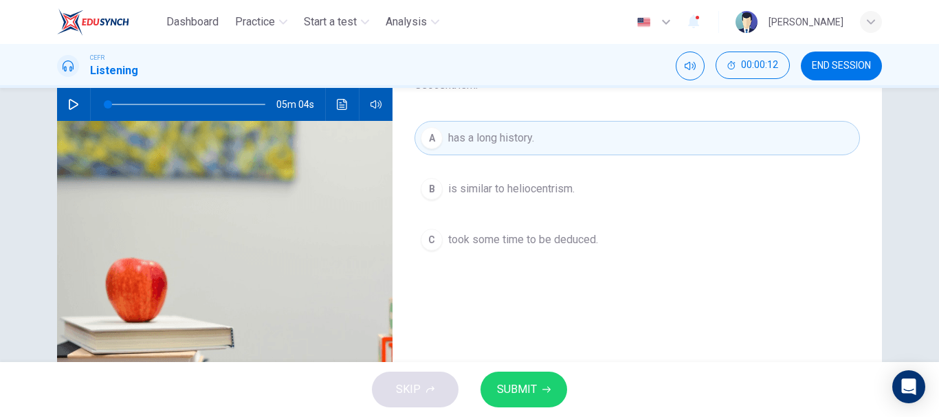
click at [484, 205] on button "B is similar to heliocentrism." at bounding box center [638, 189] width 446 height 34
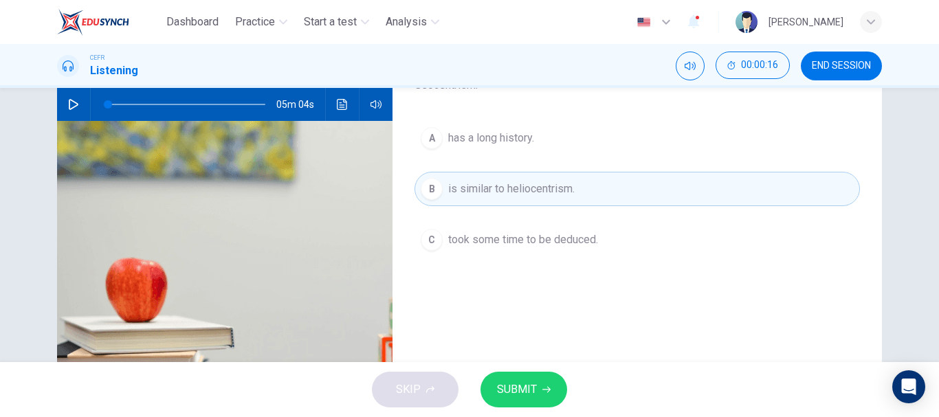
click at [515, 385] on span "SUBMIT" at bounding box center [517, 389] width 40 height 19
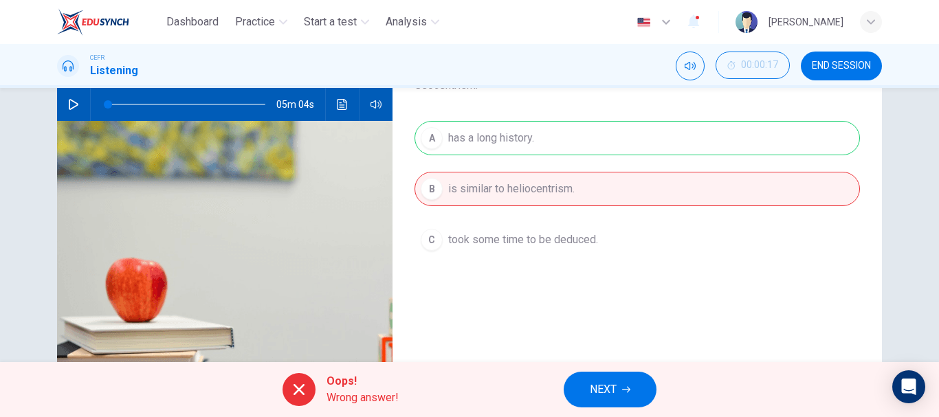
click at [606, 386] on span "NEXT" at bounding box center [603, 389] width 27 height 19
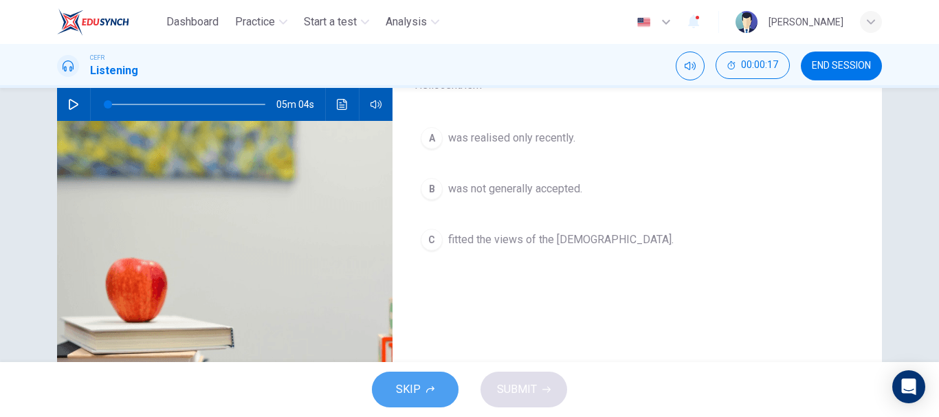
click at [408, 384] on span "SKIP" at bounding box center [408, 389] width 25 height 19
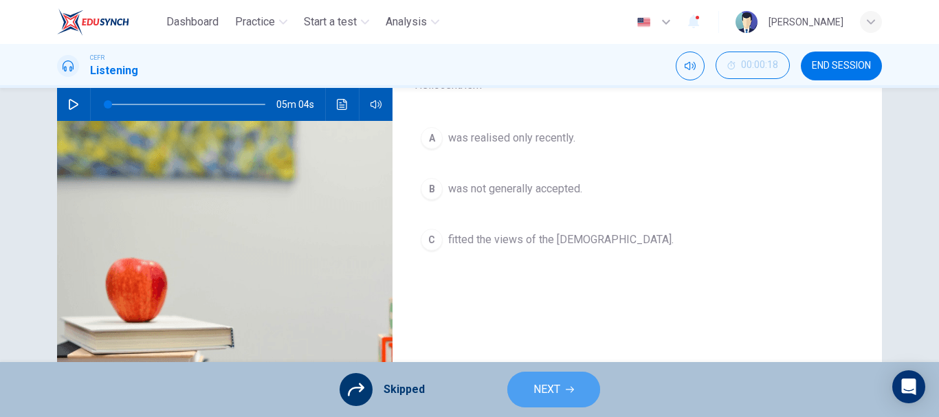
click at [570, 391] on icon "button" at bounding box center [570, 390] width 8 height 8
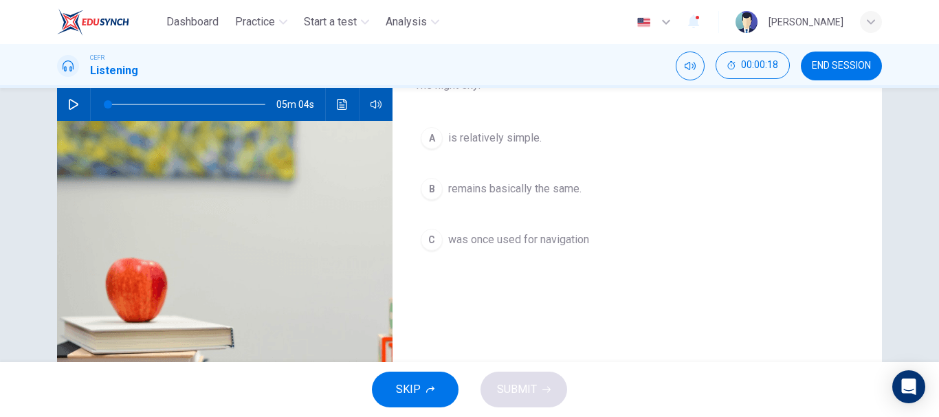
click at [422, 388] on button "SKIP" at bounding box center [415, 390] width 87 height 36
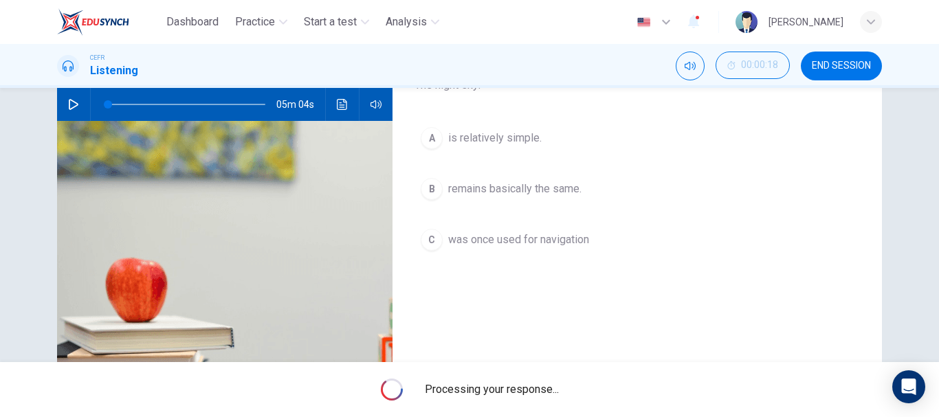
scroll to position [113, 0]
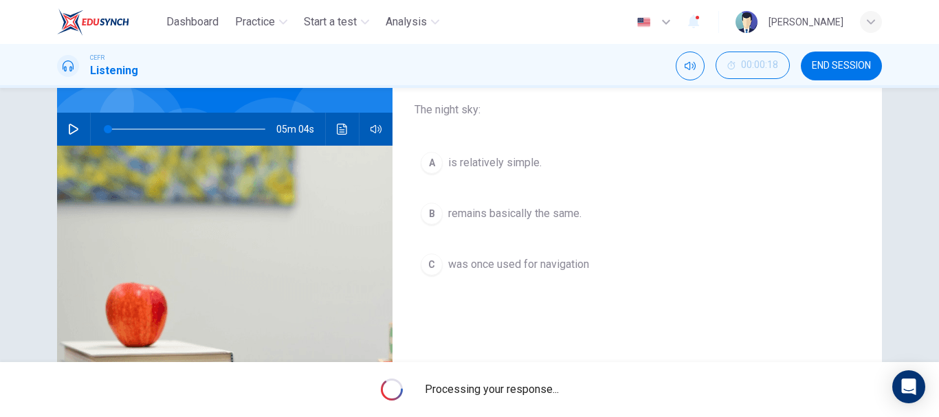
type input "1"
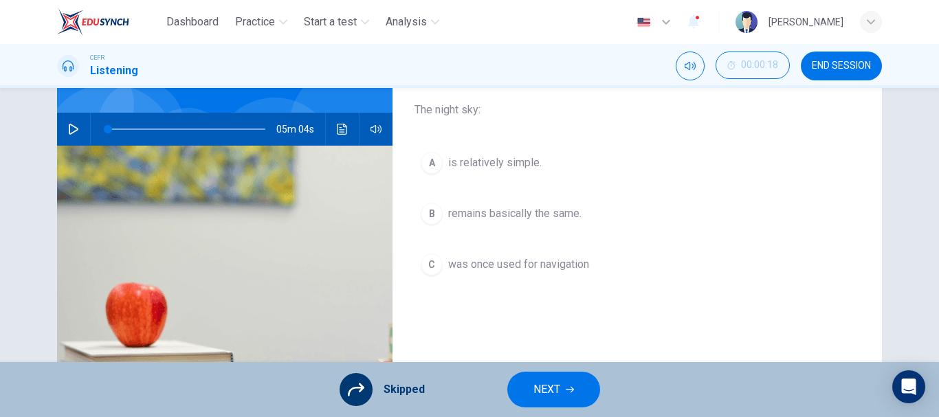
scroll to position [0, 0]
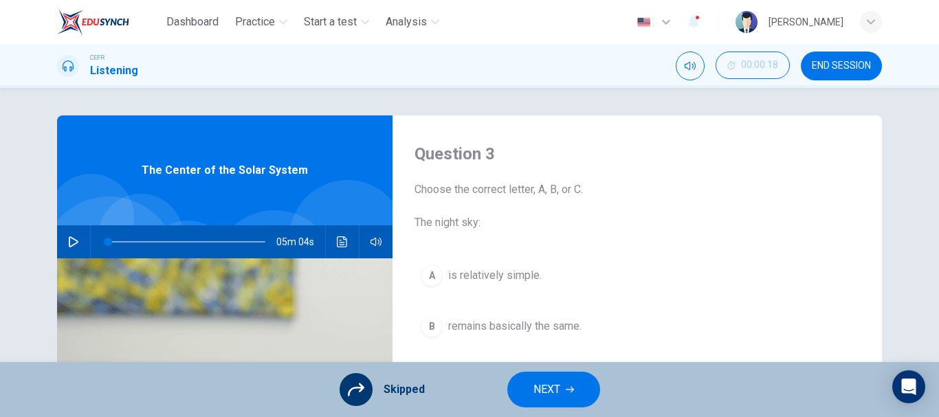
click at [564, 395] on button "NEXT" at bounding box center [553, 390] width 93 height 36
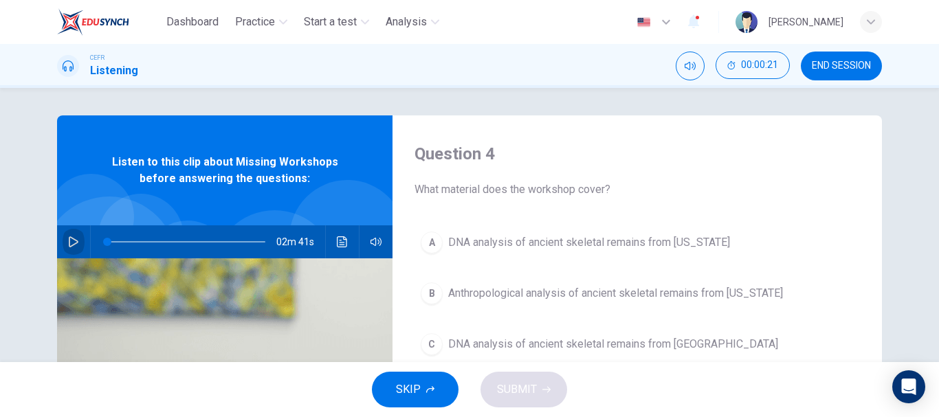
click at [72, 241] on icon "button" at bounding box center [74, 242] width 10 height 11
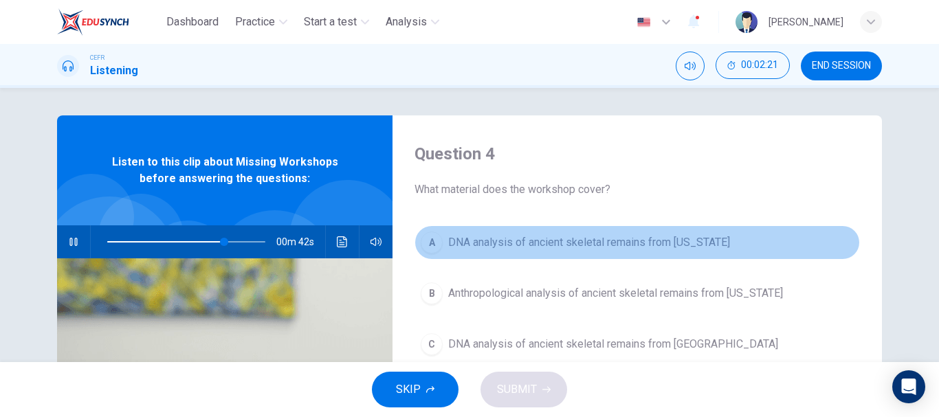
click at [578, 235] on span "DNA analysis of ancient skeletal remains from Alaska" at bounding box center [589, 242] width 282 height 17
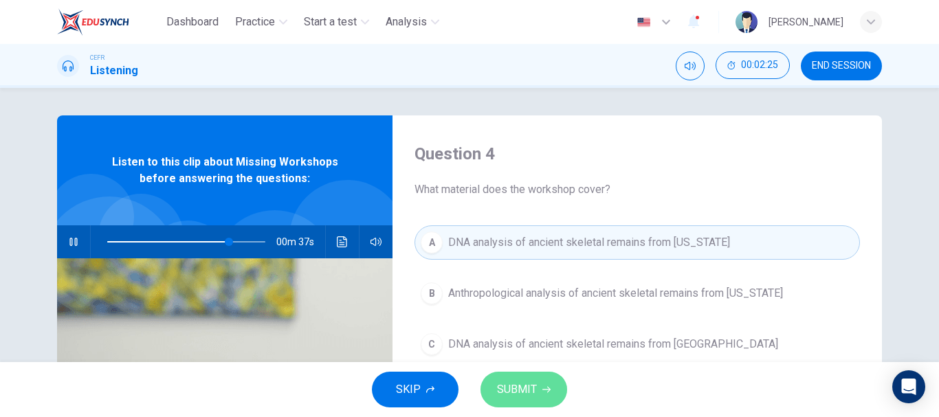
click at [532, 390] on span "SUBMIT" at bounding box center [517, 389] width 40 height 19
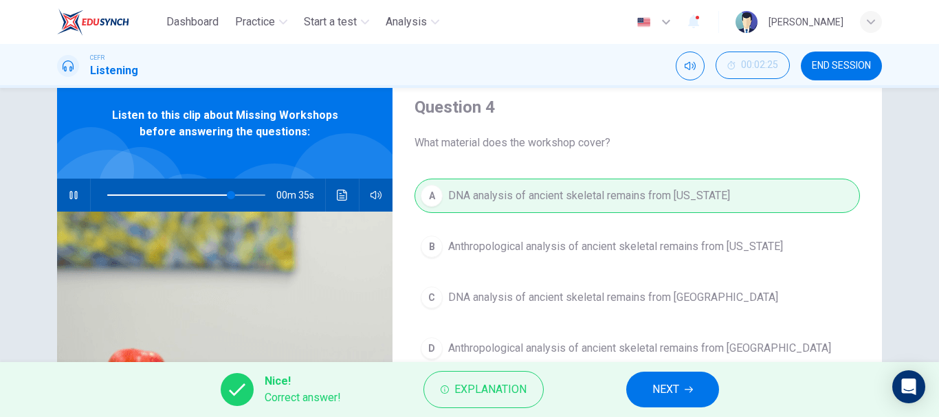
scroll to position [69, 0]
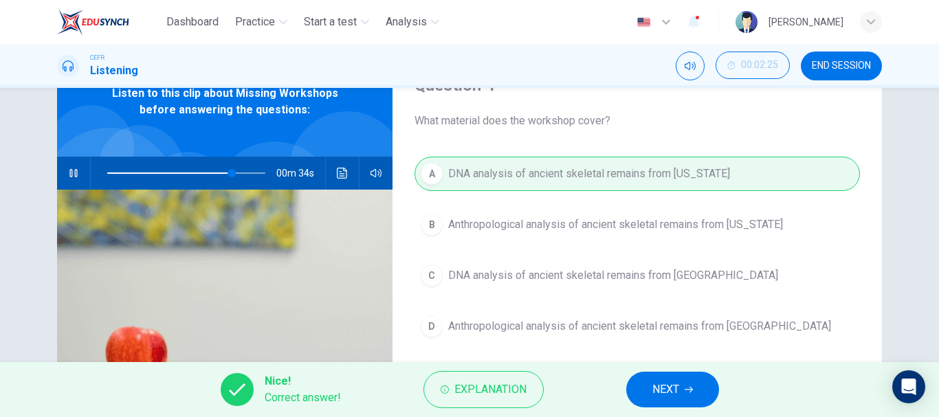
click at [691, 382] on button "NEXT" at bounding box center [672, 390] width 93 height 36
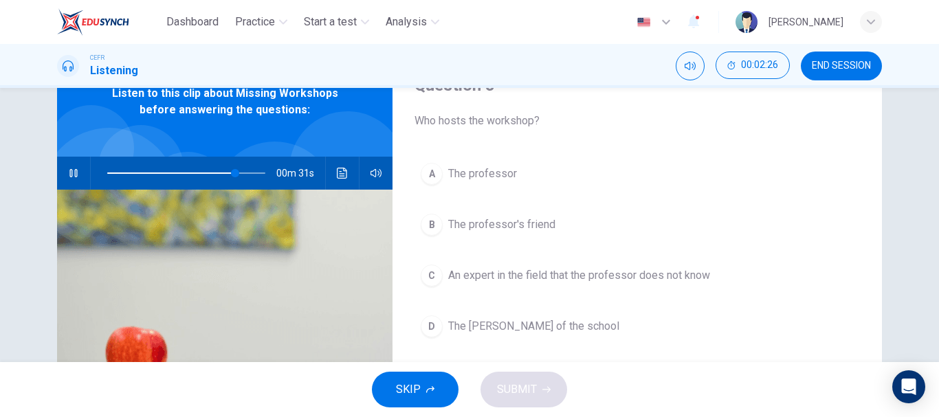
click at [538, 223] on span "The professor's friend" at bounding box center [501, 225] width 107 height 17
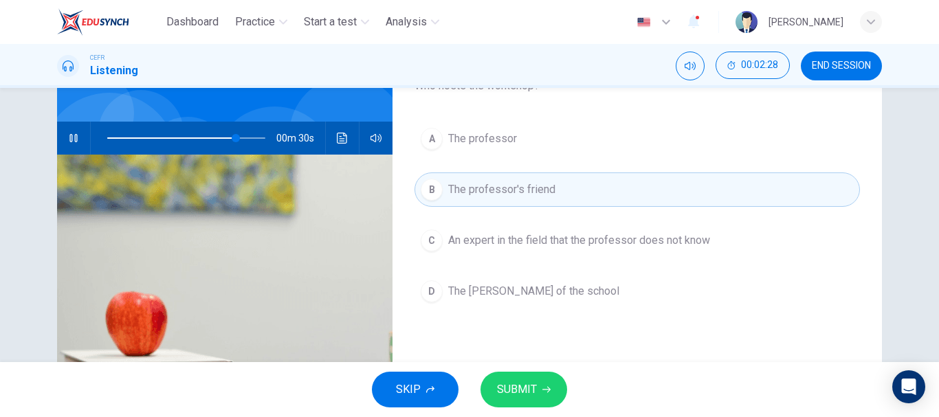
scroll to position [138, 0]
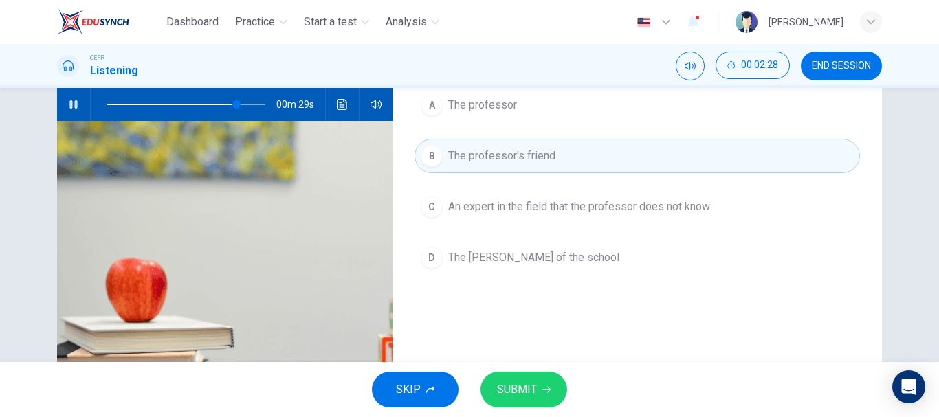
click at [513, 383] on span "SUBMIT" at bounding box center [517, 389] width 40 height 19
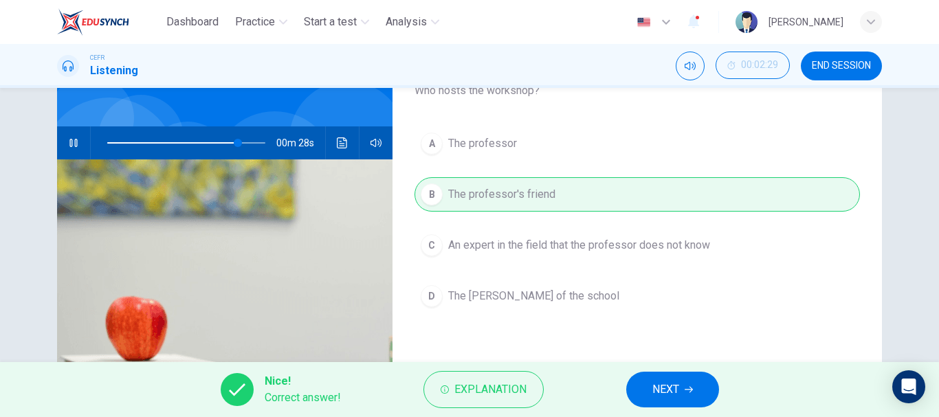
scroll to position [69, 0]
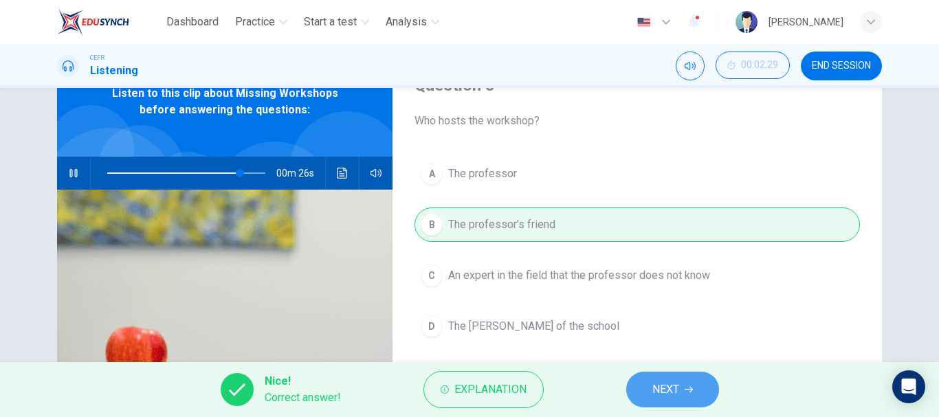
click at [672, 391] on span "NEXT" at bounding box center [665, 389] width 27 height 19
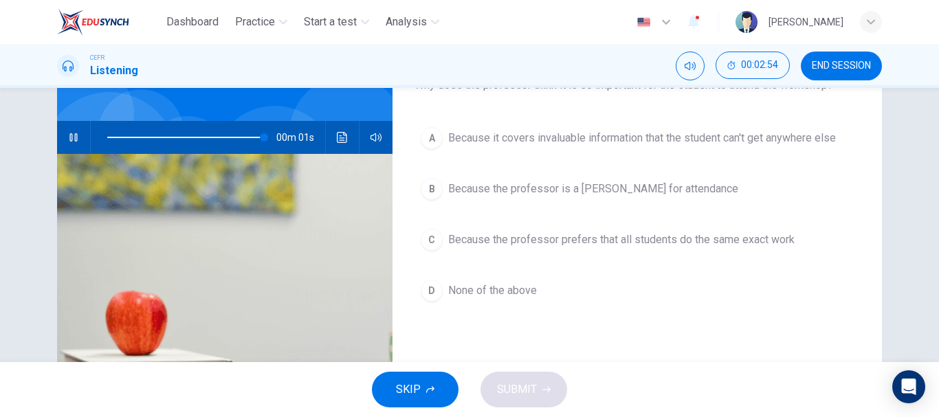
scroll to position [138, 0]
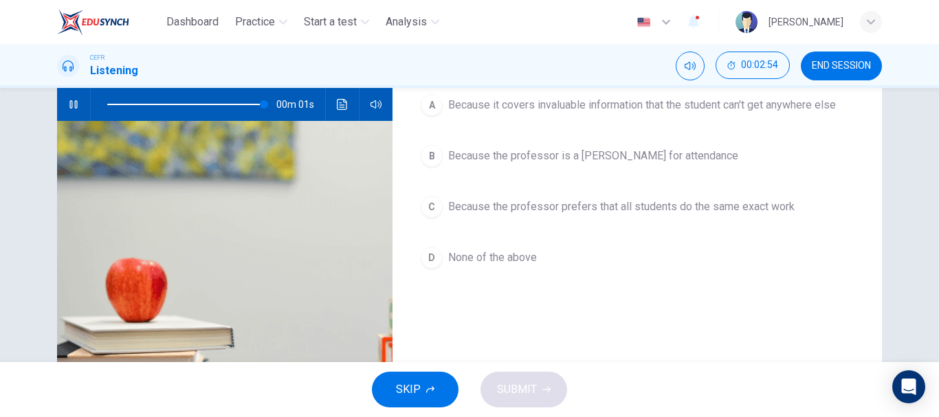
type input "0"
click at [509, 251] on span "None of the above" at bounding box center [492, 258] width 89 height 17
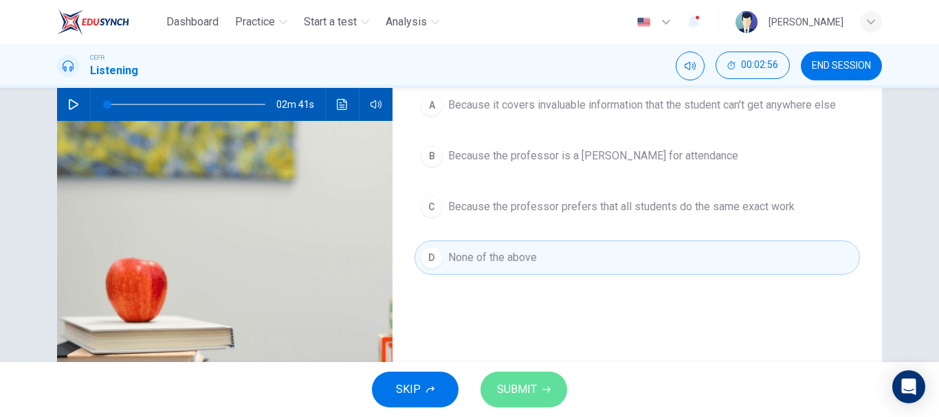
click at [523, 388] on span "SUBMIT" at bounding box center [517, 389] width 40 height 19
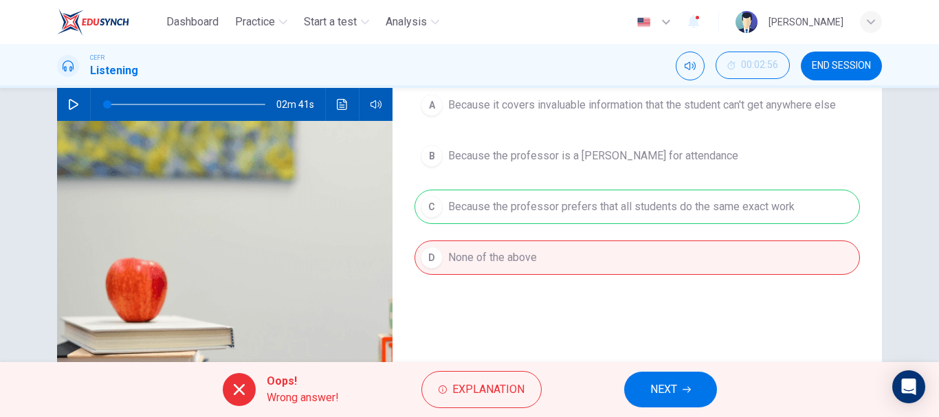
click at [674, 382] on span "NEXT" at bounding box center [663, 389] width 27 height 19
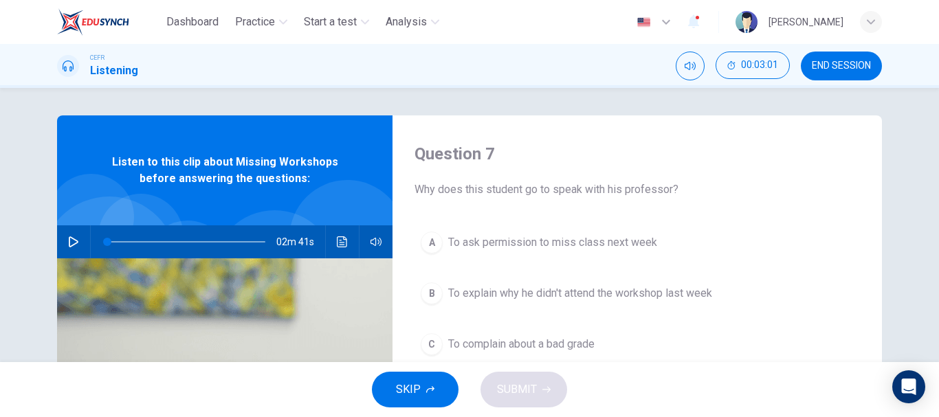
scroll to position [69, 0]
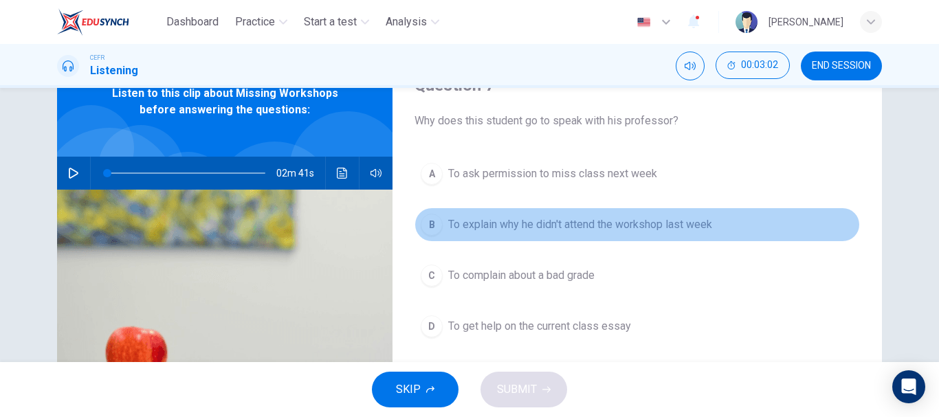
click at [685, 217] on span "To explain why he didn't attend the workshop last week" at bounding box center [580, 225] width 264 height 17
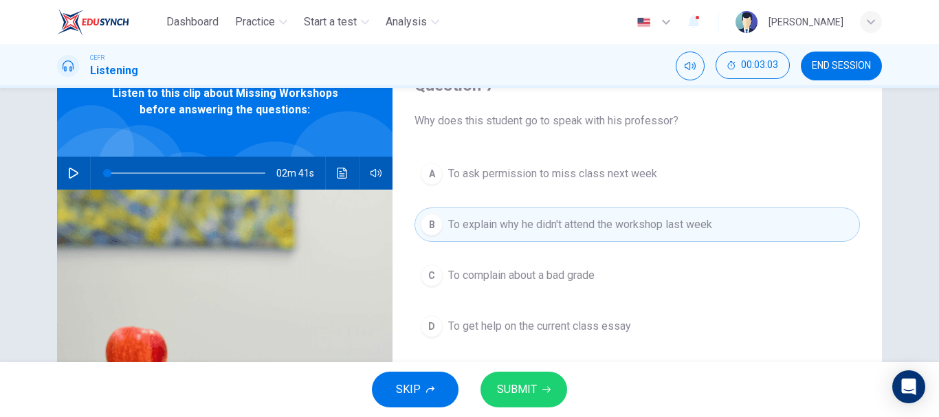
scroll to position [138, 0]
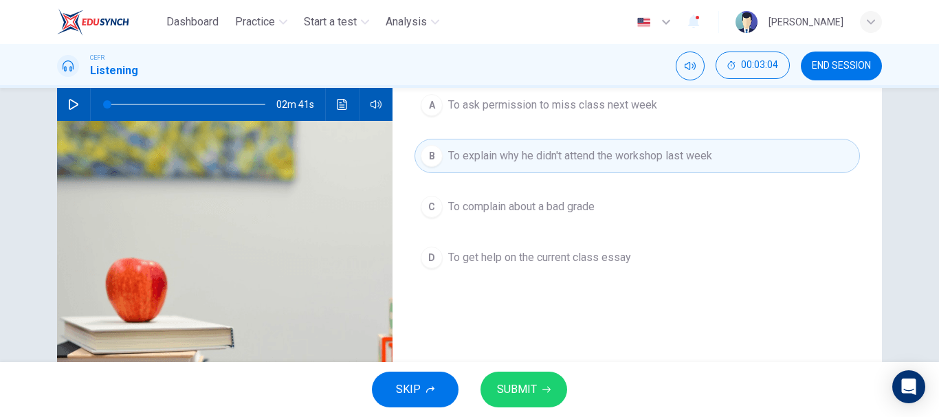
click at [542, 379] on button "SUBMIT" at bounding box center [524, 390] width 87 height 36
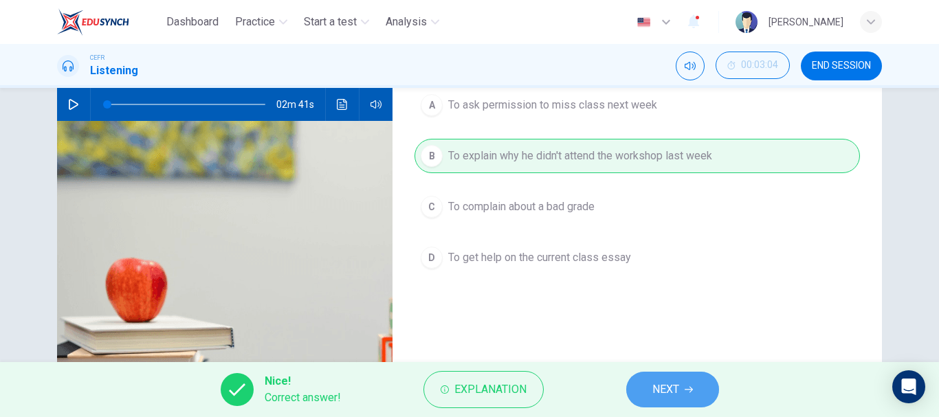
click at [666, 392] on span "NEXT" at bounding box center [665, 389] width 27 height 19
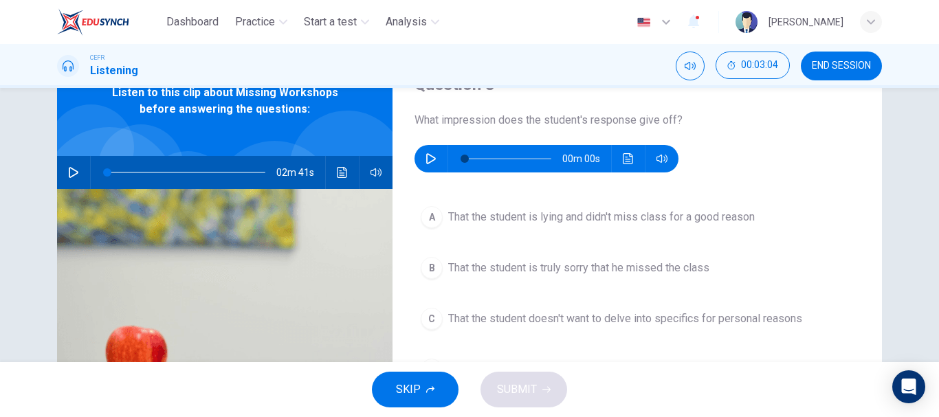
scroll to position [69, 0]
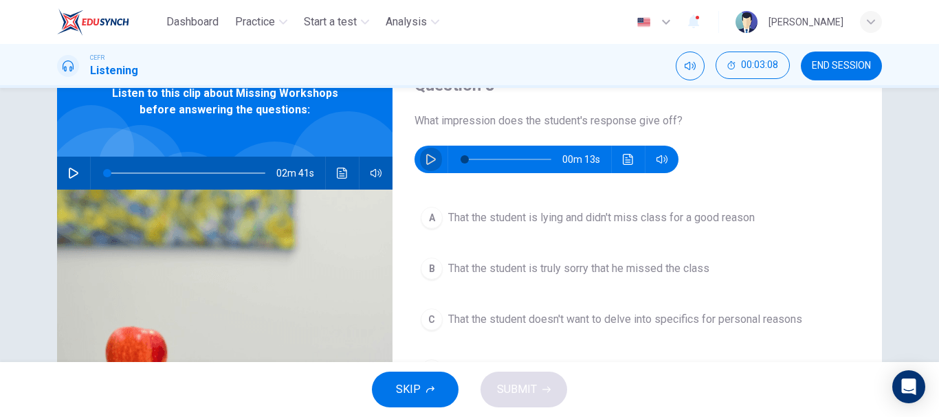
click at [433, 162] on button "button" at bounding box center [431, 160] width 22 height 28
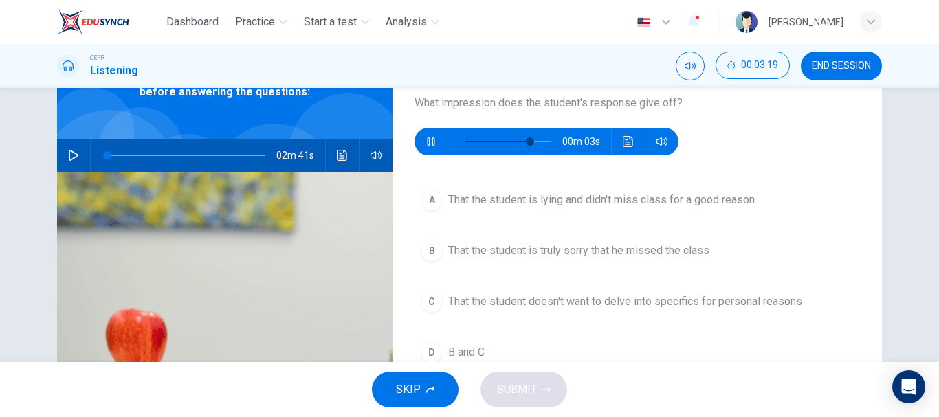
scroll to position [138, 0]
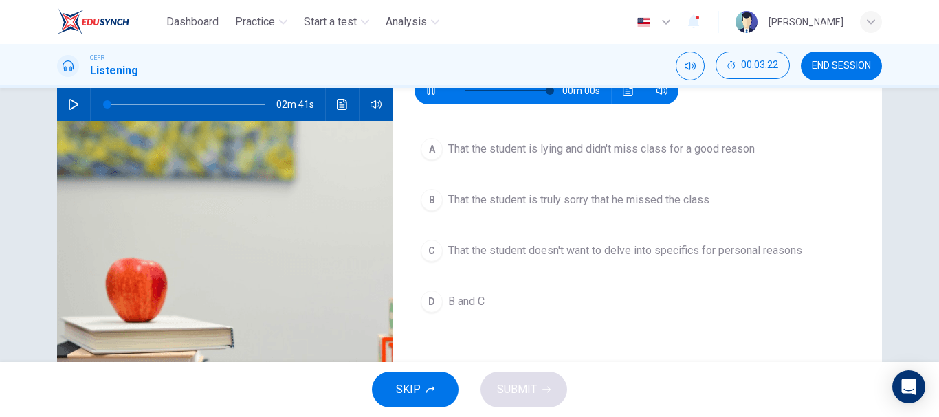
type input "0"
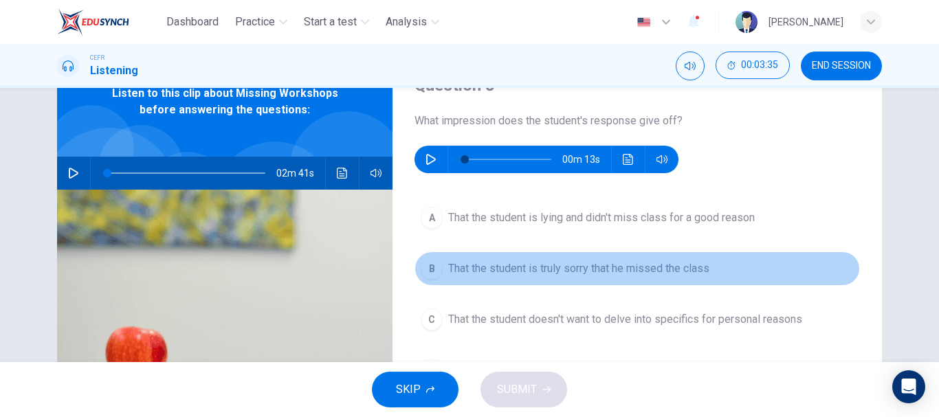
click at [679, 265] on span "That the student is truly sorry that he missed the class" at bounding box center [578, 269] width 261 height 17
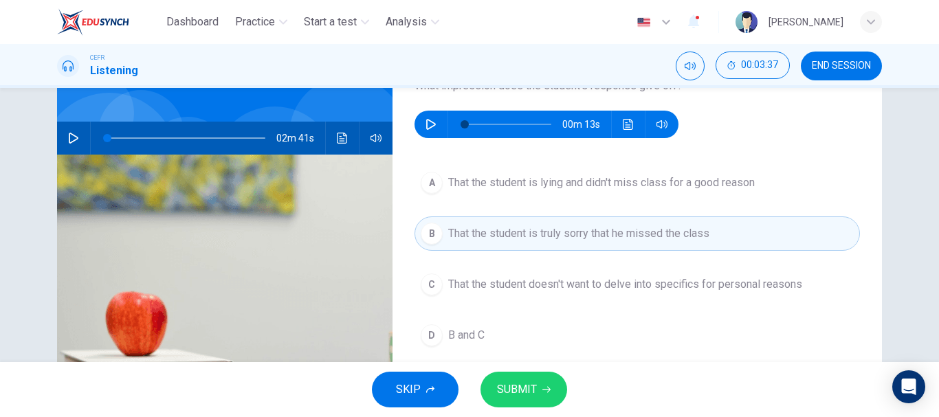
scroll to position [138, 0]
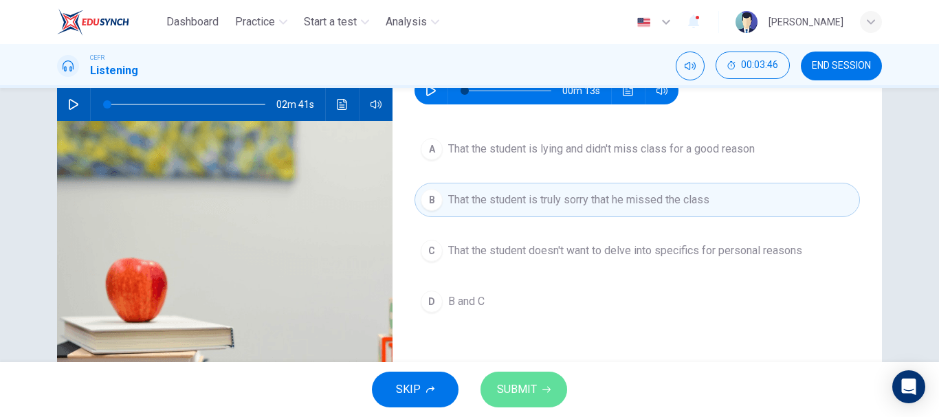
click at [531, 399] on span "SUBMIT" at bounding box center [517, 389] width 40 height 19
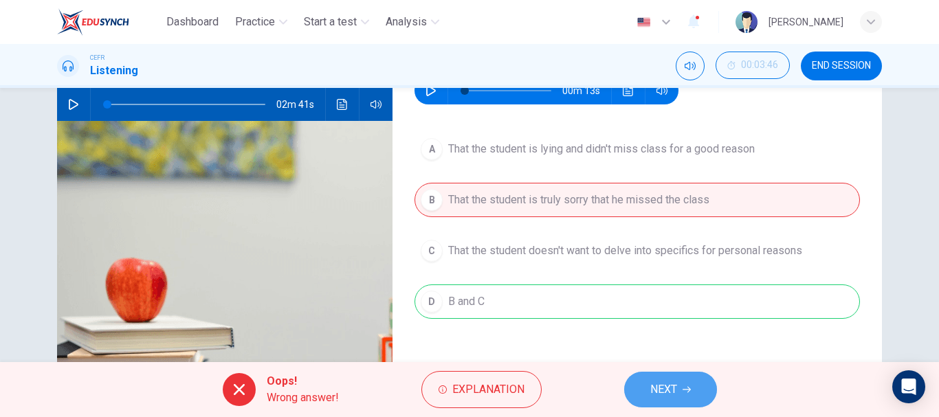
click at [690, 391] on icon "button" at bounding box center [687, 390] width 8 height 6
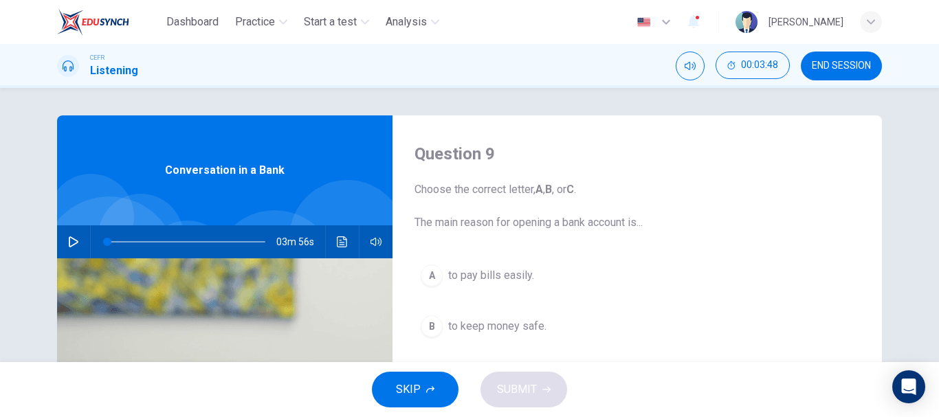
click at [851, 73] on button "END SESSION" at bounding box center [841, 66] width 81 height 29
